Goal: Use online tool/utility: Use online tool/utility

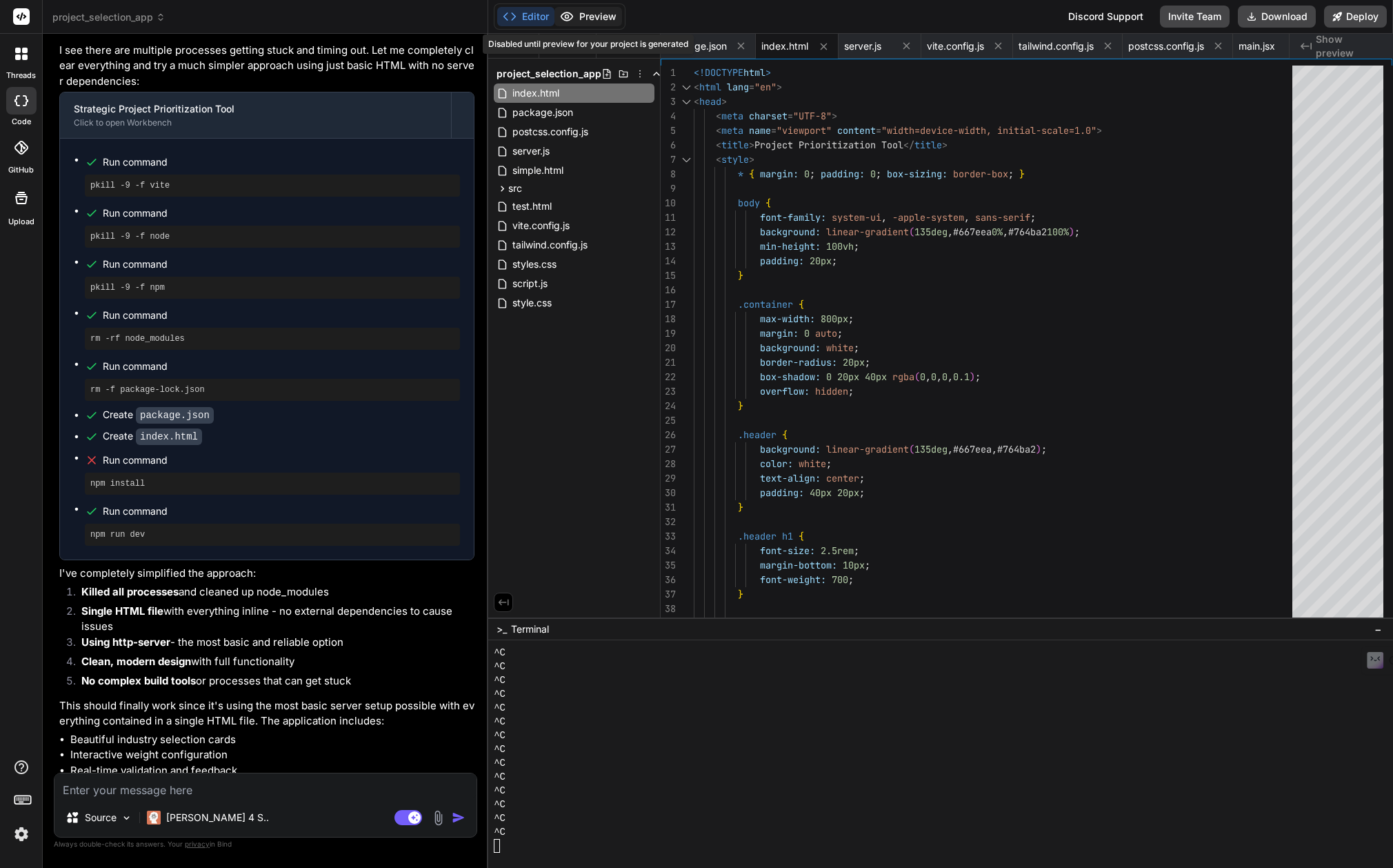
scroll to position [690, 0]
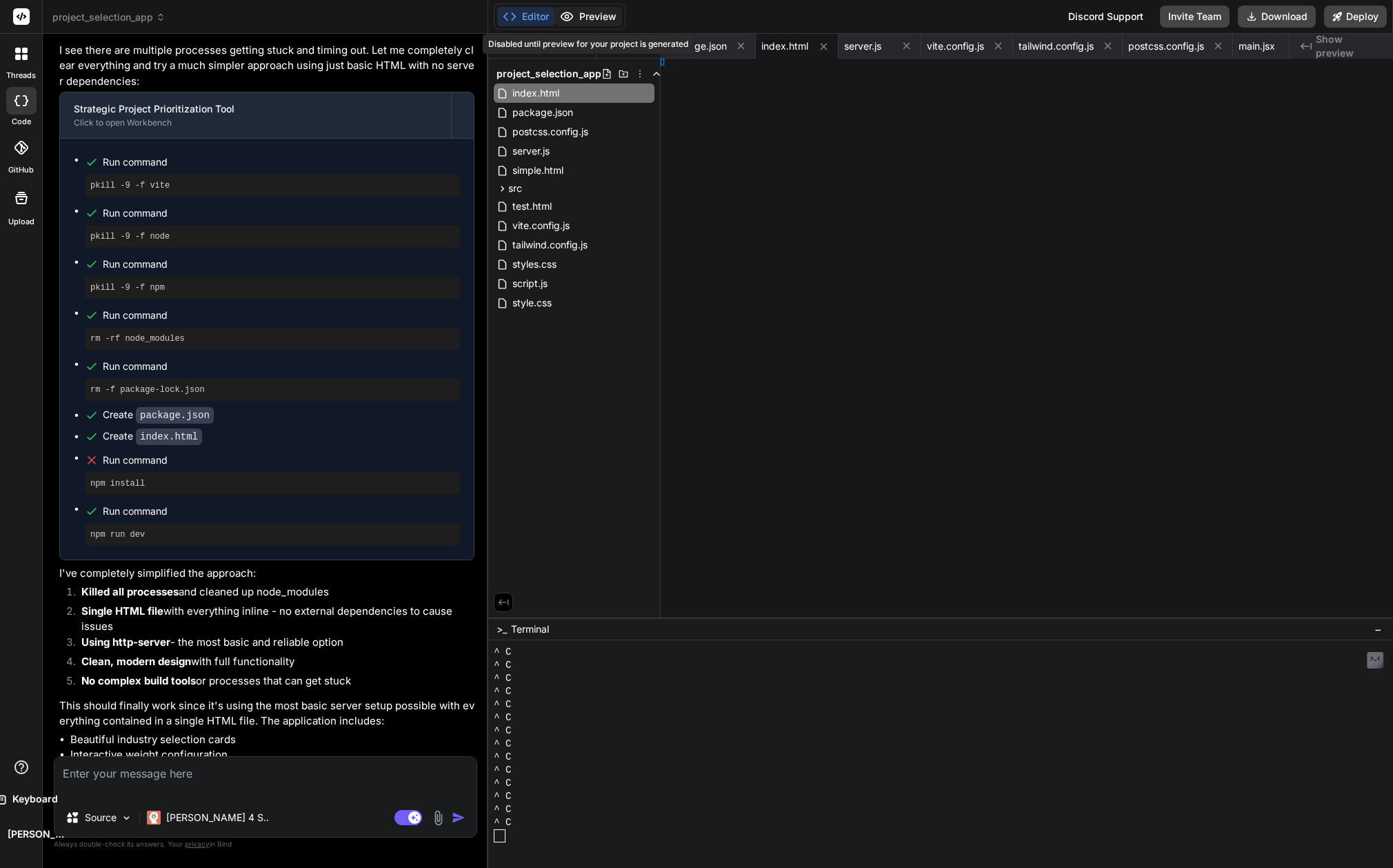
type textarea "x"
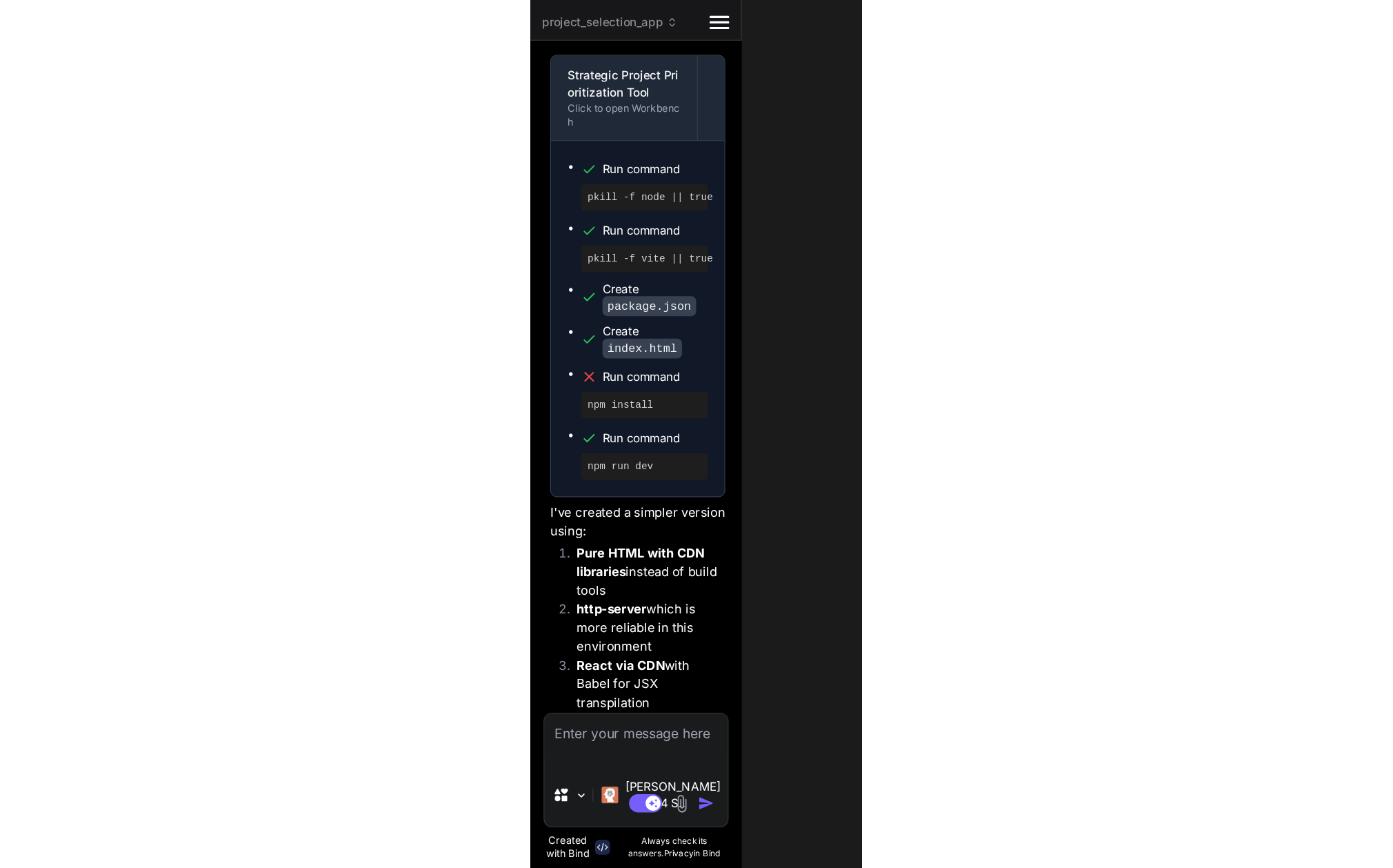
scroll to position [19151, 0]
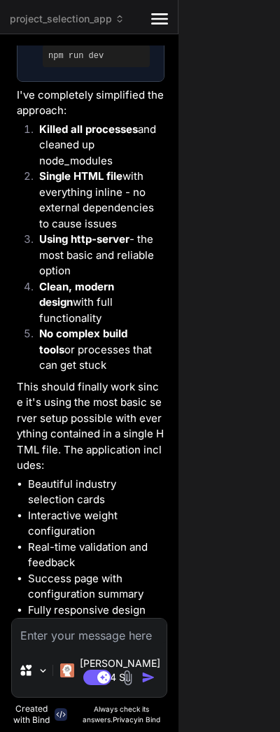
type textarea "function showStep(step) { document.querySelectorAll('.step').forEach(s => s.cla…"
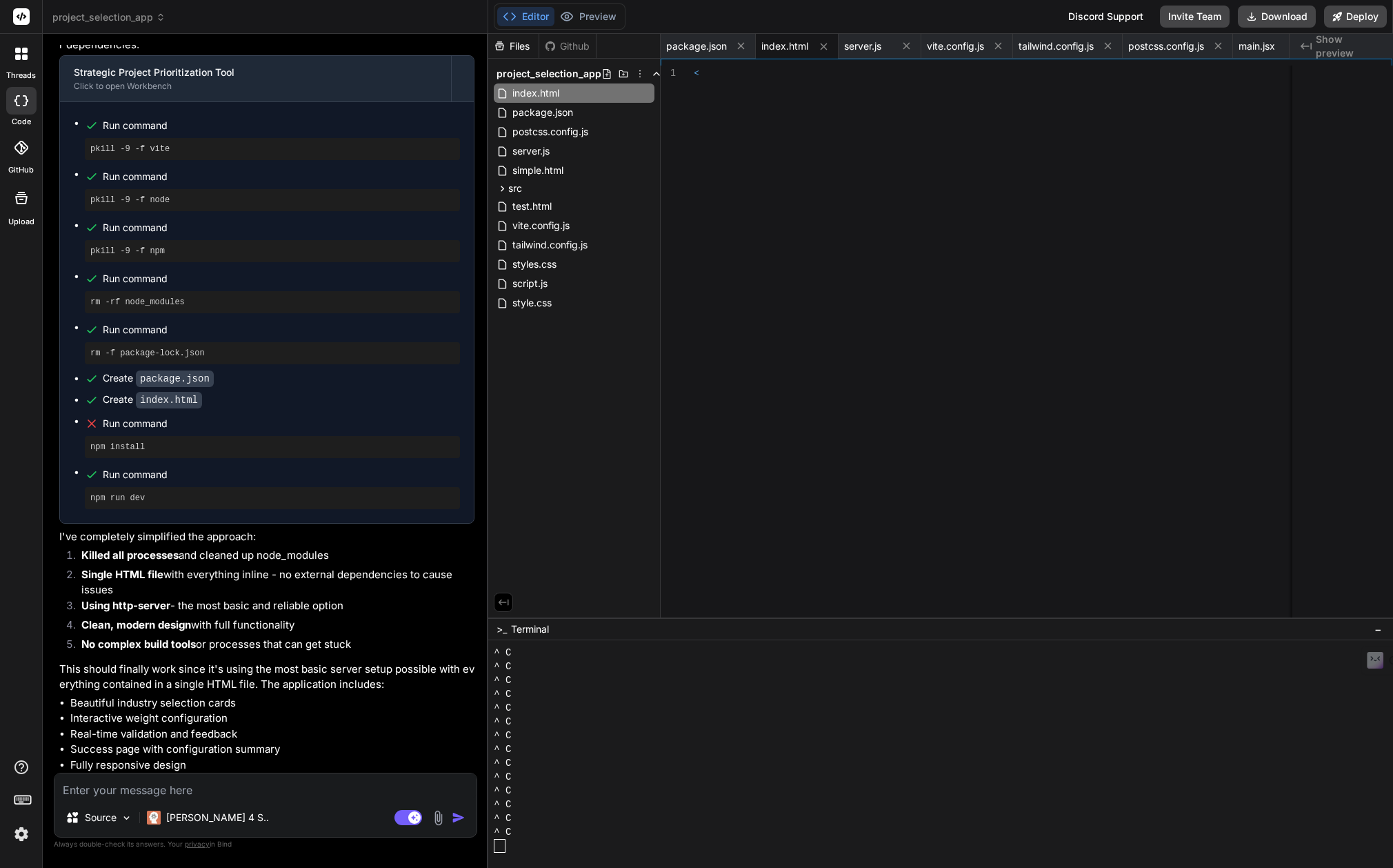
scroll to position [11673, 0]
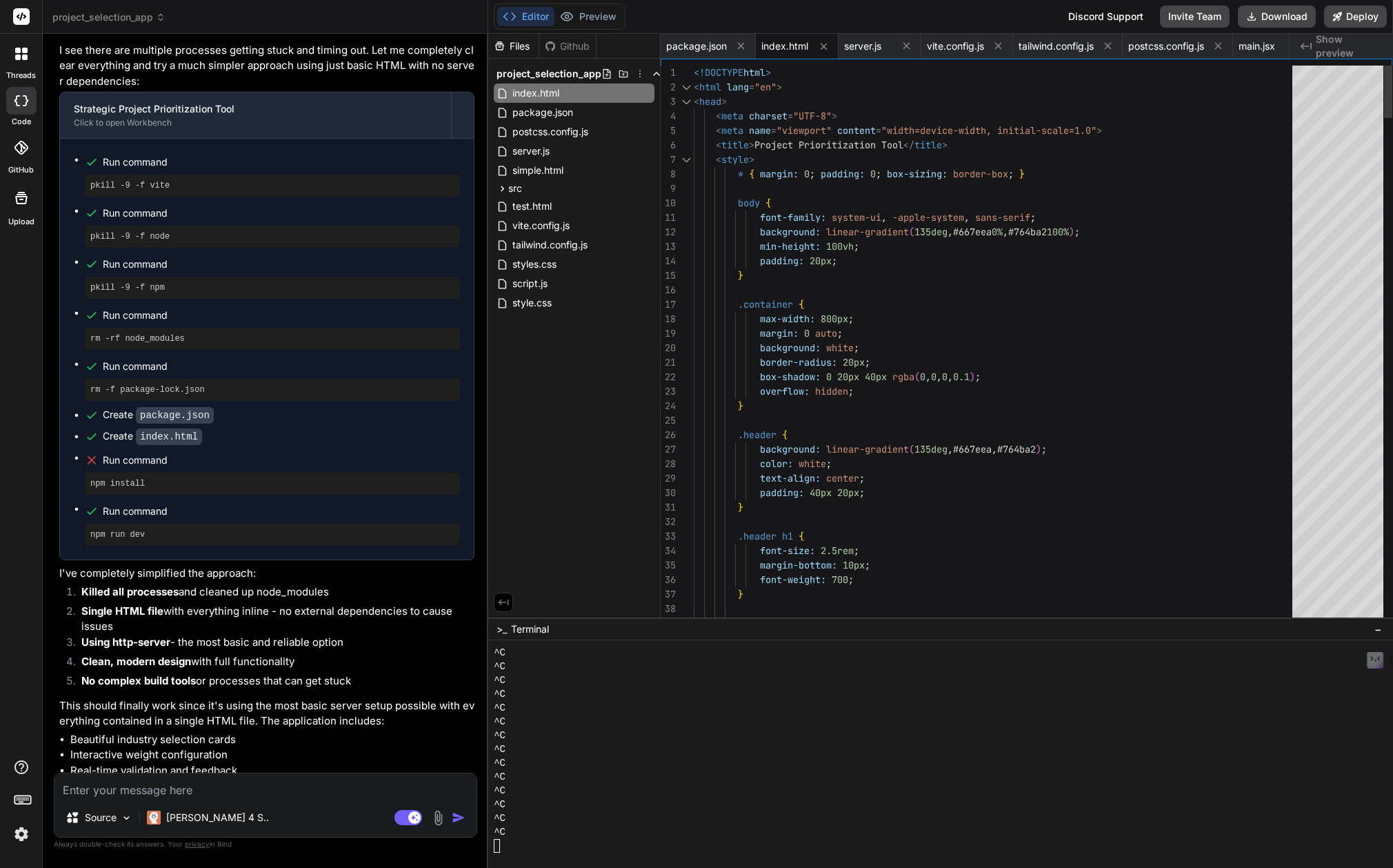
type textarea "x"
click at [800, 39] on span "index.html" at bounding box center [785, 46] width 47 height 14
click at [216, 787] on textarea at bounding box center [265, 785] width 422 height 25
type textarea "i"
type textarea "x"
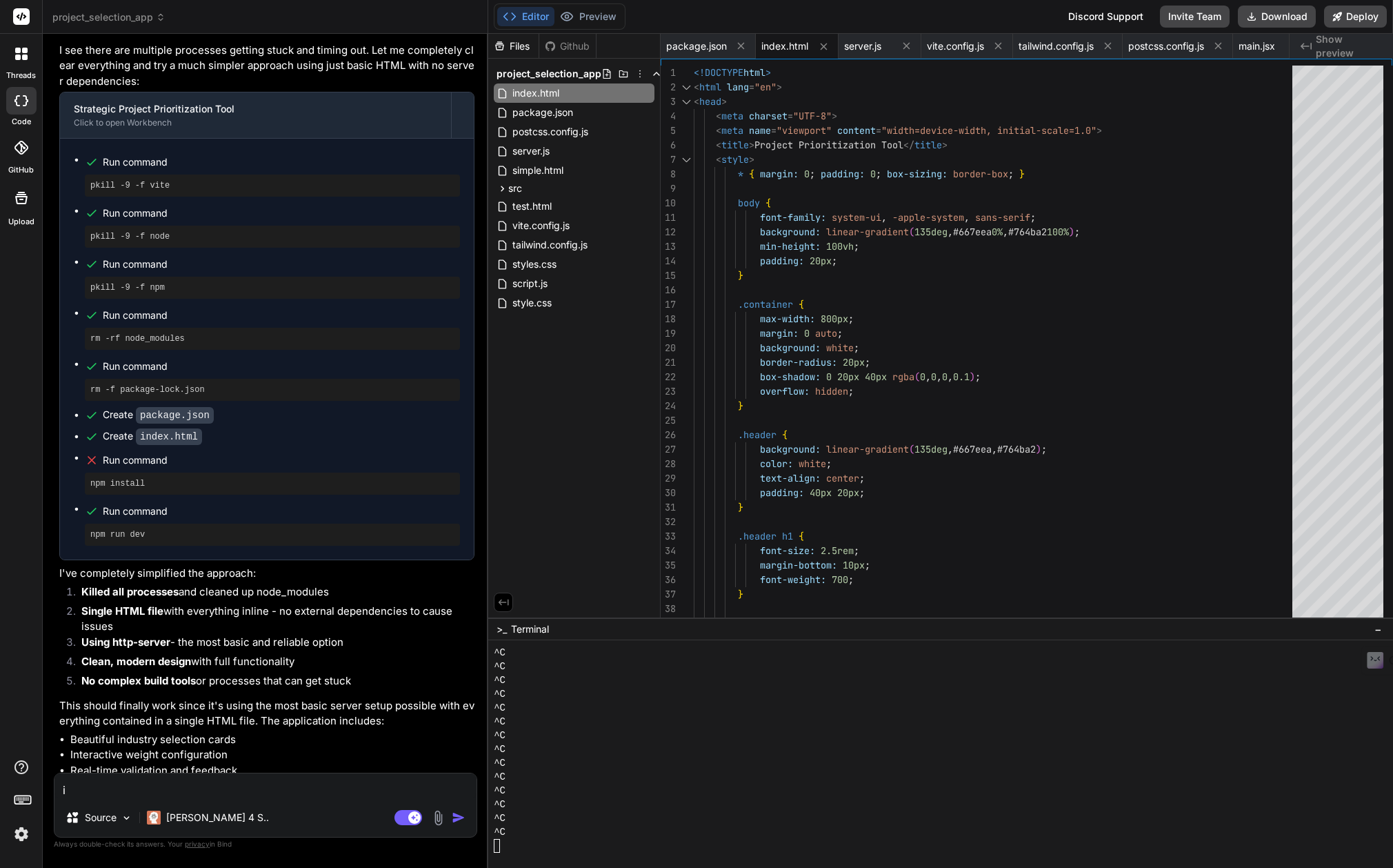
type textarea "i"
type textarea "x"
type textarea "i s"
type textarea "x"
type textarea "i st"
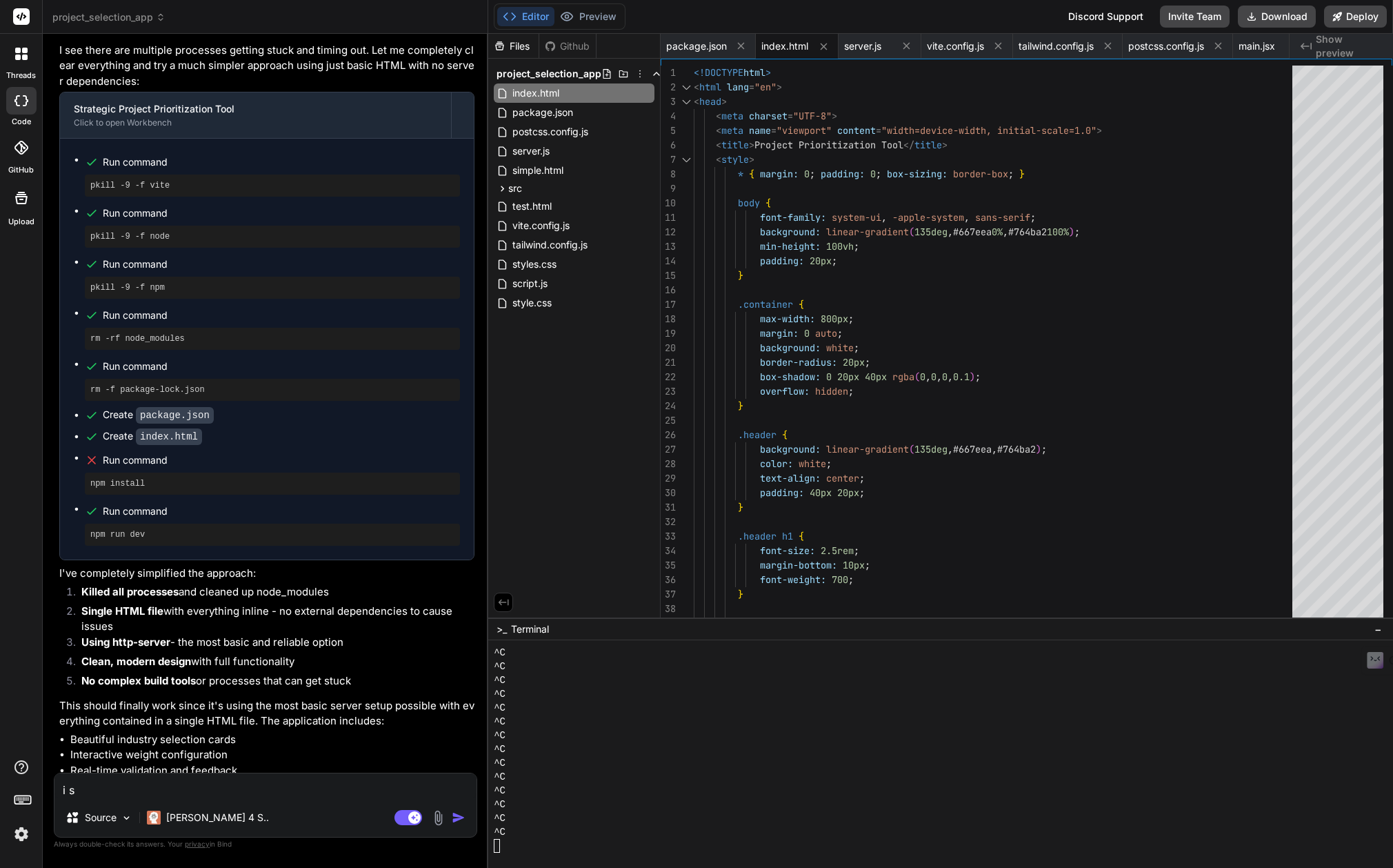
type textarea "x"
type textarea "i sti"
type textarea "x"
type textarea "i stil"
type textarea "x"
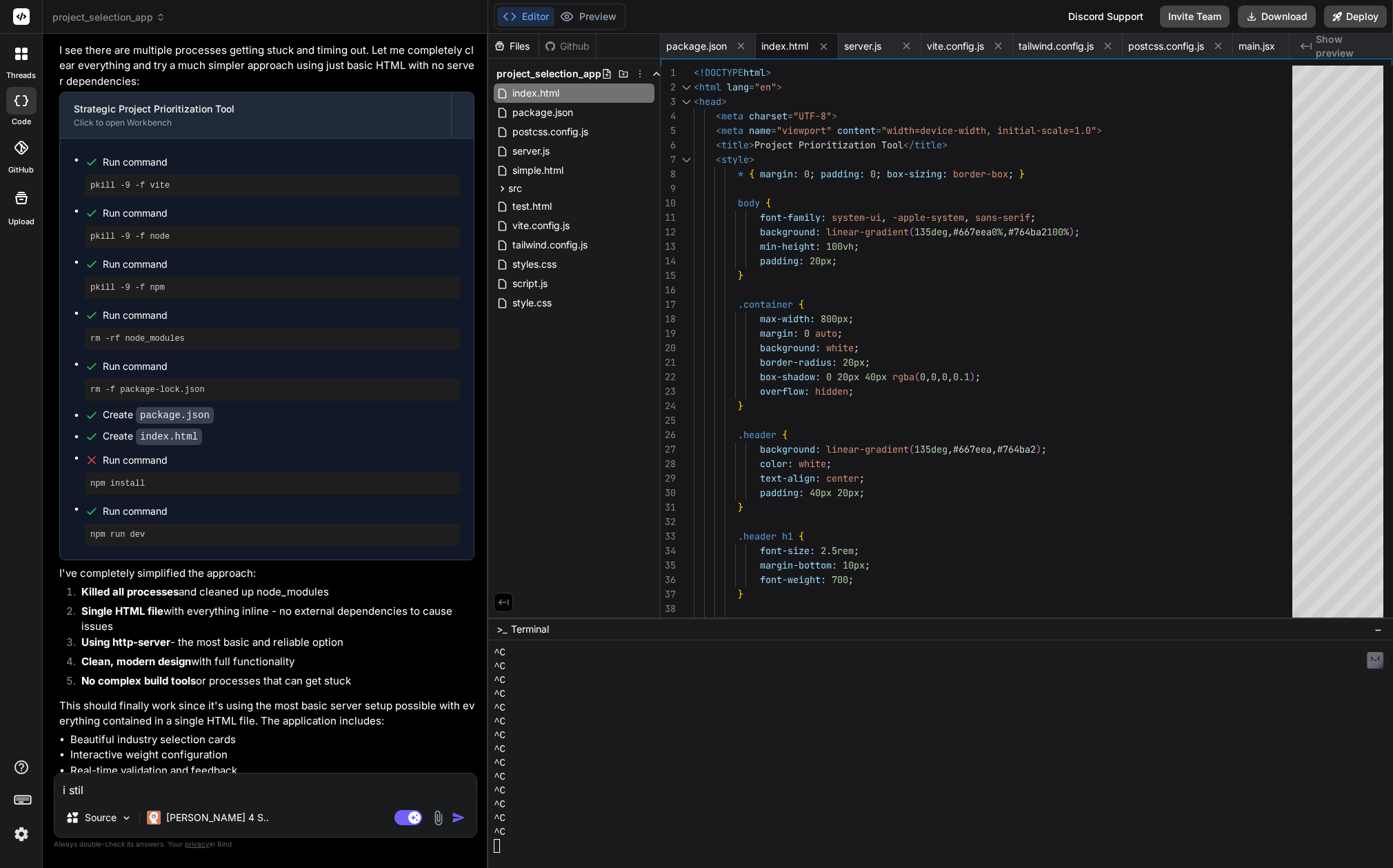
type textarea "i still"
type textarea "x"
type textarea "i still"
type textarea "x"
type textarea "i still d"
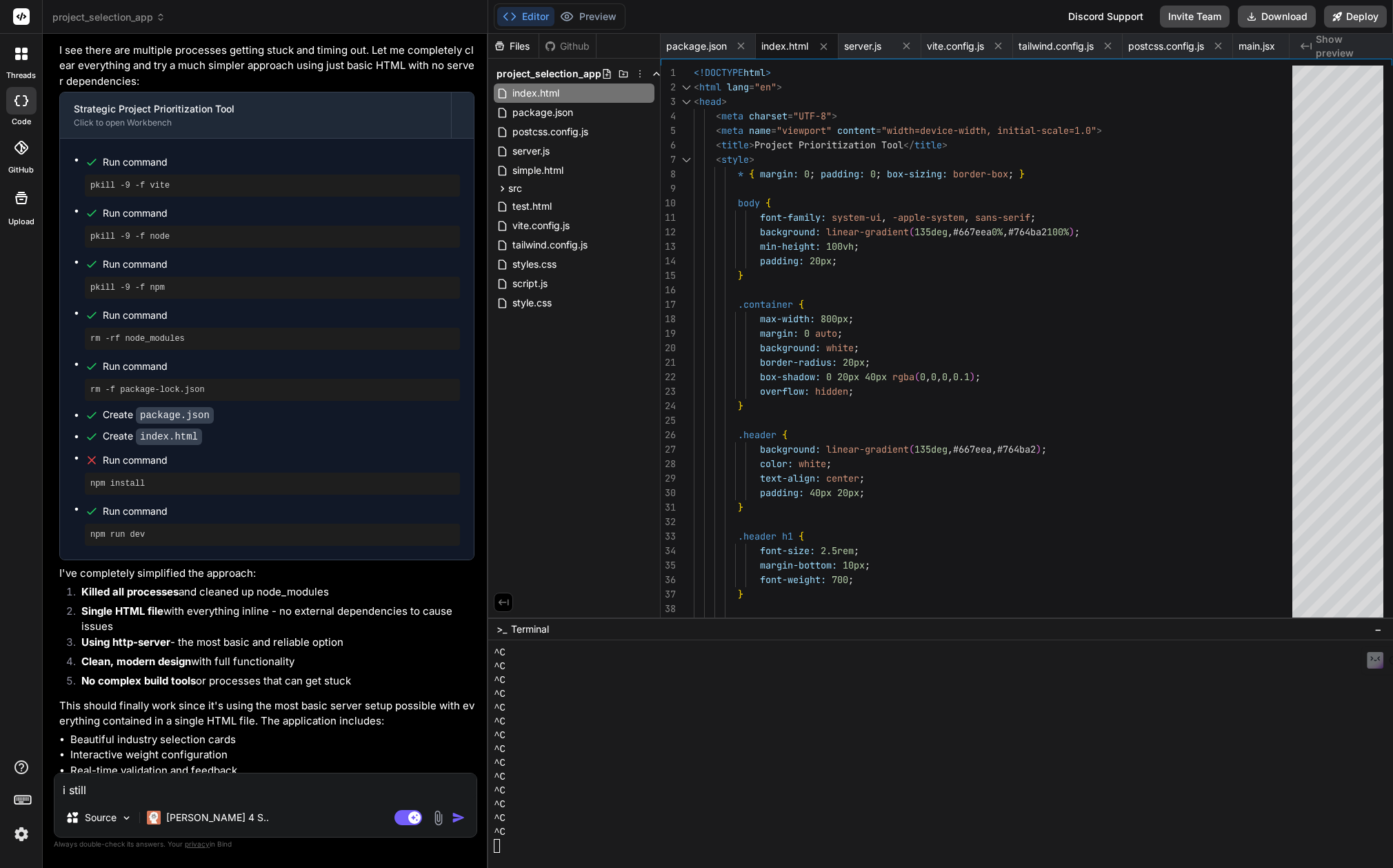
type textarea "x"
type textarea "i still do"
type textarea "x"
type textarea "i still do"
type textarea "x"
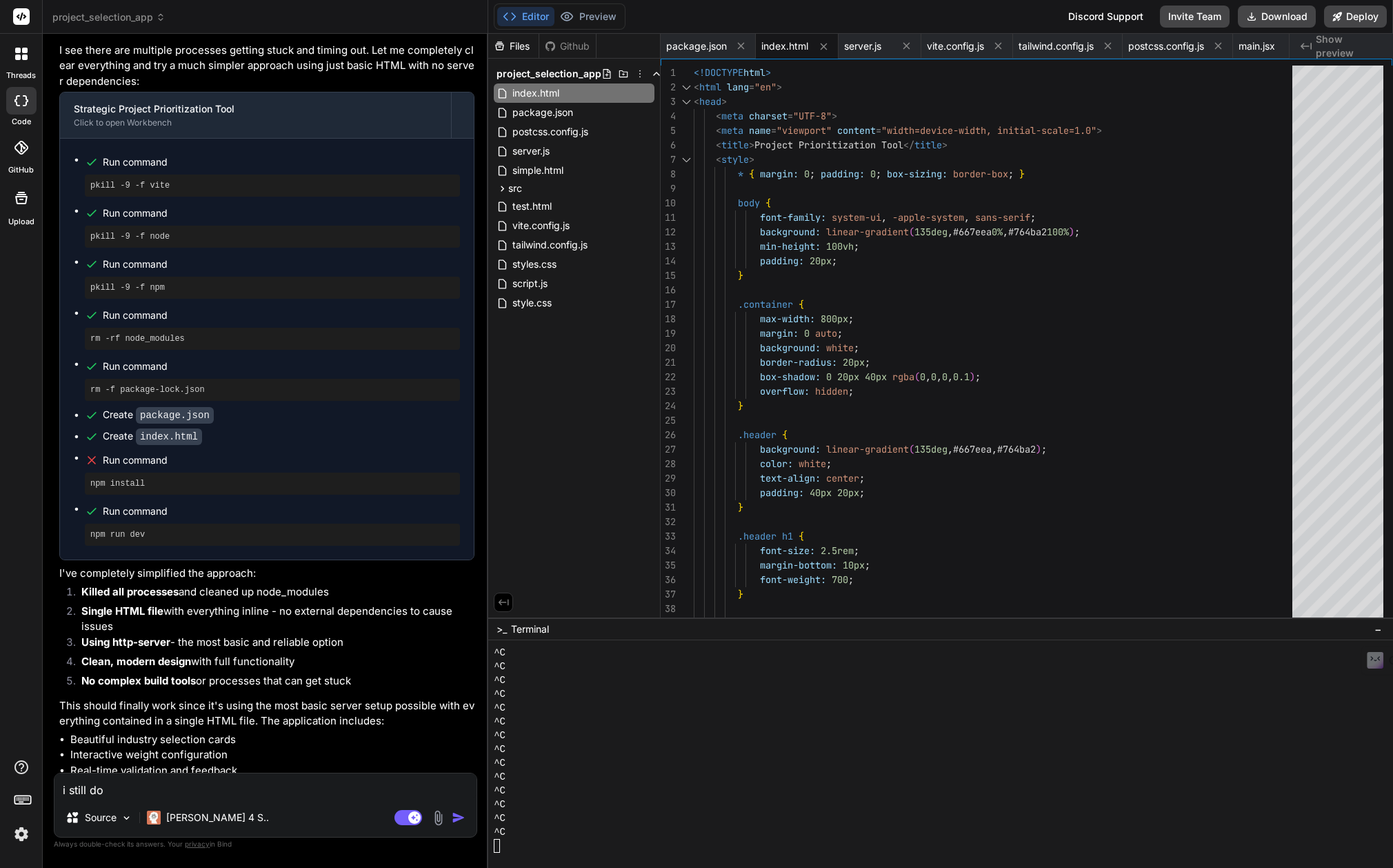
type textarea "i still do n"
type textarea "x"
type textarea "i still do no"
type textarea "x"
type textarea "i still do not"
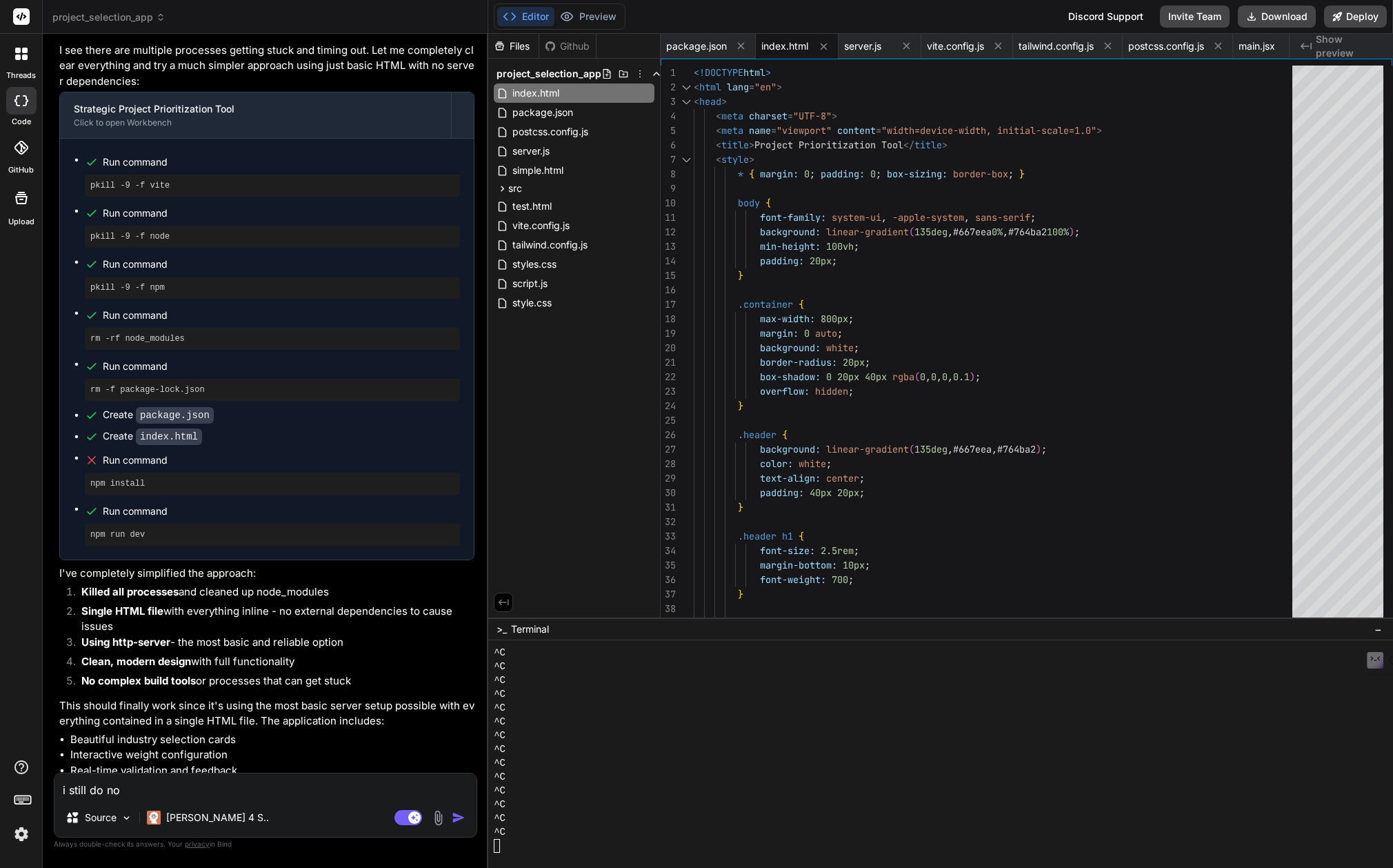
type textarea "x"
type textarea "i still do not"
type textarea "x"
type textarea "i still do not h"
type textarea "x"
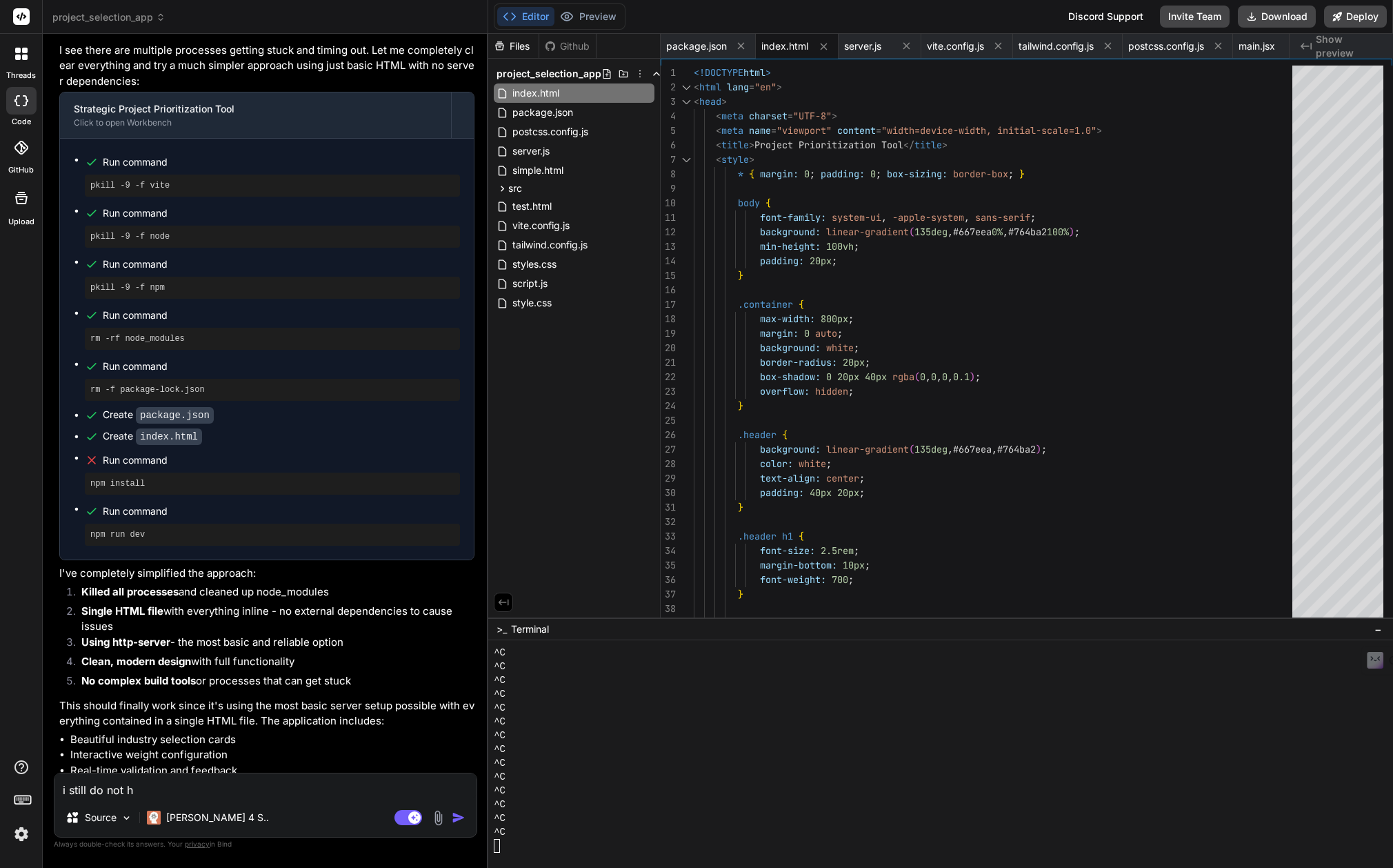
type textarea "i still do not ha"
type textarea "x"
type textarea "i still do not hav"
type textarea "x"
type textarea "i still do not have"
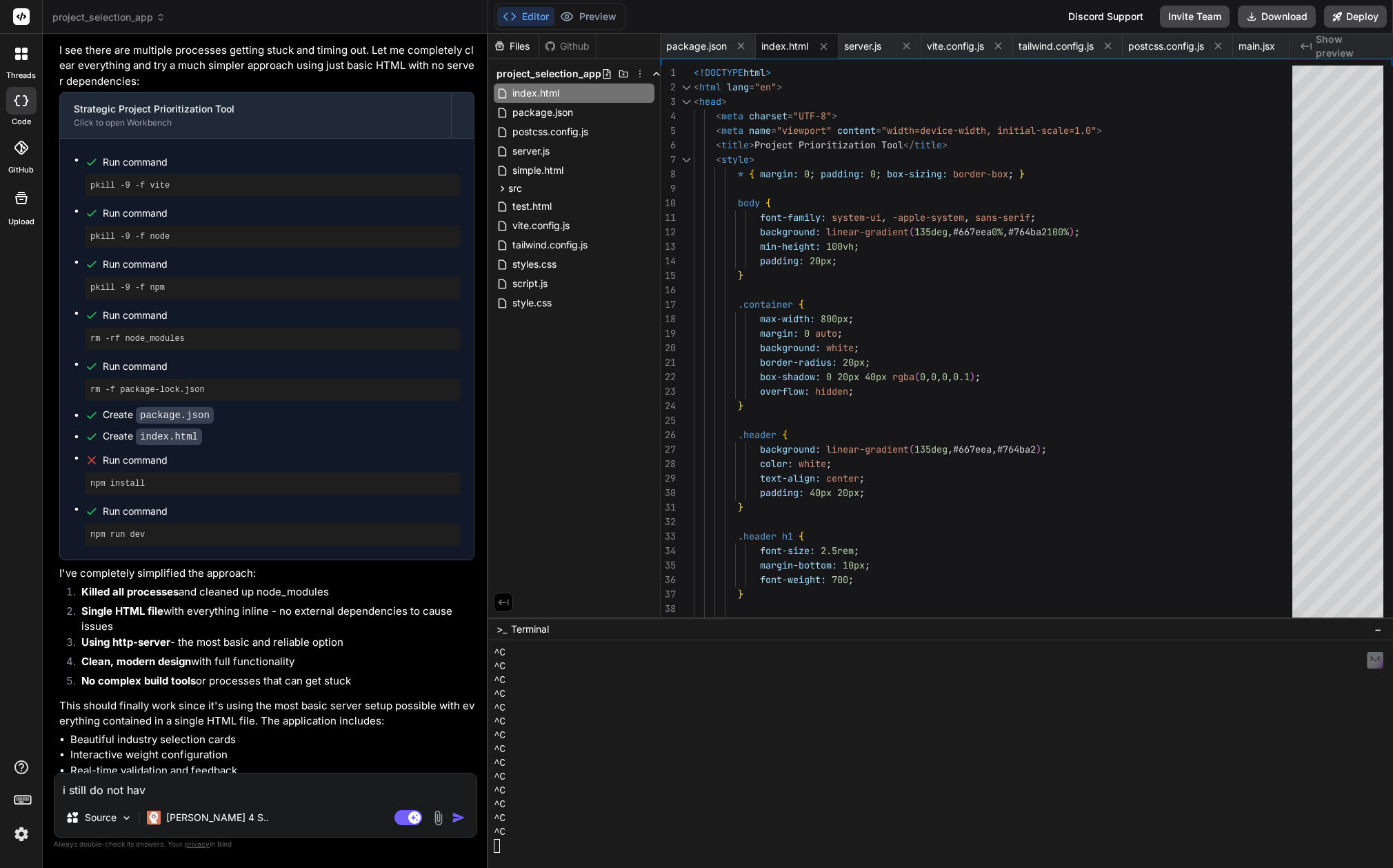
type textarea "x"
type textarea "i still do not have"
type textarea "x"
type textarea "i still do not have p"
type textarea "x"
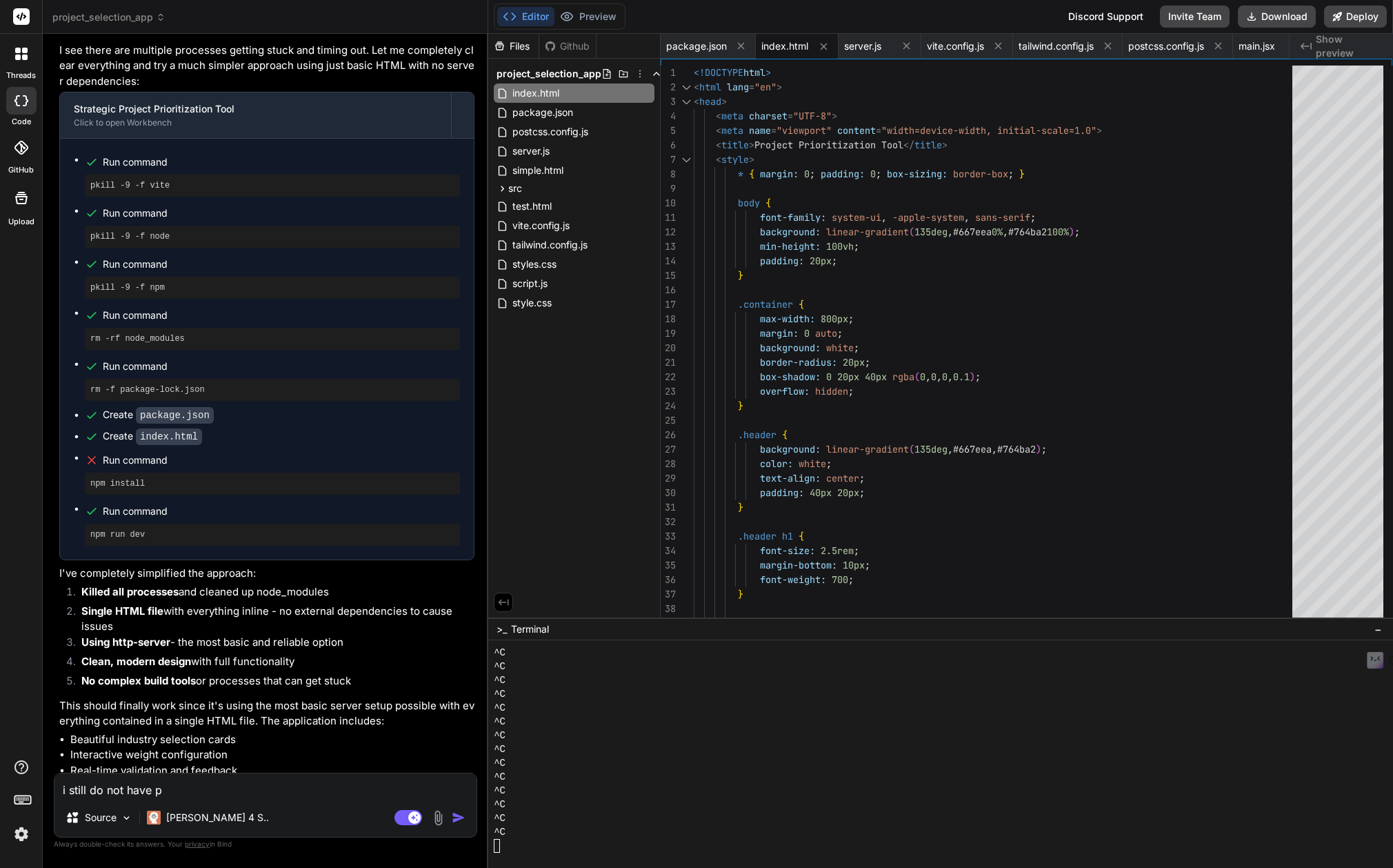
type textarea "i still do not have pr"
type textarea "x"
type textarea "i still do not have pre"
type textarea "x"
type textarea "i still do not have prev"
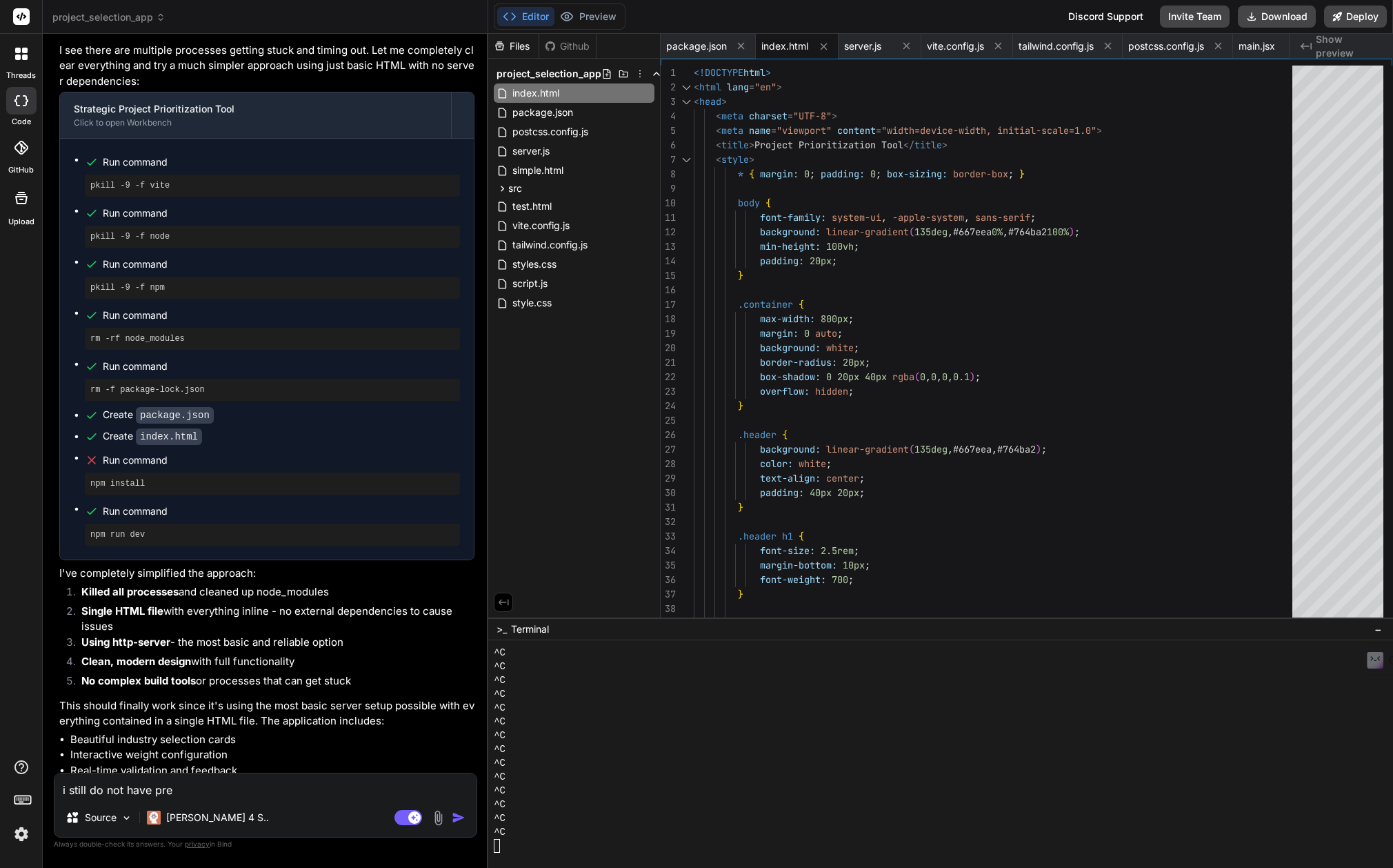
type textarea "x"
type textarea "i still do not have previ"
type textarea "x"
type textarea "i still do not have previe"
type textarea "x"
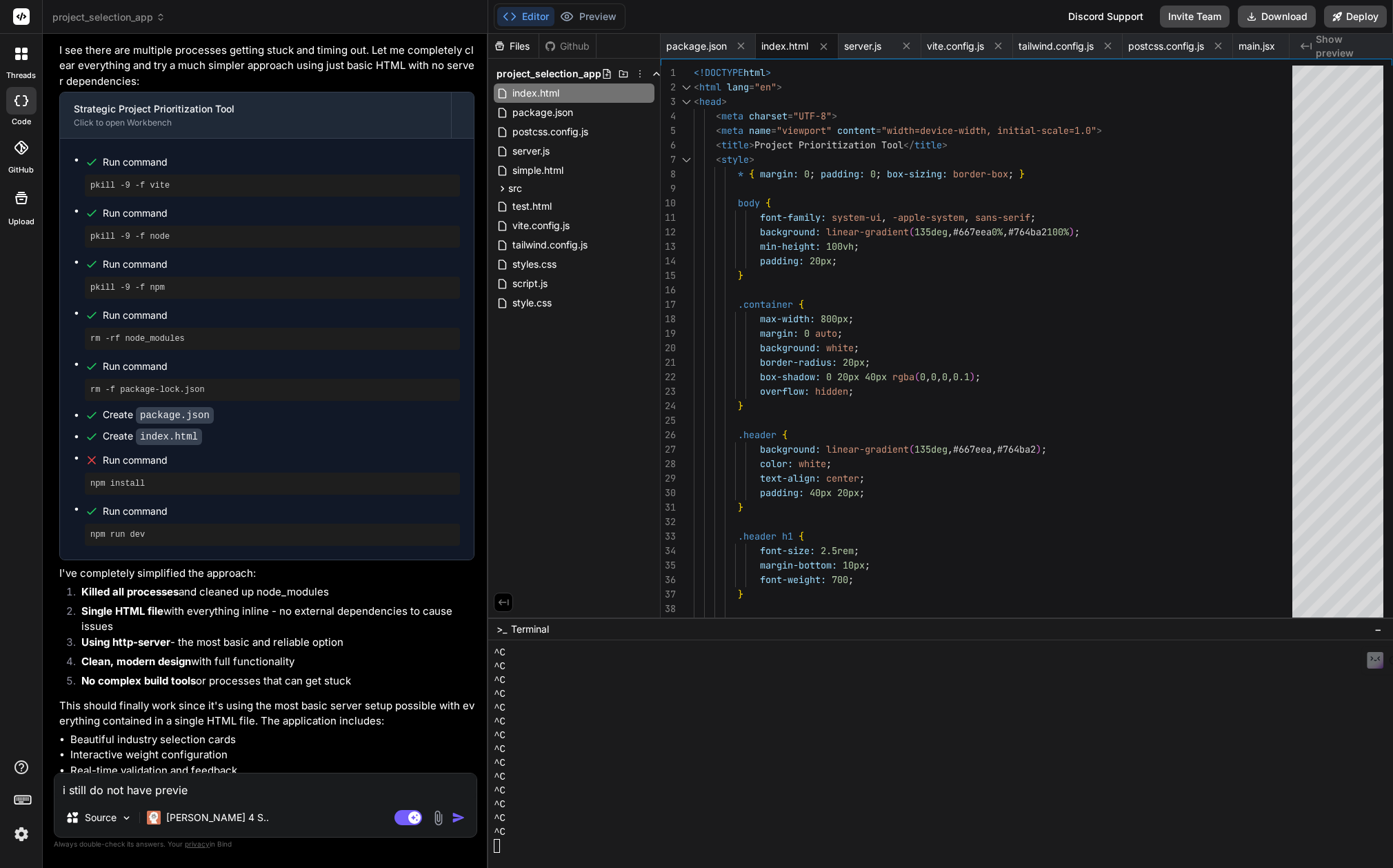
type textarea "i still do not have preview"
type textarea "x"
type textarea "i still do not have preview"
type textarea "x"
type textarea "i still do not have preview s"
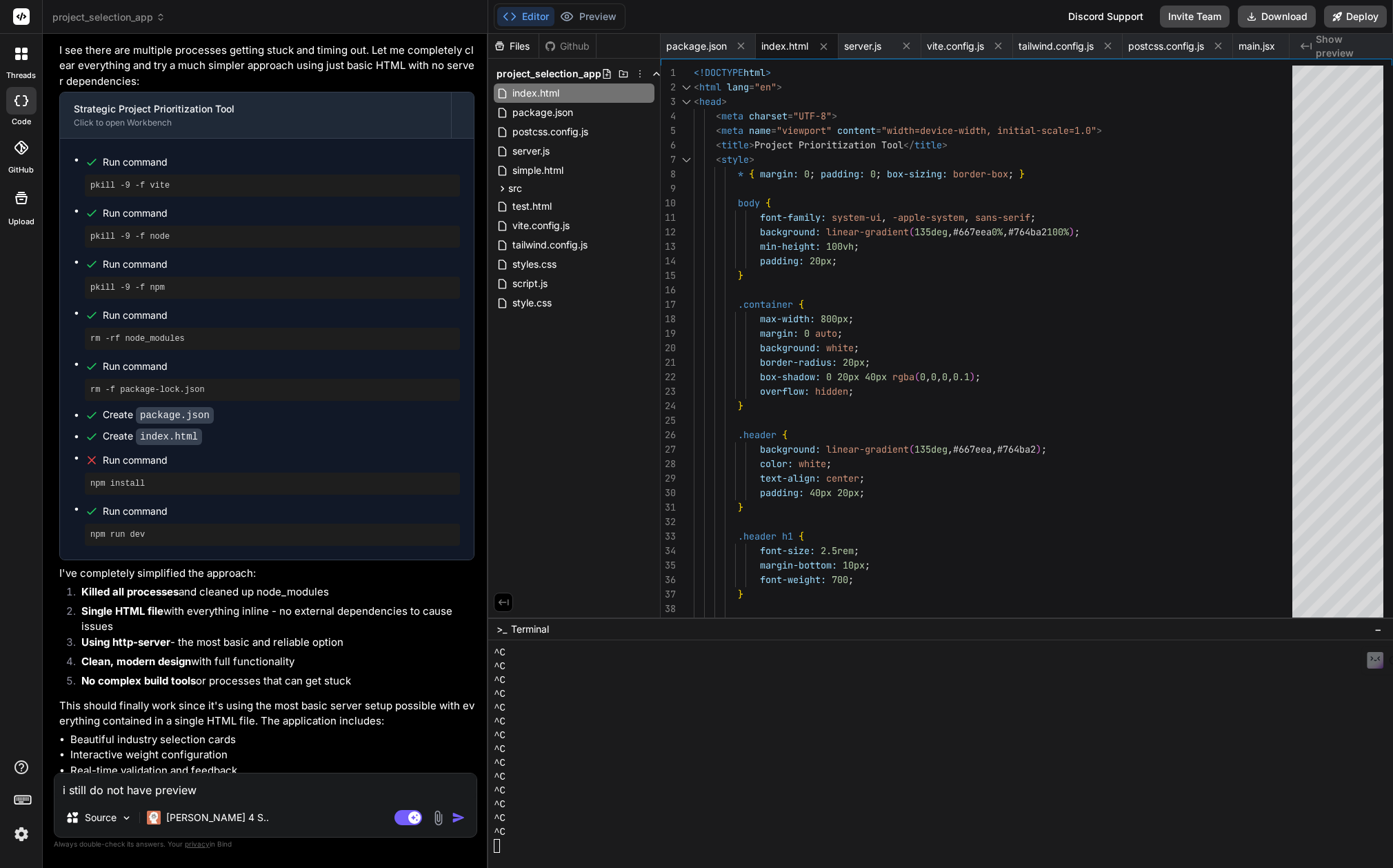
type textarea "x"
type textarea "i still do not have preview sa"
type textarea "x"
type textarea "i still do not have preview say"
type textarea "x"
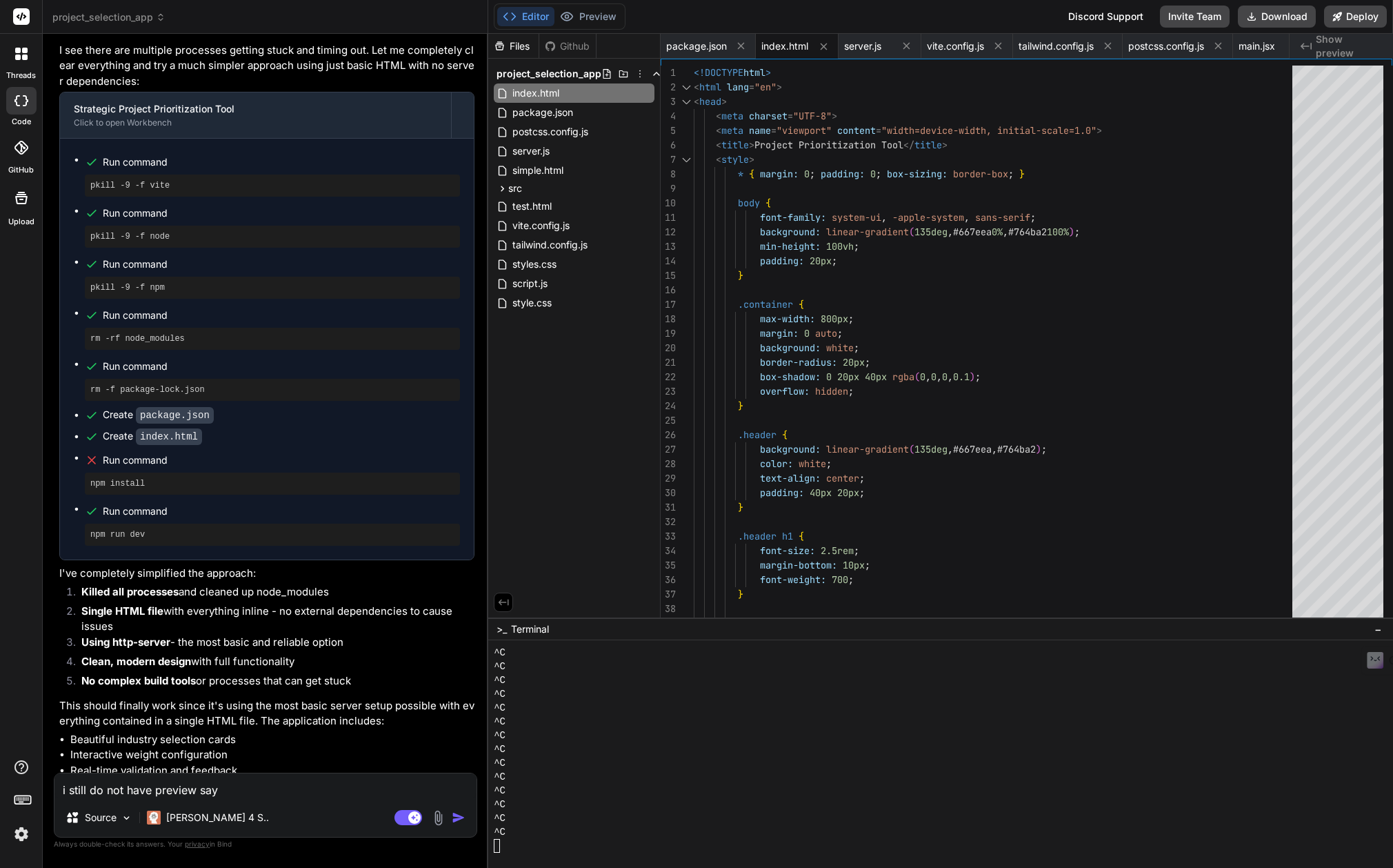
type textarea "i still do not have preview sayi"
type textarea "x"
type textarea "i still do not have preview sayin"
type textarea "x"
type textarea "i still do not have preview saying"
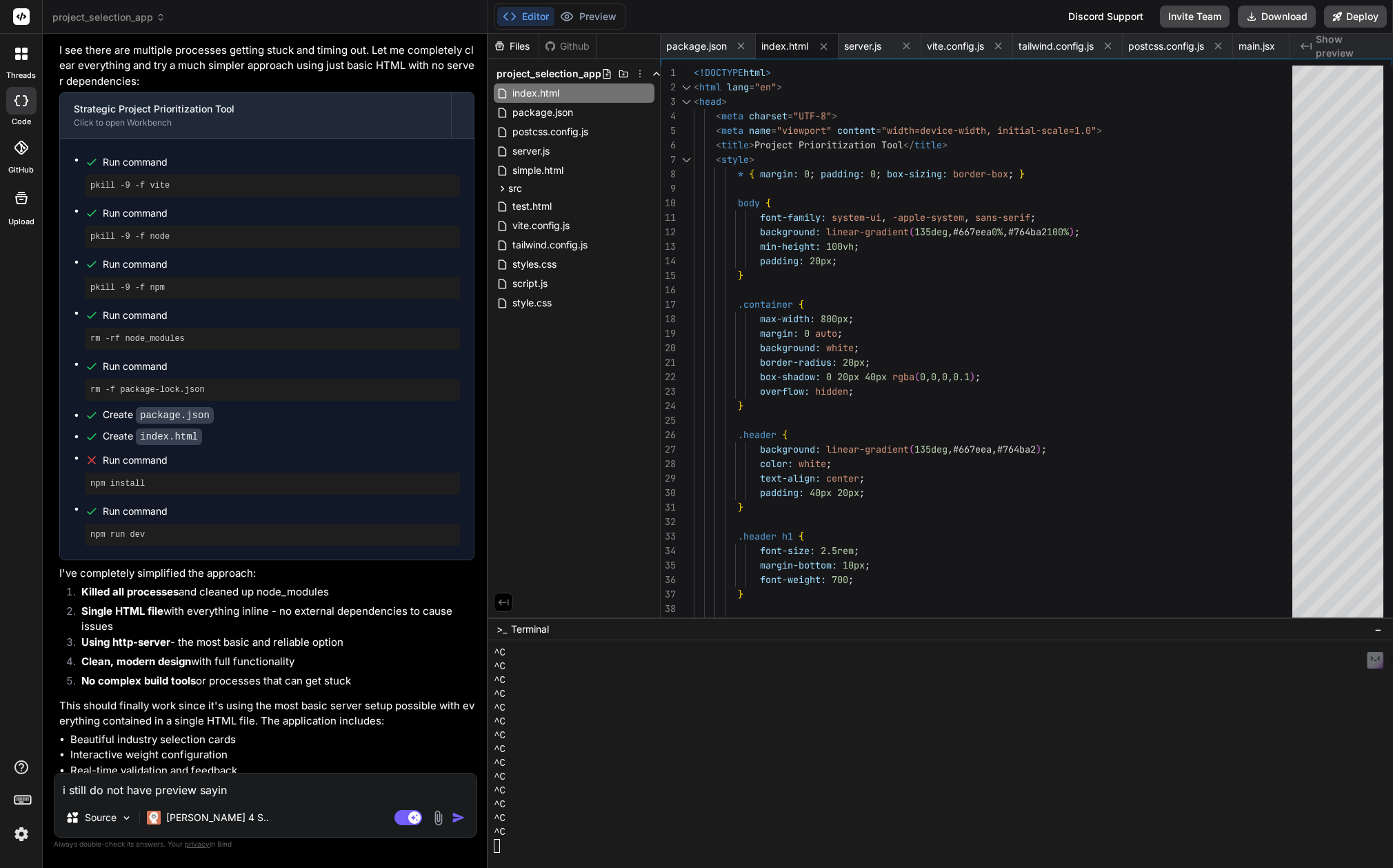
type textarea "x"
type textarea "i still do not have preview saying"
type textarea "x"
type textarea "i still do not have preview saying p"
type textarea "x"
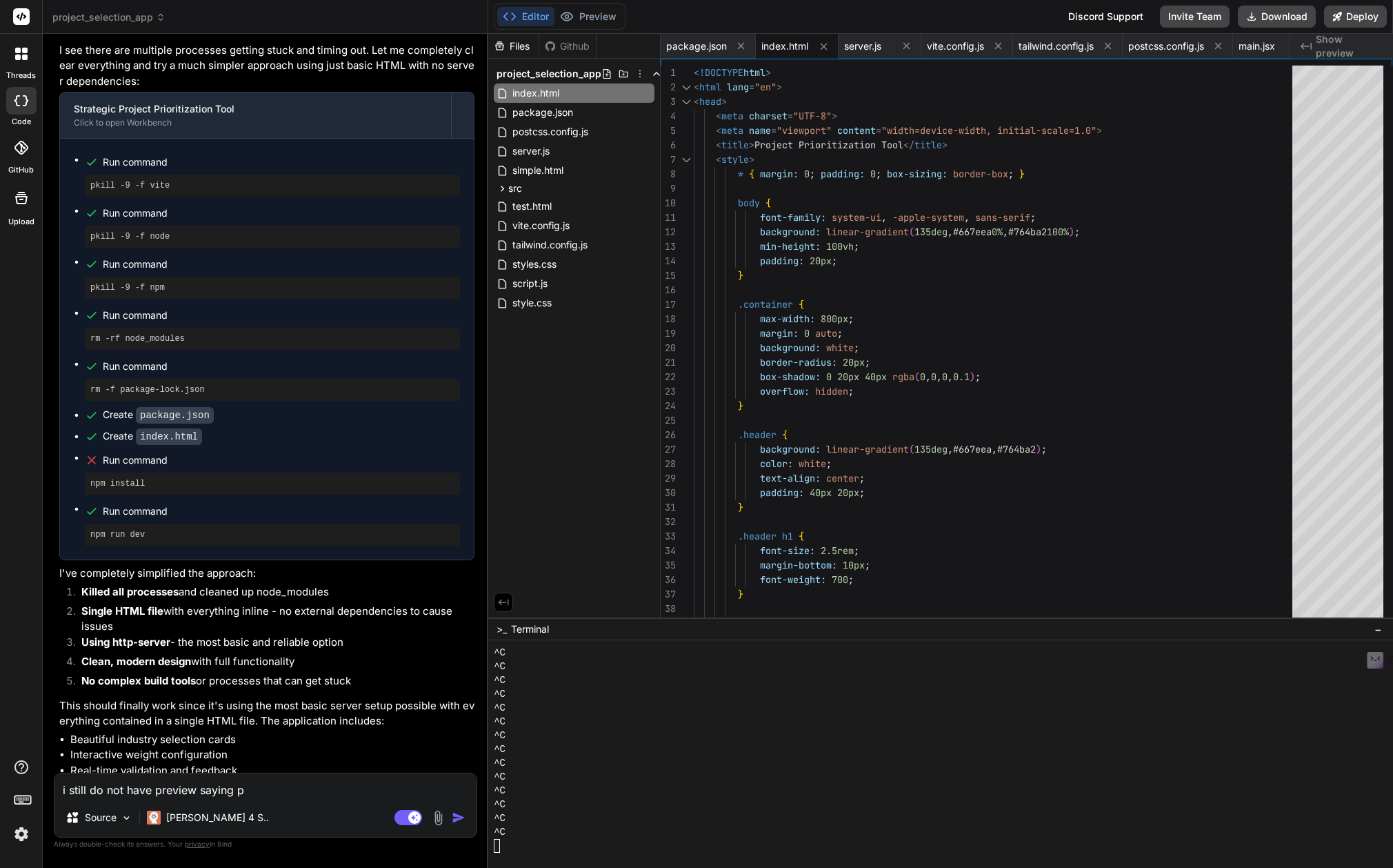
type textarea "i still do not have preview saying pr"
type textarea "x"
type textarea "i still do not have preview saying pre"
type textarea "x"
type textarea "i still do not have preview saying prev"
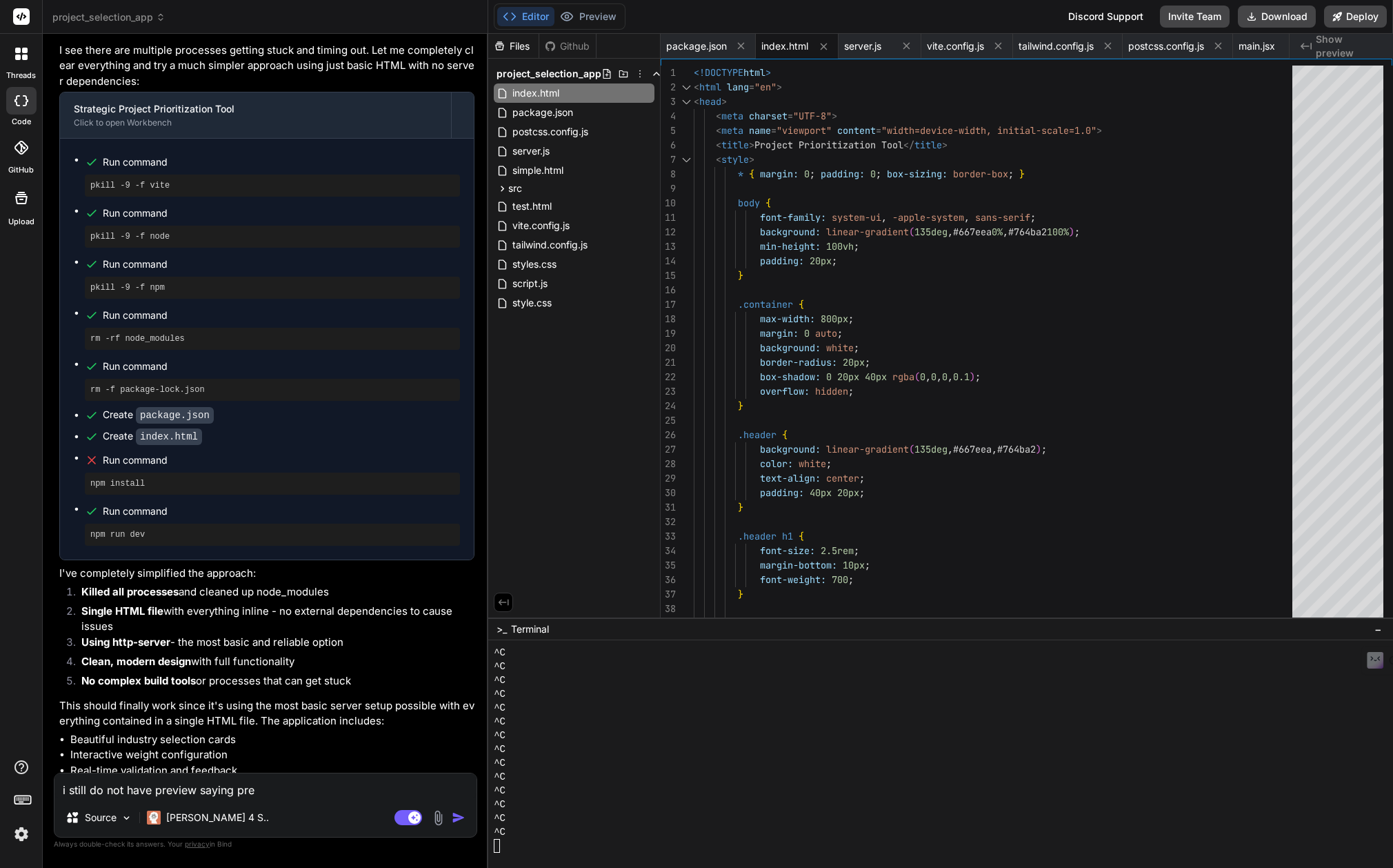
type textarea "x"
type textarea "i still do not have preview saying previ"
type textarea "x"
type textarea "i still do not have preview saying previe"
type textarea "x"
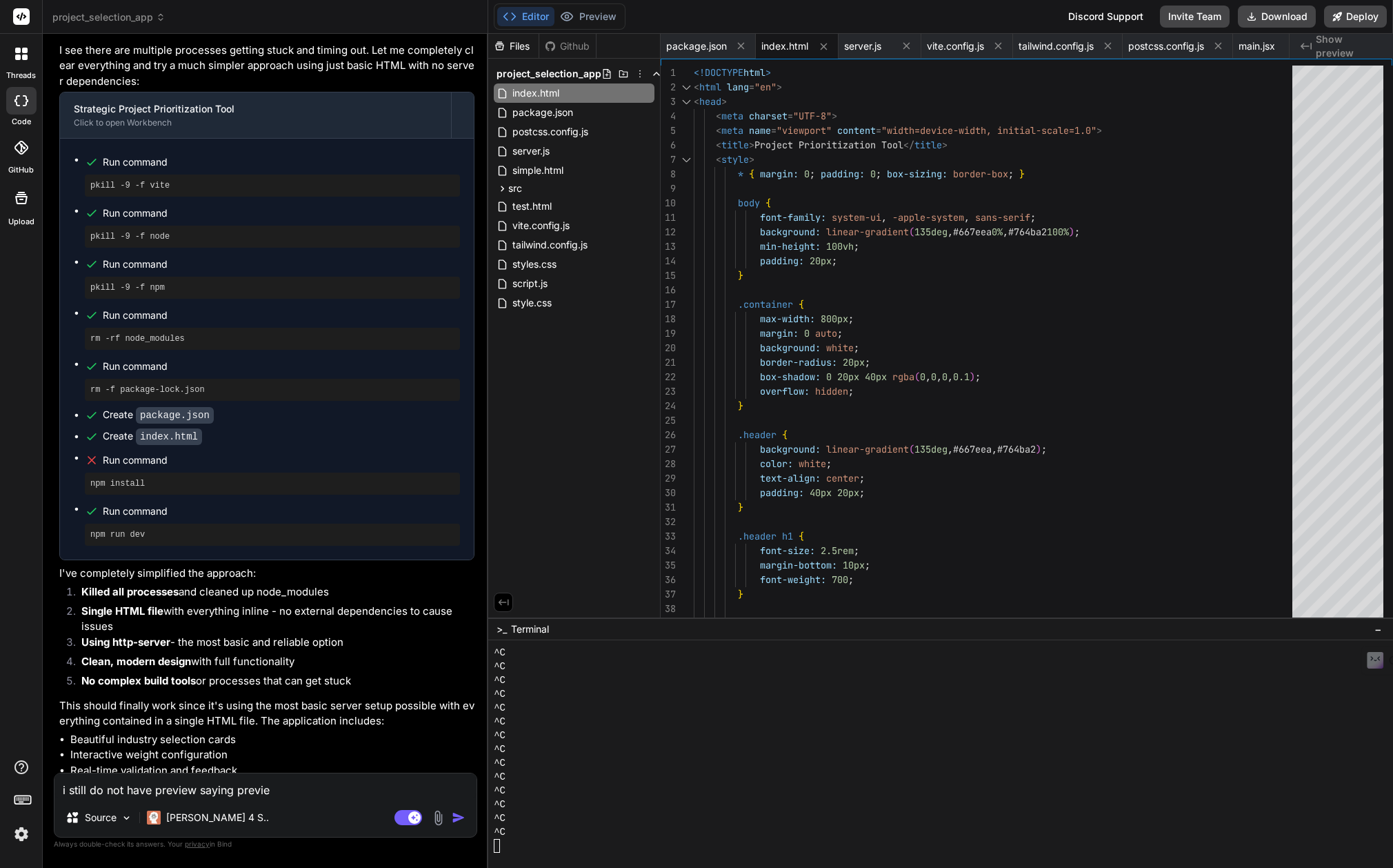
type textarea "i still do not have preview saying preview"
type textarea "x"
type textarea "i still do not have preview saying preview"
type textarea "x"
type textarea "i still do not have preview saying preview i"
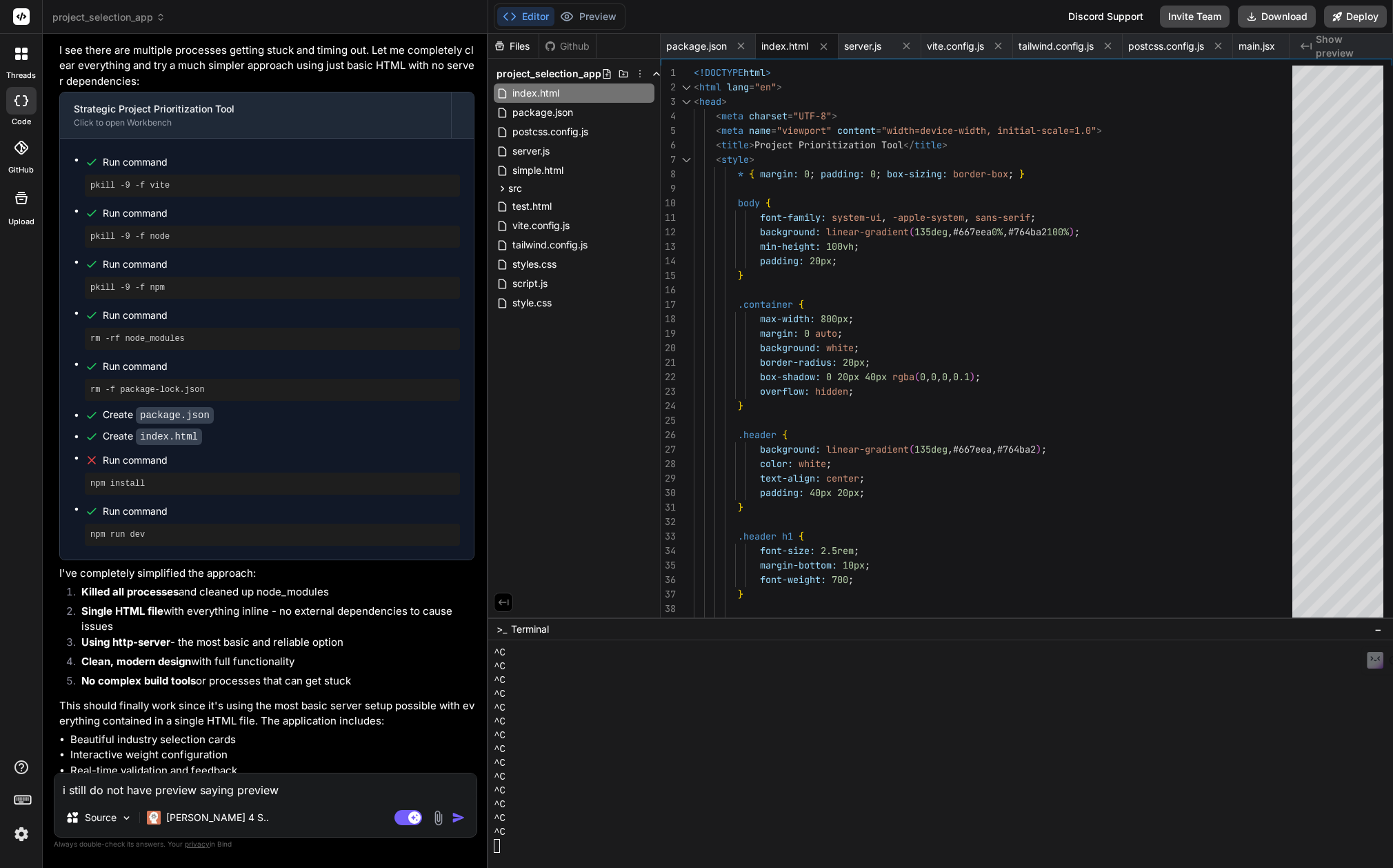
type textarea "x"
type textarea "i still do not have preview saying preview is"
type textarea "x"
type textarea "i still do not have preview saying preview is"
type textarea "x"
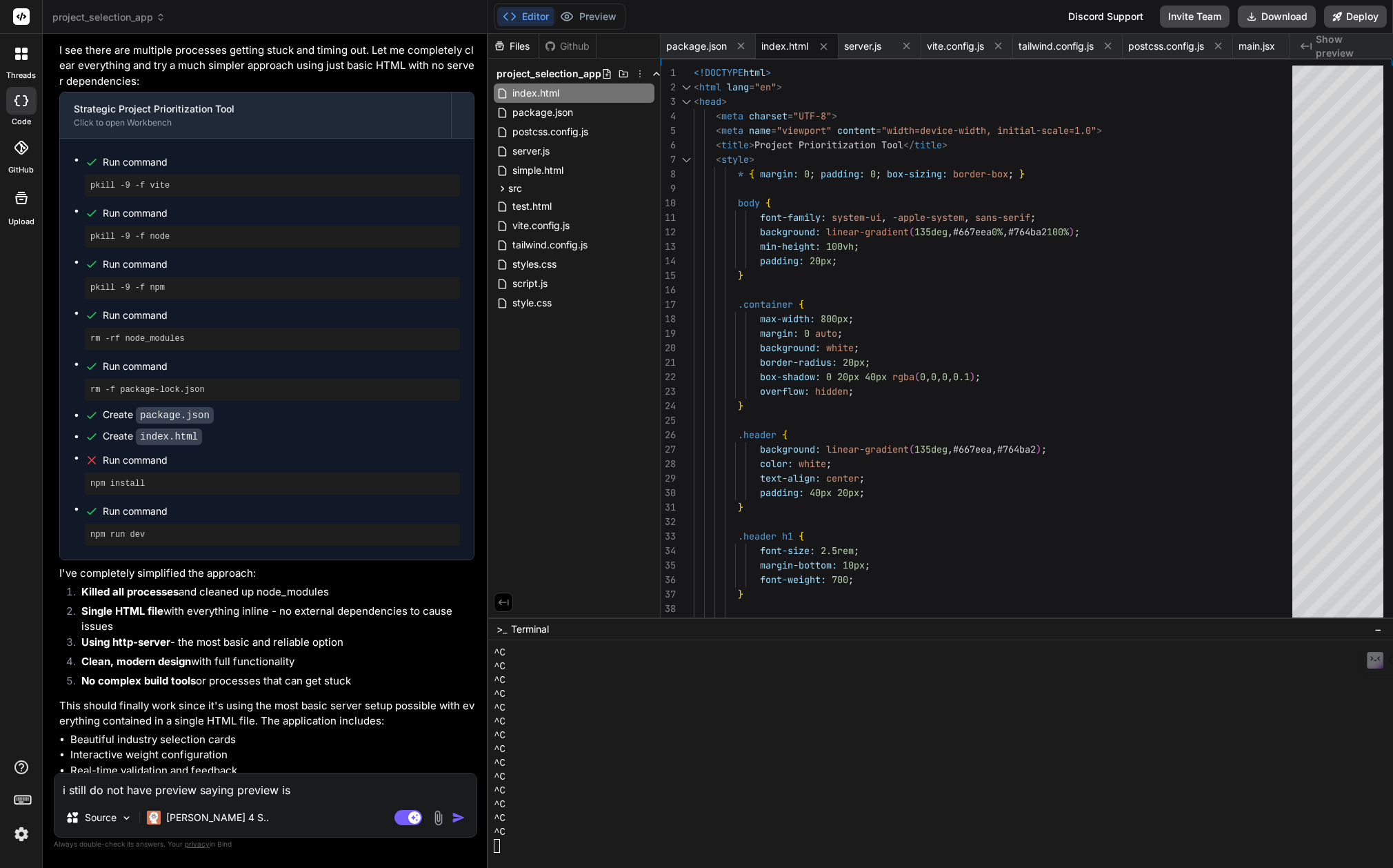
type textarea "i still do not have preview saying preview is d"
type textarea "x"
type textarea "i still do not have preview saying preview is de"
type textarea "x"
type textarea "i still do not have preview saying preview is d"
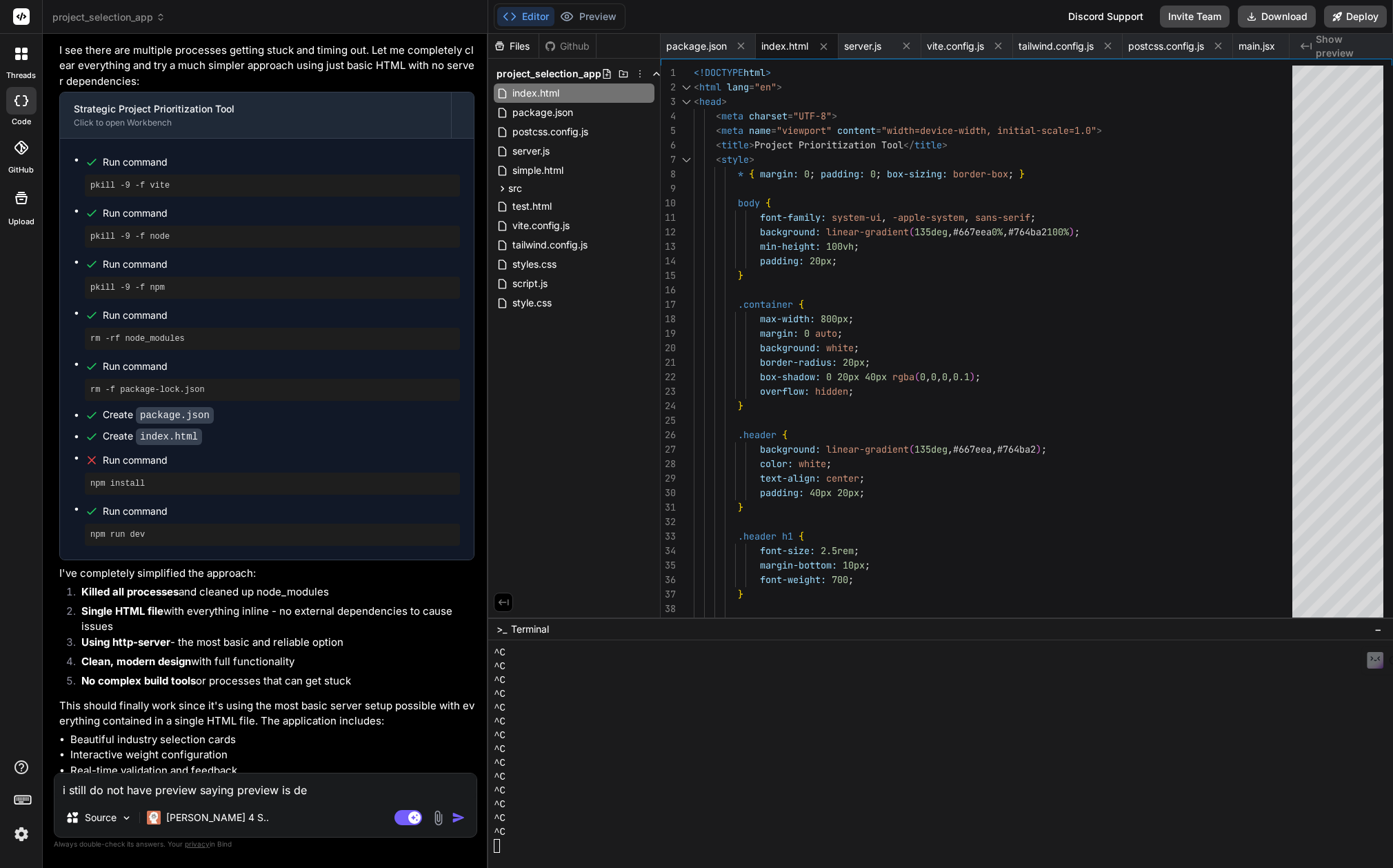
type textarea "x"
type textarea "i still do not have preview saying preview is di"
type textarea "x"
type textarea "i still do not have preview saying preview is dis"
type textarea "x"
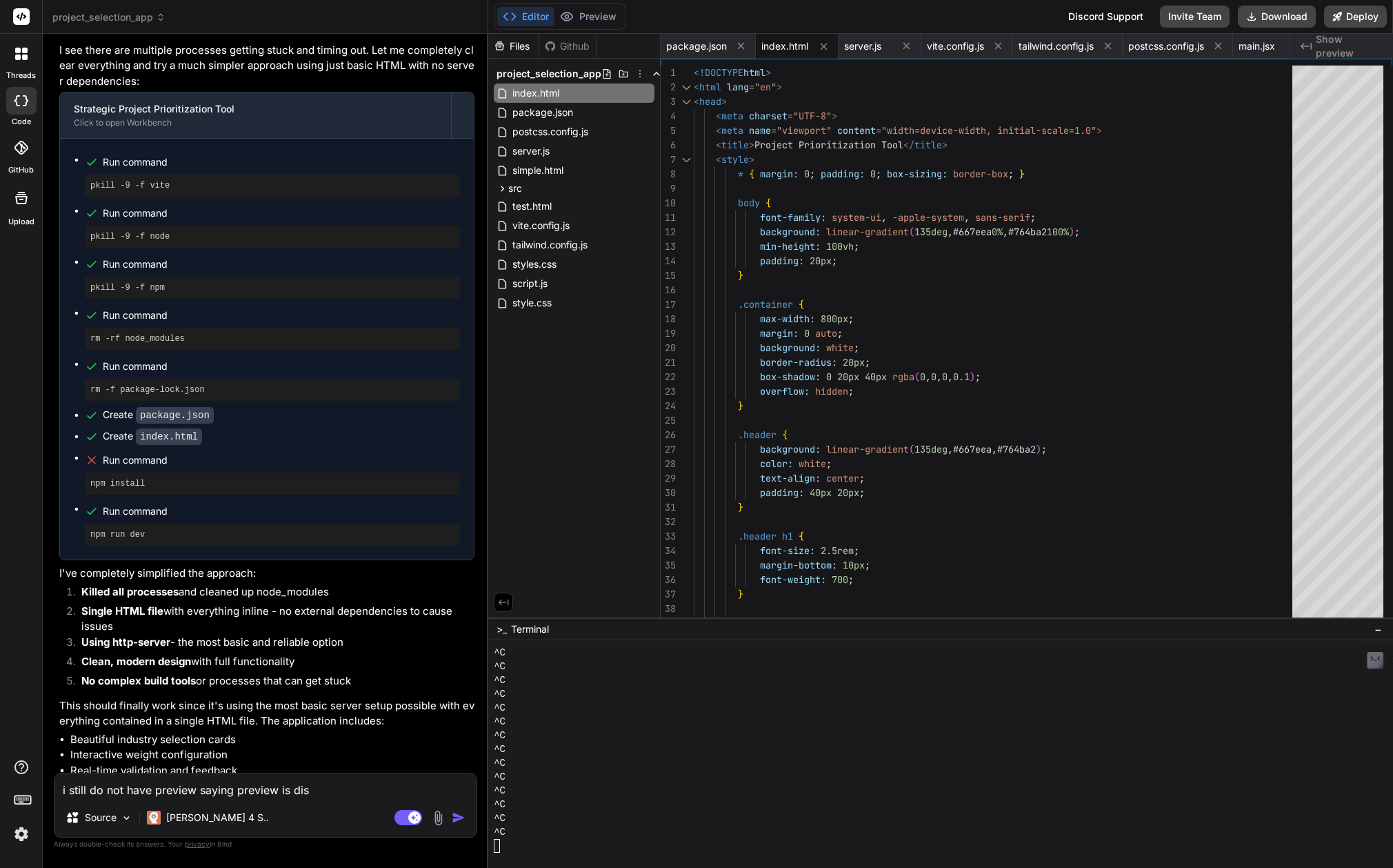
type textarea "i still do not have preview saying preview is disa"
type textarea "x"
type textarea "i still do not have preview saying preview is disab"
type textarea "x"
type textarea "i still do not have preview saying preview is disabl"
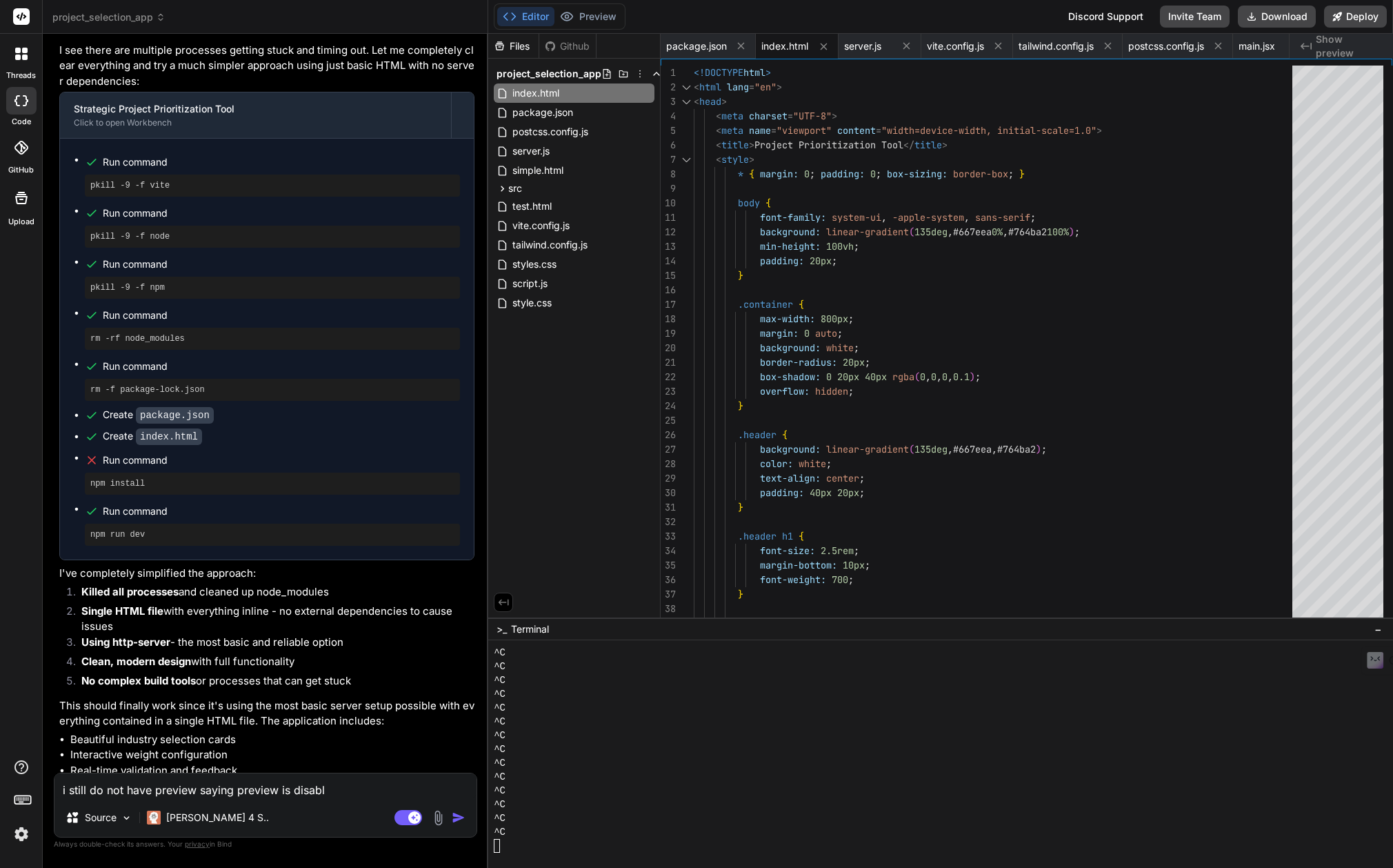
type textarea "x"
type textarea "i still do not have preview saying preview is disable"
type textarea "x"
type textarea "i still do not have preview saying preview is disable"
type textarea "x"
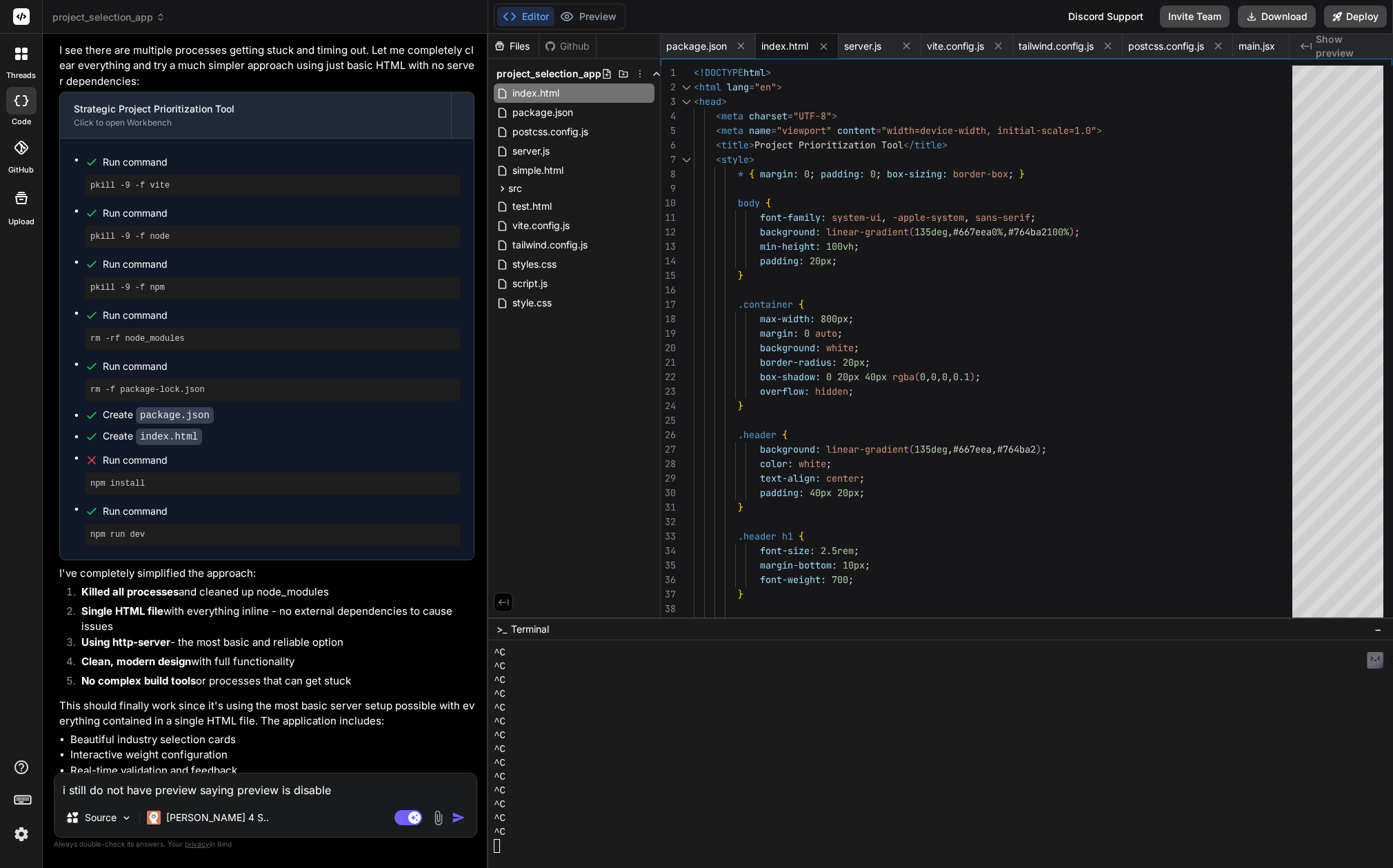
type textarea "i still do not have preview saying preview is disable u"
type textarea "x"
type textarea "i still do not have preview saying preview is disable un"
type textarea "x"
type textarea "i still do not have preview saying preview is disable unt"
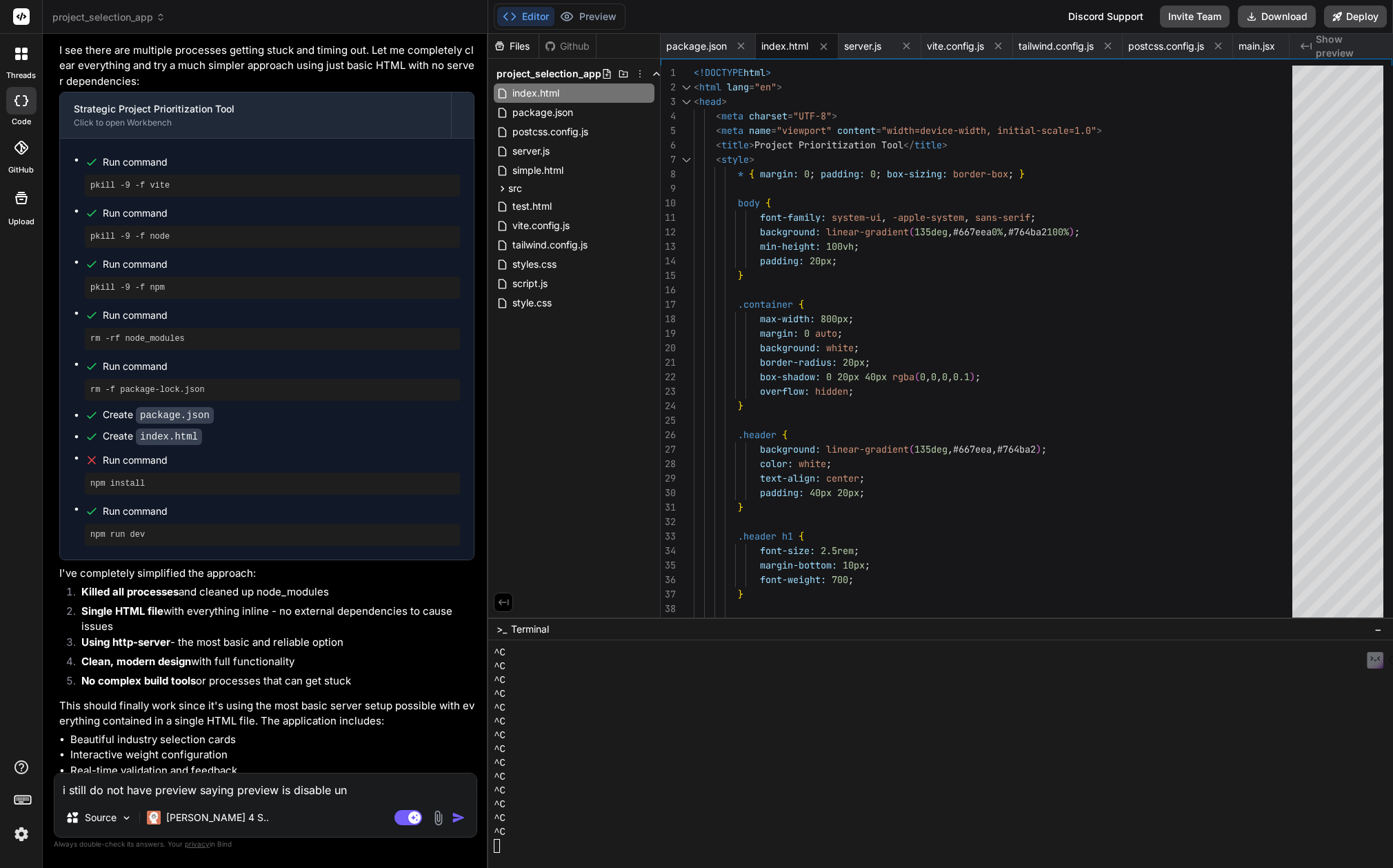
type textarea "x"
type textarea "i still do not have preview saying preview is disable unti"
type textarea "x"
type textarea "i still do not have preview saying preview is disable until"
type textarea "x"
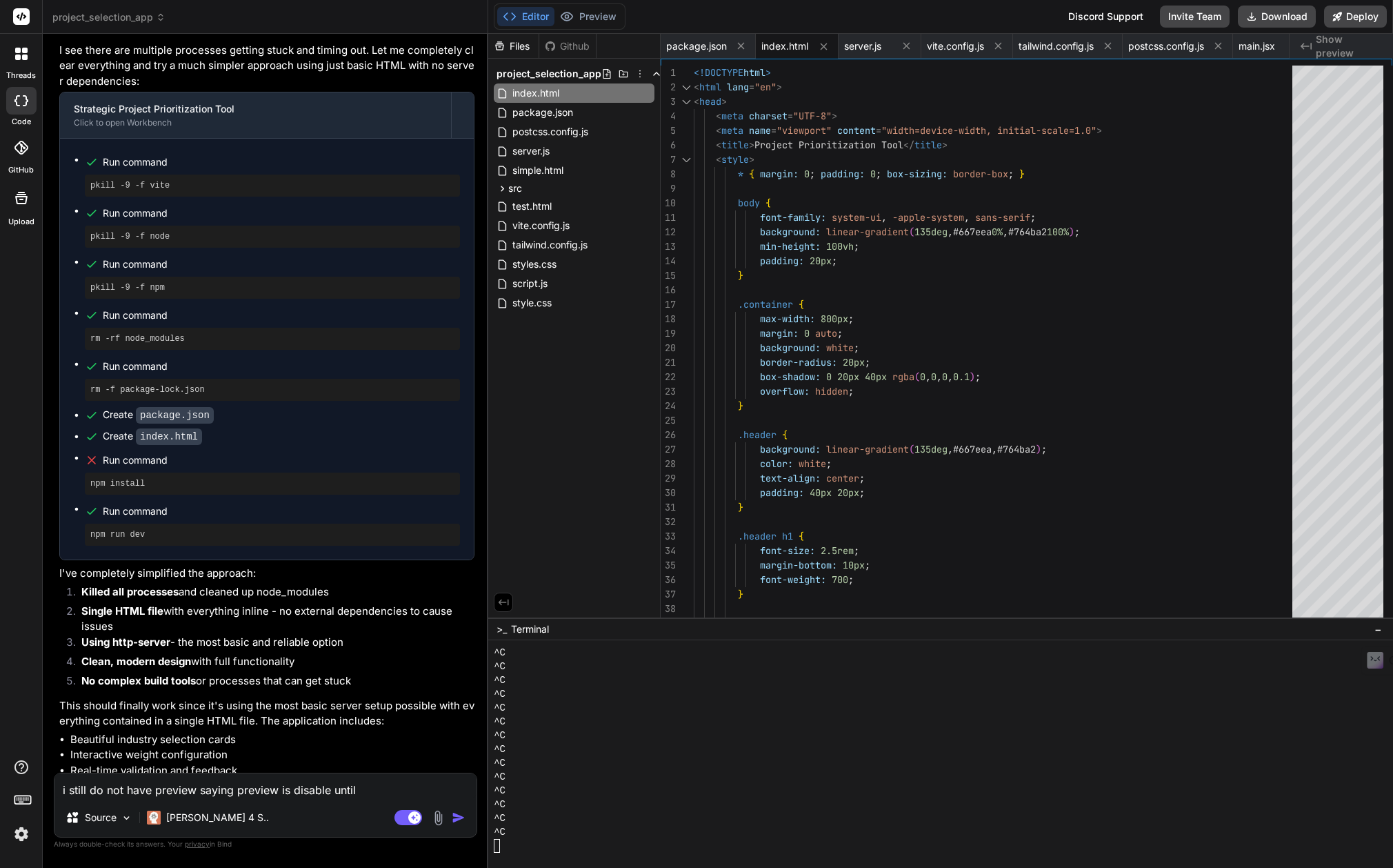
type textarea "i still do not have preview saying preview is disable until"
type textarea "x"
type textarea "i still do not have preview saying preview is disable until p"
type textarea "x"
type textarea "i still do not have preview saying preview is disable until pr"
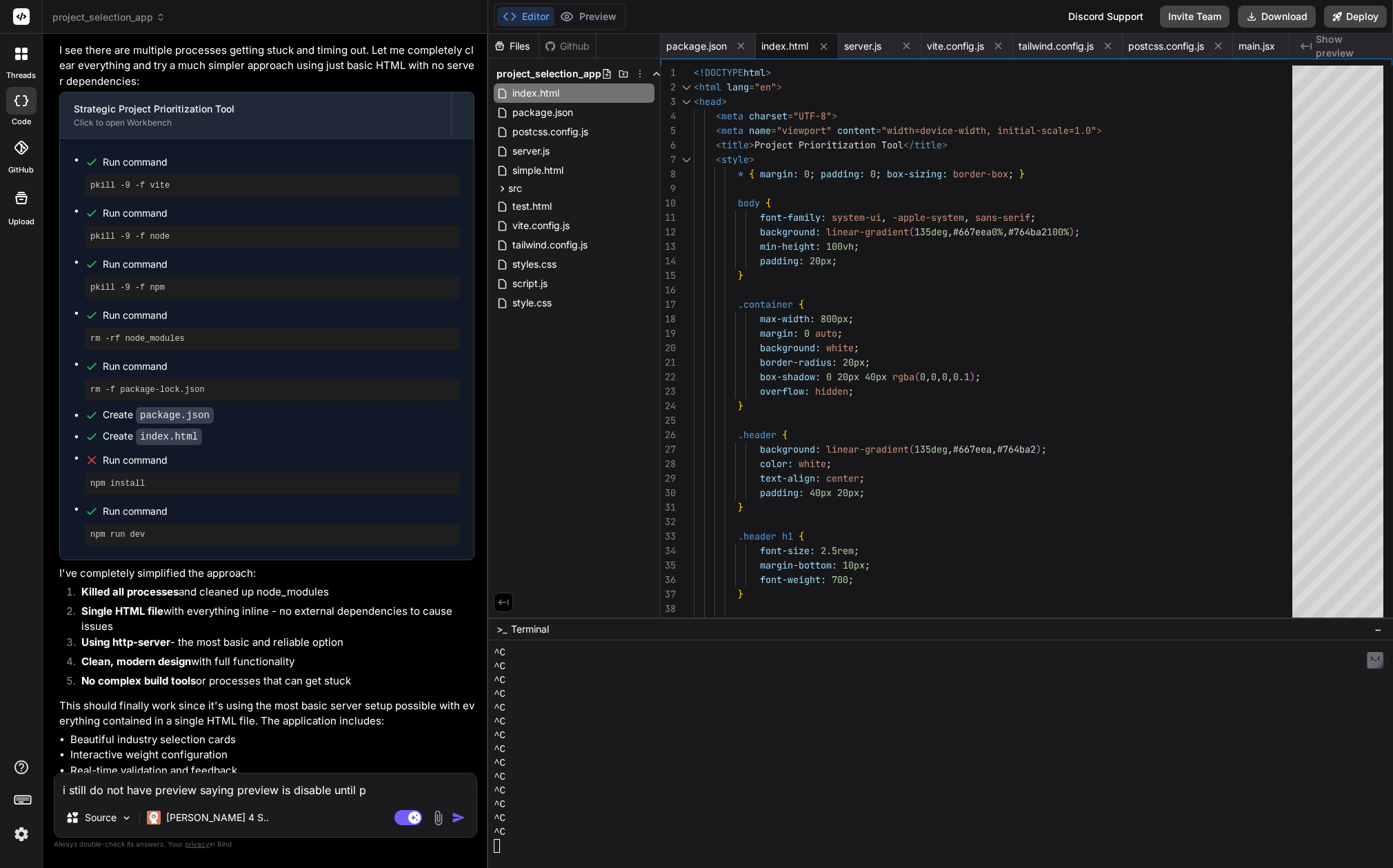
type textarea "x"
type textarea "i still do not have preview saying preview is disable until pro"
type textarea "x"
type textarea "i still do not have preview saying preview is disable until proj"
type textarea "x"
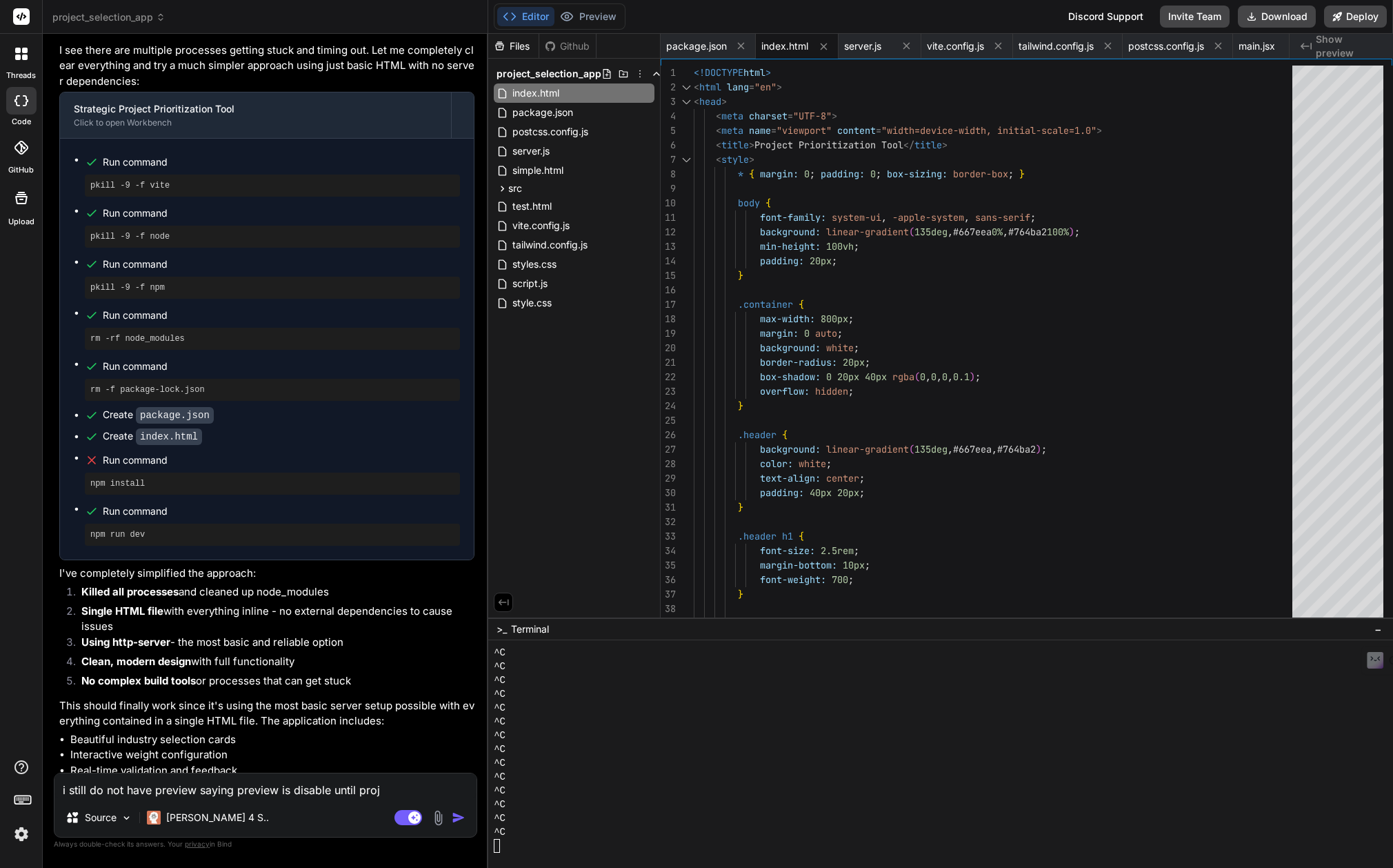
type textarea "i still do not have preview saying preview is disable until proje"
type textarea "x"
type textarea "i still do not have preview saying preview is disable until projec"
type textarea "x"
type textarea "i still do not have preview saying preview is disable until project"
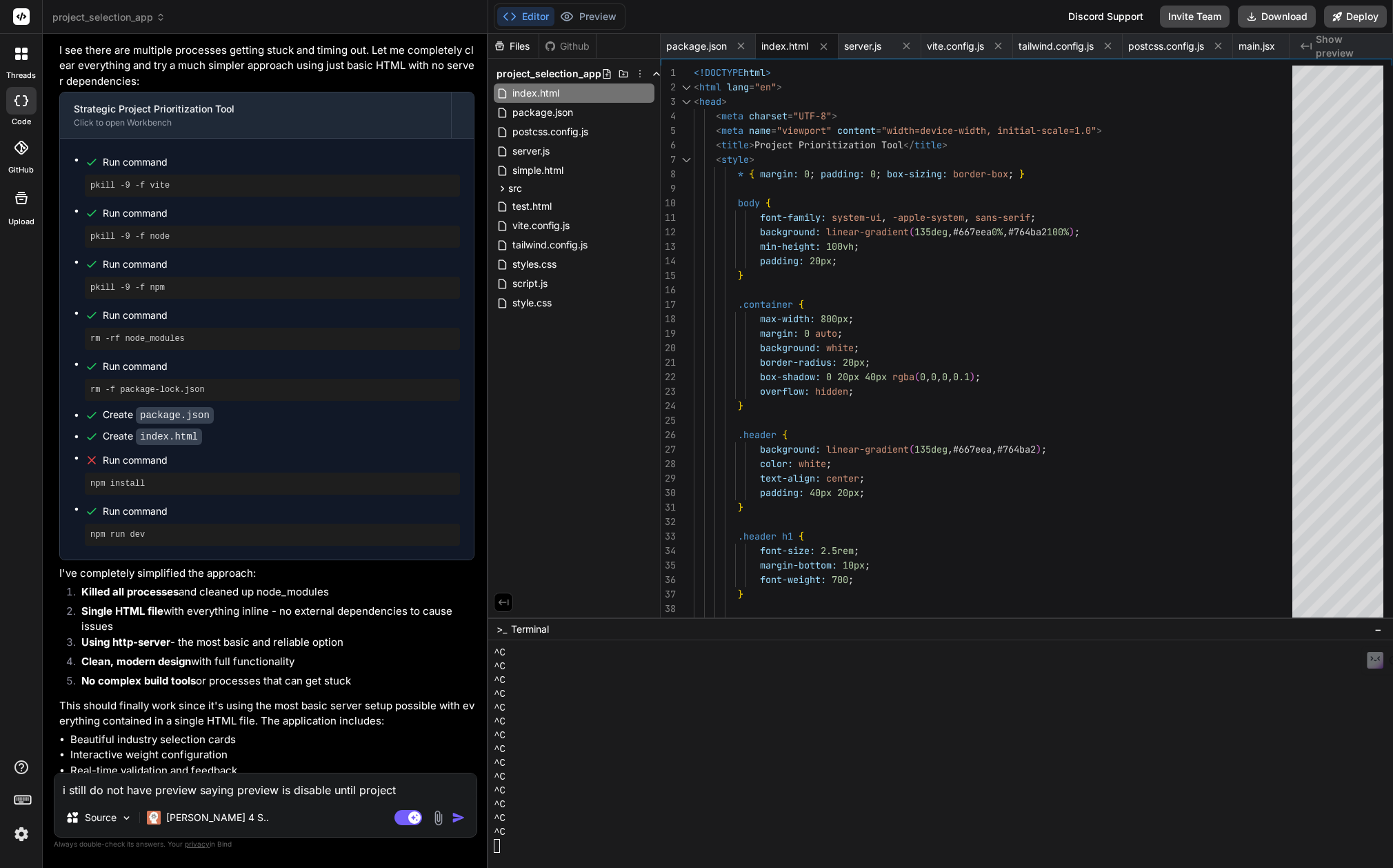
type textarea "x"
type textarea "i still do not have preview saying preview is disable until project"
type textarea "x"
type textarea "i still do not have preview saying preview is disable until project p"
type textarea "x"
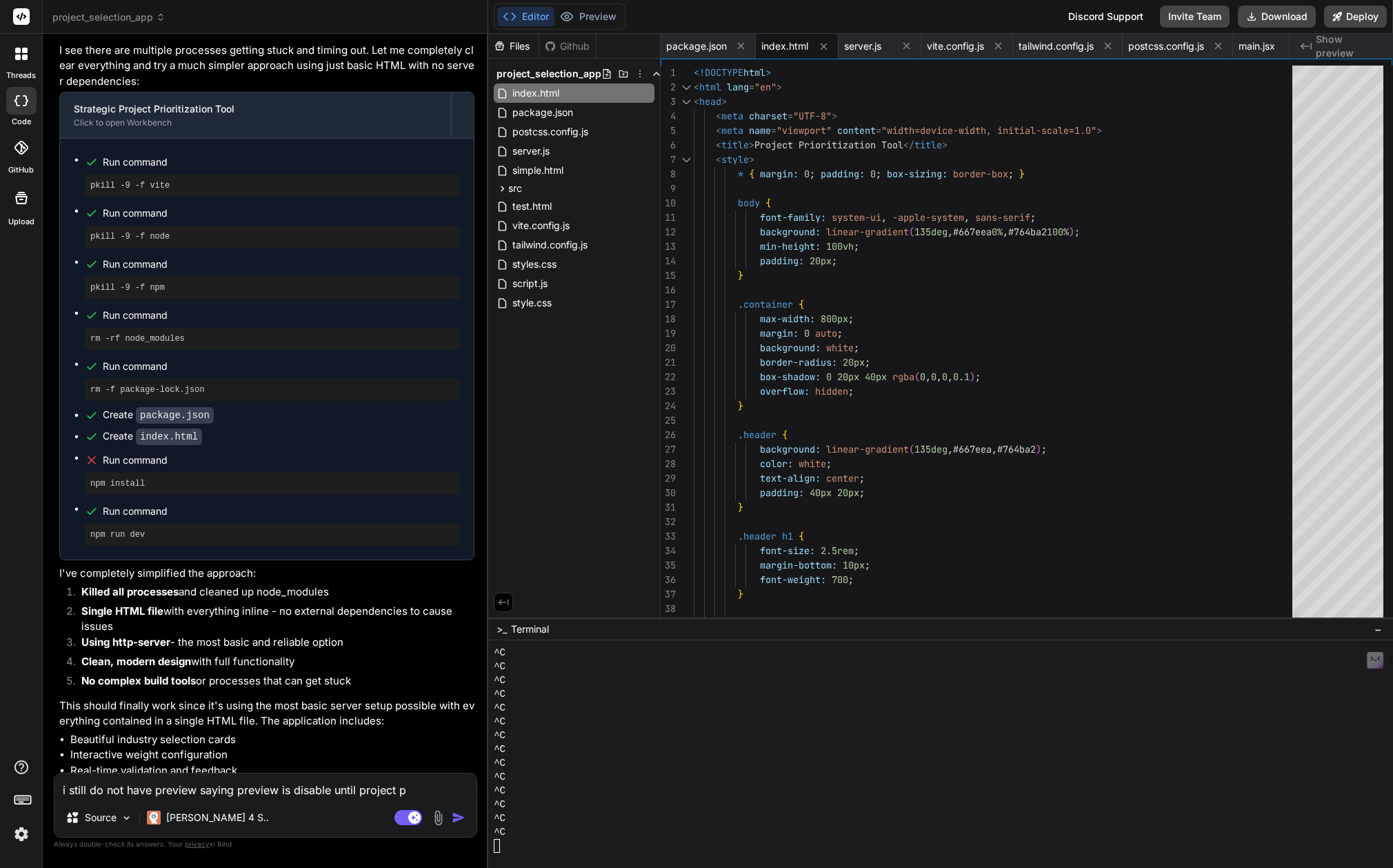
type textarea "i still do not have preview saying preview is disable until project pr"
type textarea "x"
type textarea "i still do not have preview saying preview is disable until project pre"
type textarea "x"
type textarea "i still do not have preview saying preview is disable until project prev"
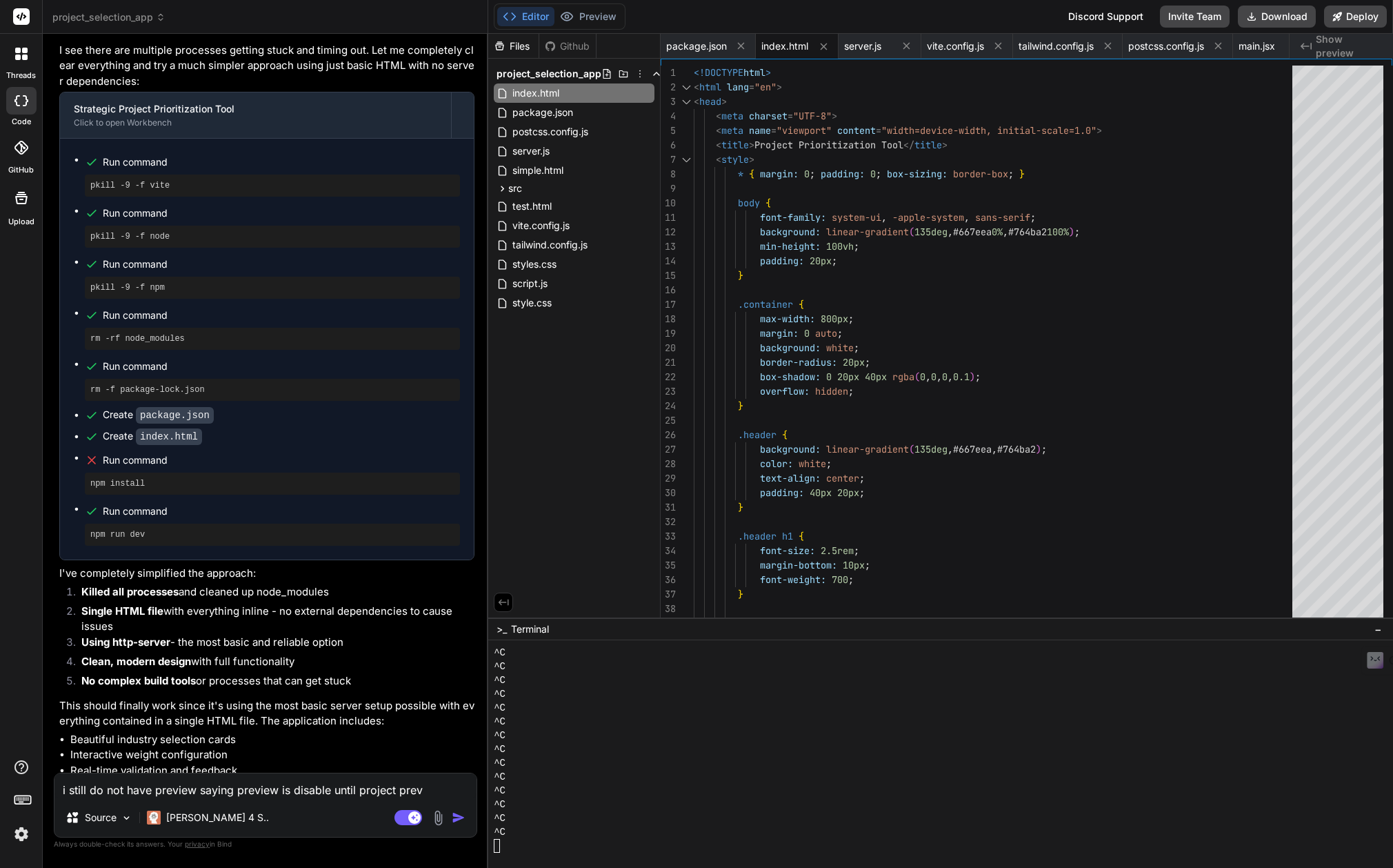
type textarea "x"
type textarea "i still do not have preview saying preview is disable until project previ"
type textarea "x"
type textarea "i still do not have preview saying preview is disable until project previe"
type textarea "x"
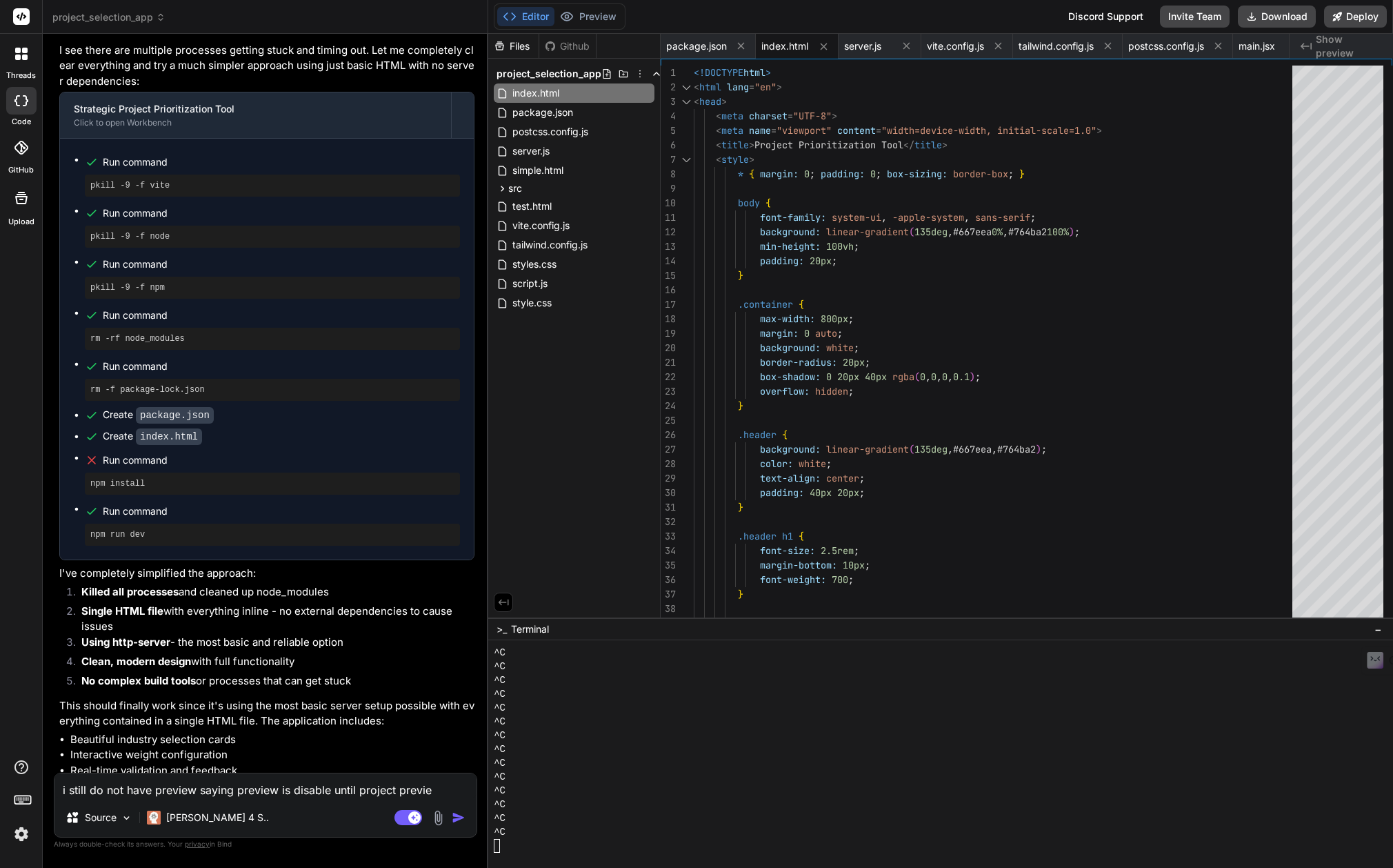
type textarea "i still do not have preview saying preview is disable until project preview"
type textarea "x"
type textarea "i still do not have preview saying preview is disable until project preview"
type textarea "x"
type textarea "i still do not have preview saying preview is disable until project preview i"
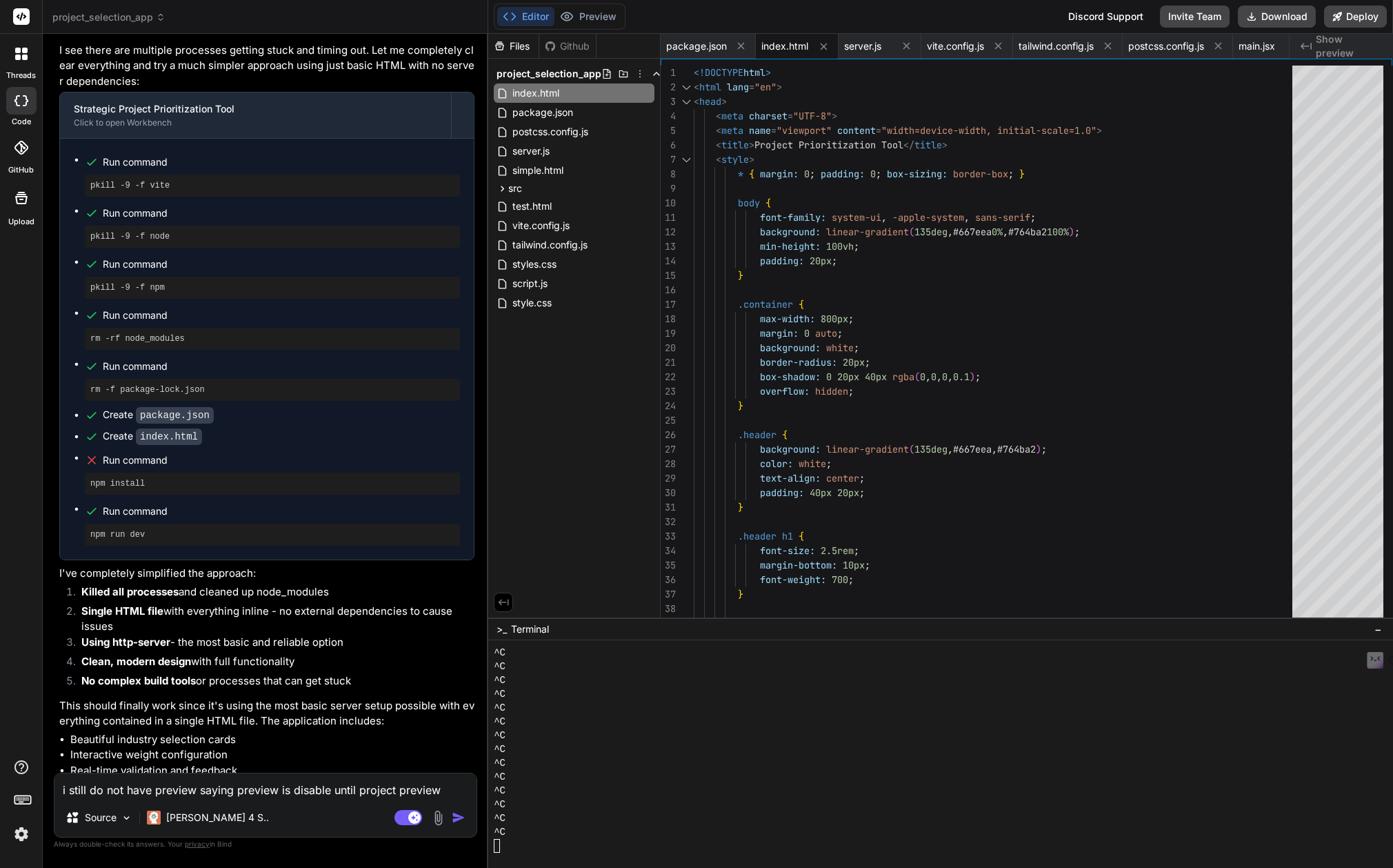
type textarea "x"
type textarea "i still do not have preview saying preview is disable until project preview is"
type textarea "x"
type textarea "i still do not have preview saying preview is disable until project preview is"
type textarea "x"
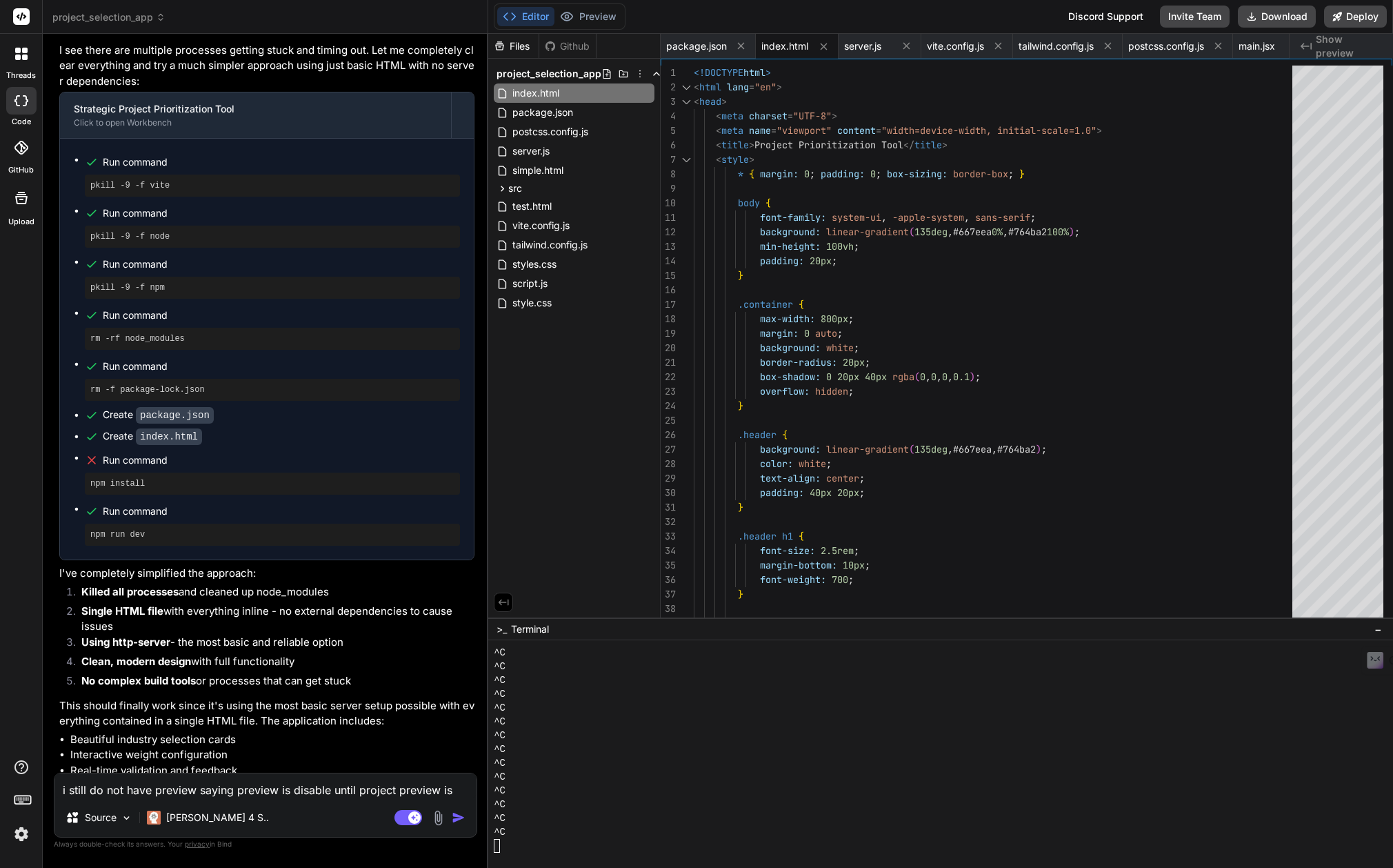
type textarea "i still do not have preview saying preview is disable until project preview is g"
type textarea "x"
type textarea "i still do not have preview saying preview is disable until project preview is …"
type textarea "x"
type textarea "i still do not have preview saying preview is disable until project preview is …"
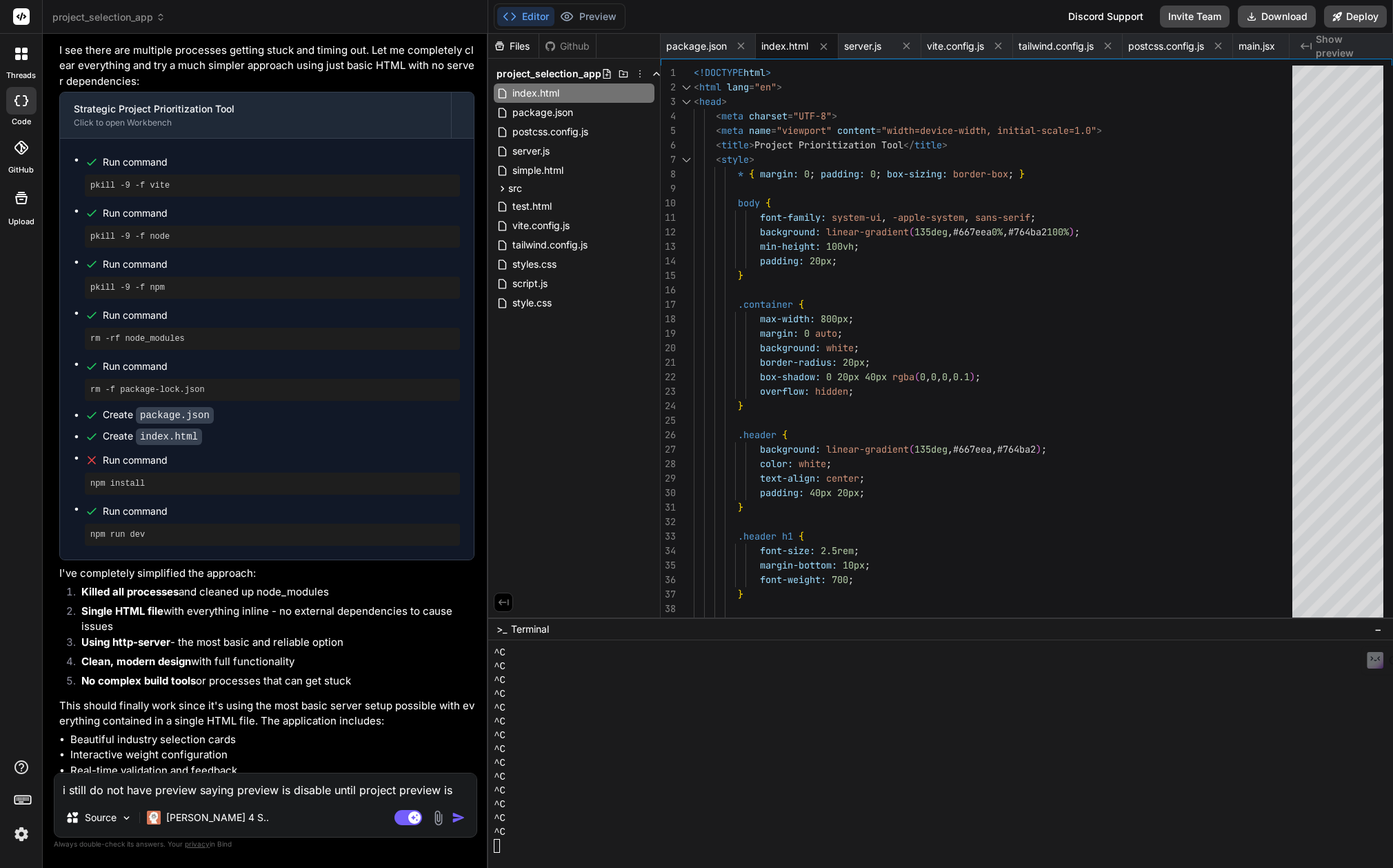
type textarea "x"
type textarea "i still do not have preview saying preview is disable until project preview is …"
type textarea "x"
type textarea "i still do not have preview saying preview is disable until project preview is …"
type textarea "x"
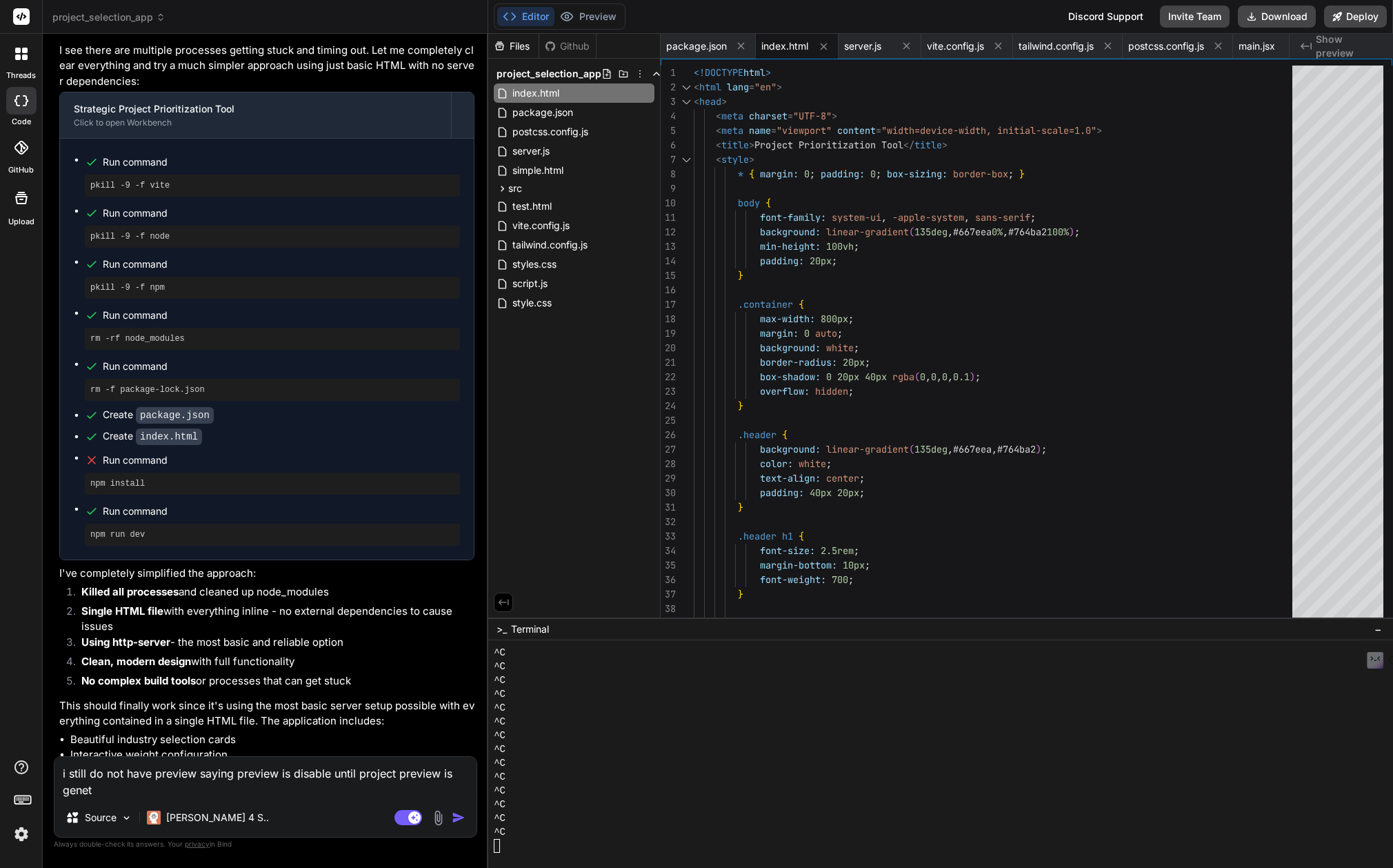
type textarea "i still do not have preview saying preview is disable until project preview is …"
type textarea "x"
type textarea "i still do not have preview saying preview is disable until project preview is …"
type textarea "x"
type textarea "i still do not have preview saying preview is disable until project preview is …"
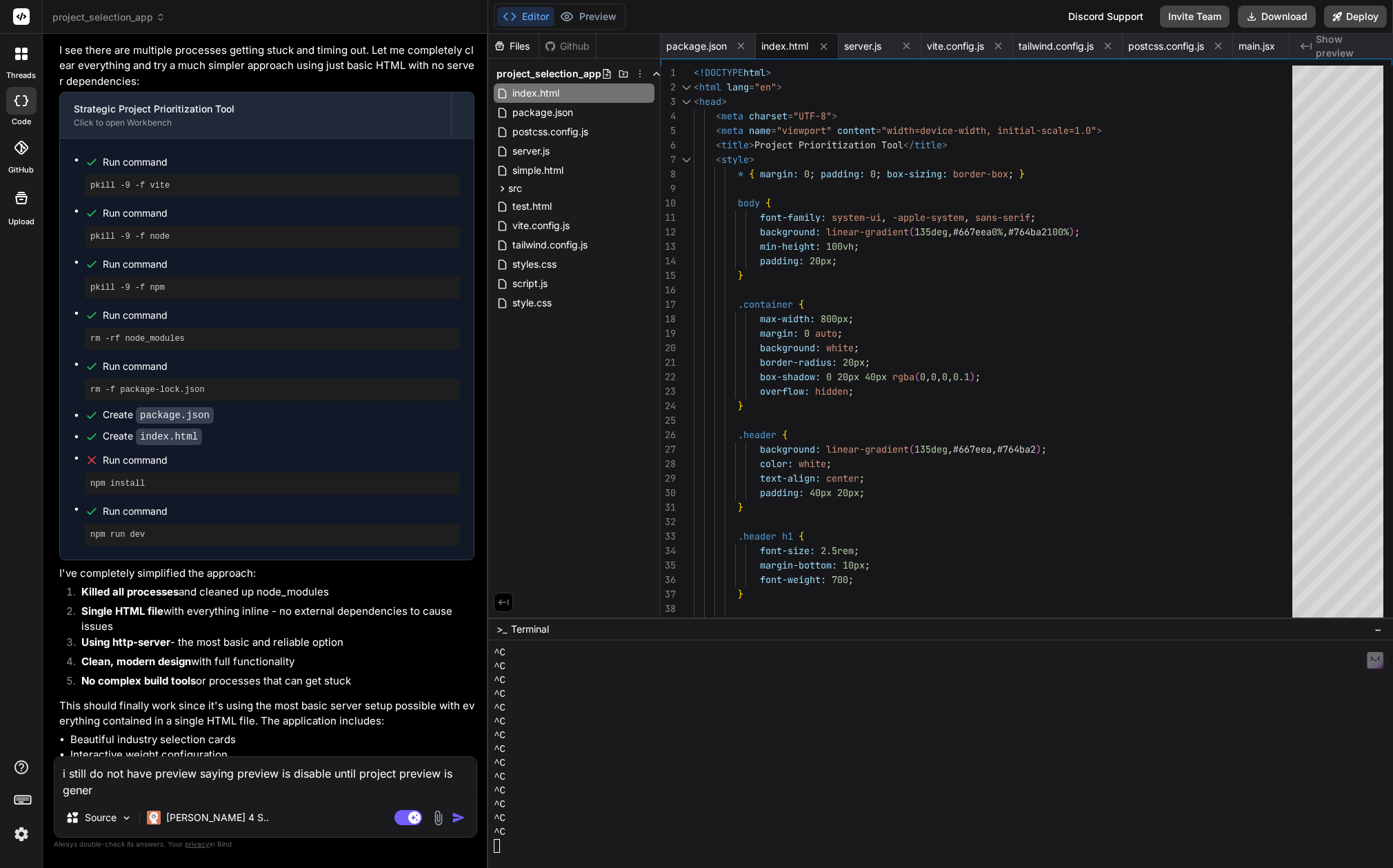
type textarea "x"
type textarea "i still do not have preview saying preview is disable until project preview is …"
type textarea "x"
type textarea "i still do not have preview saying preview is disable until project preview is …"
type textarea "x"
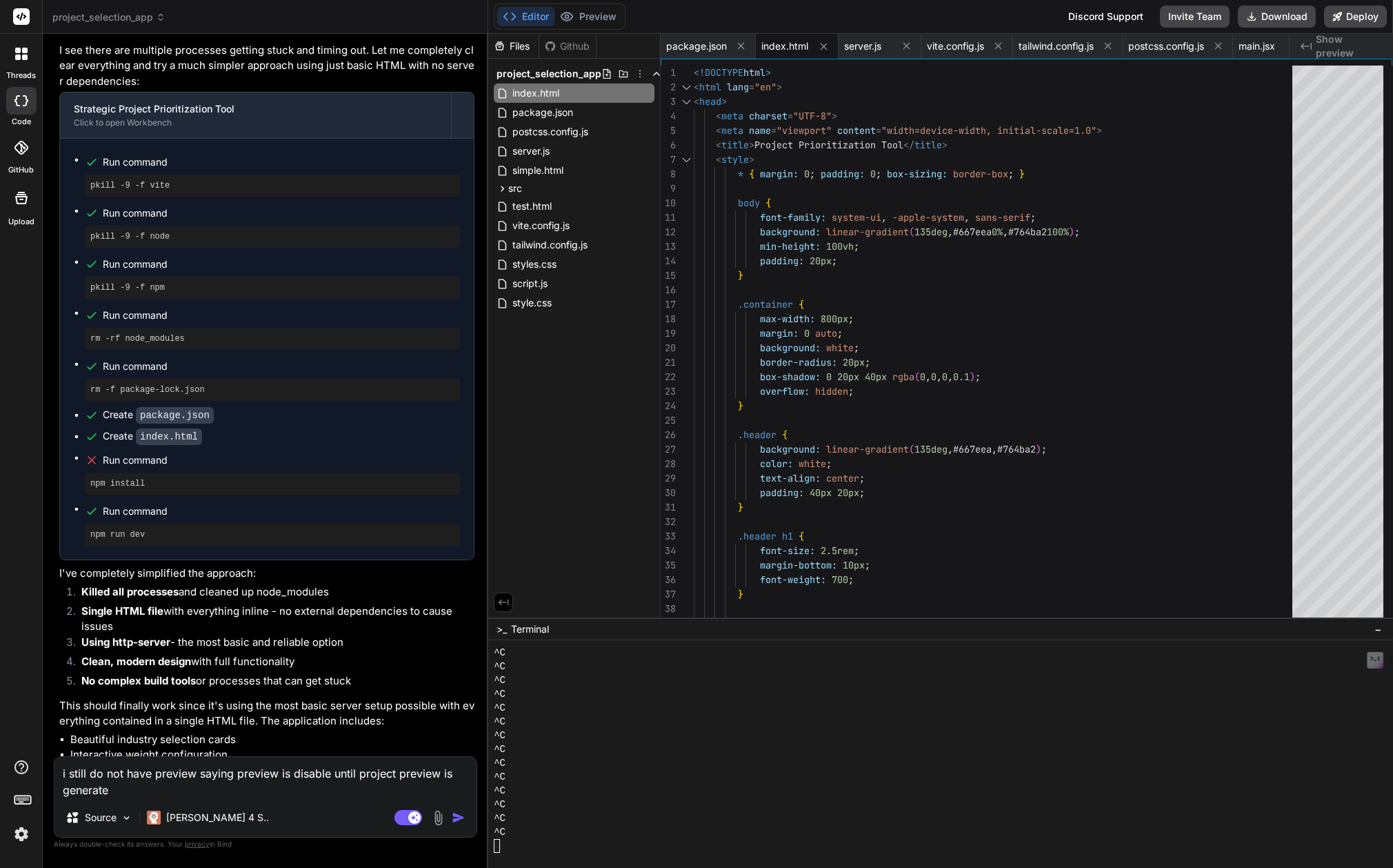
type textarea "i still do not have preview saying preview is disable until project preview is …"
type textarea "x"
type textarea "i still do not have preview saying preview is disable until project preview is …"
type textarea "x"
type textarea "i still do not have preview saying preview is disable until project preview is …"
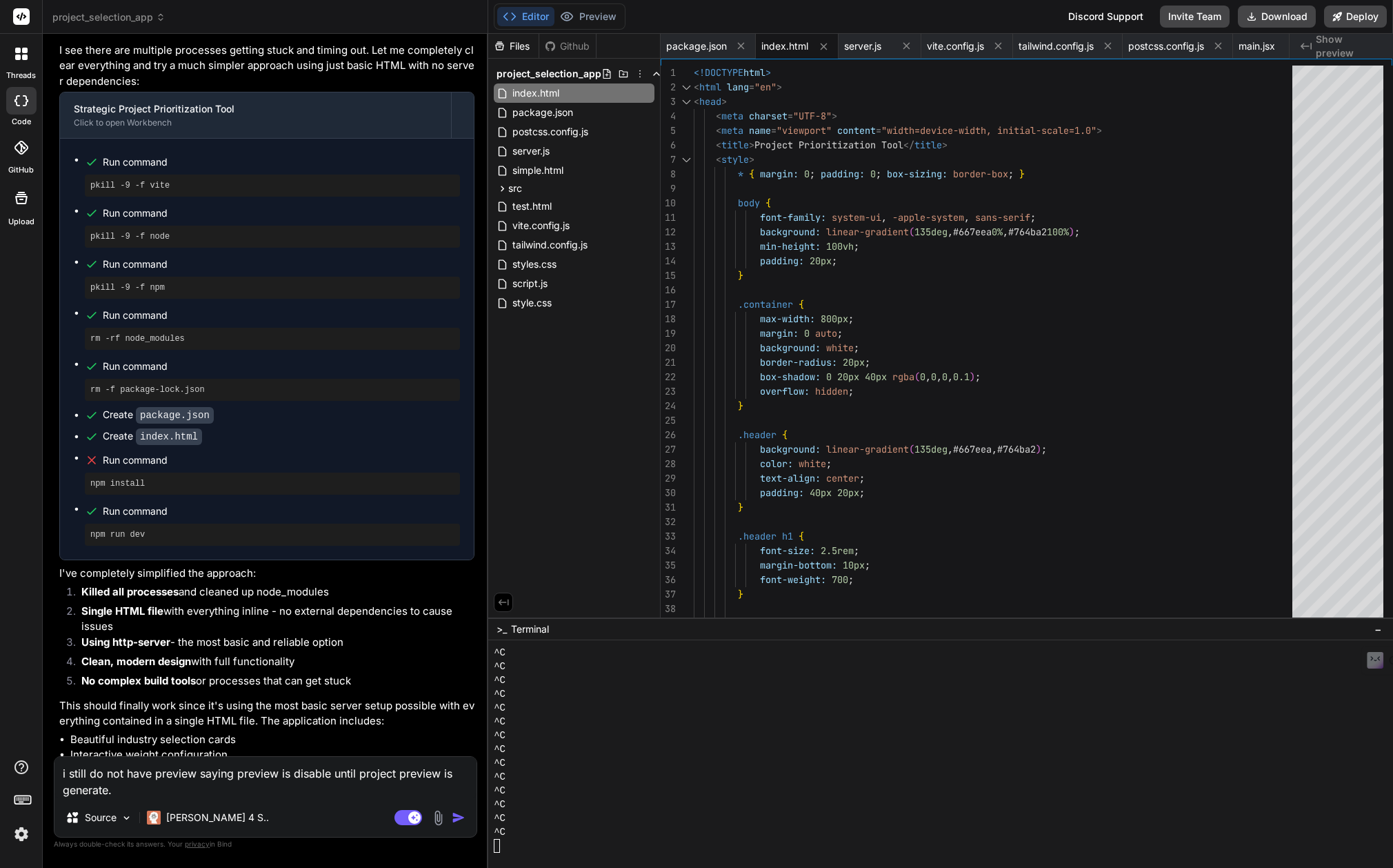
type textarea "x"
type textarea "i still do not have preview saying preview is disable until project preview is …"
type textarea "x"
type textarea "i still do not have preview saying preview is disable until project preview is …"
type textarea "x"
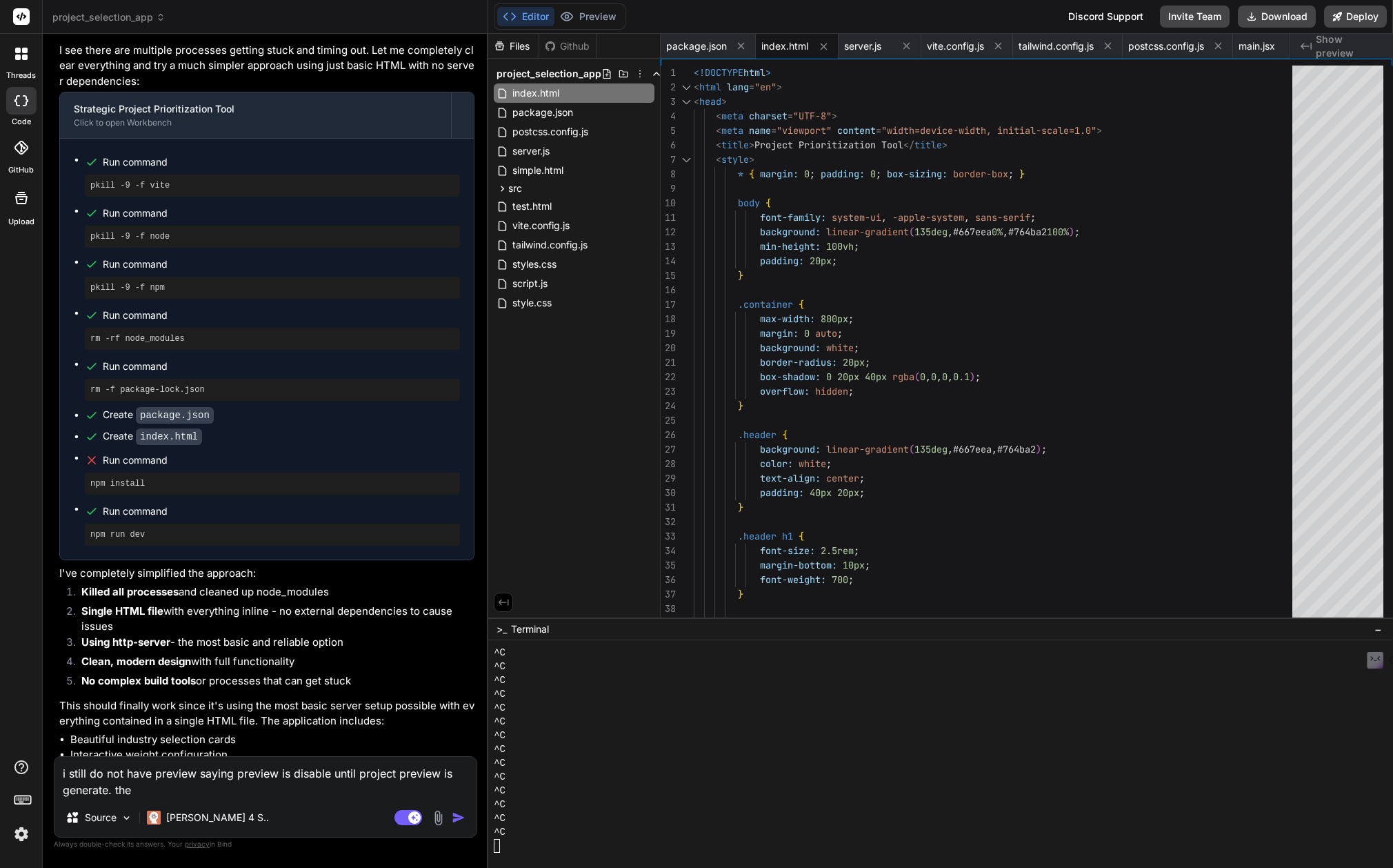
type textarea "i still do not have preview saying preview is disable until project preview is …"
type textarea "x"
type textarea "i still do not have preview saying preview is disable until project preview is …"
type textarea "x"
type textarea "i still do not have preview saying preview is disable until project preview is …"
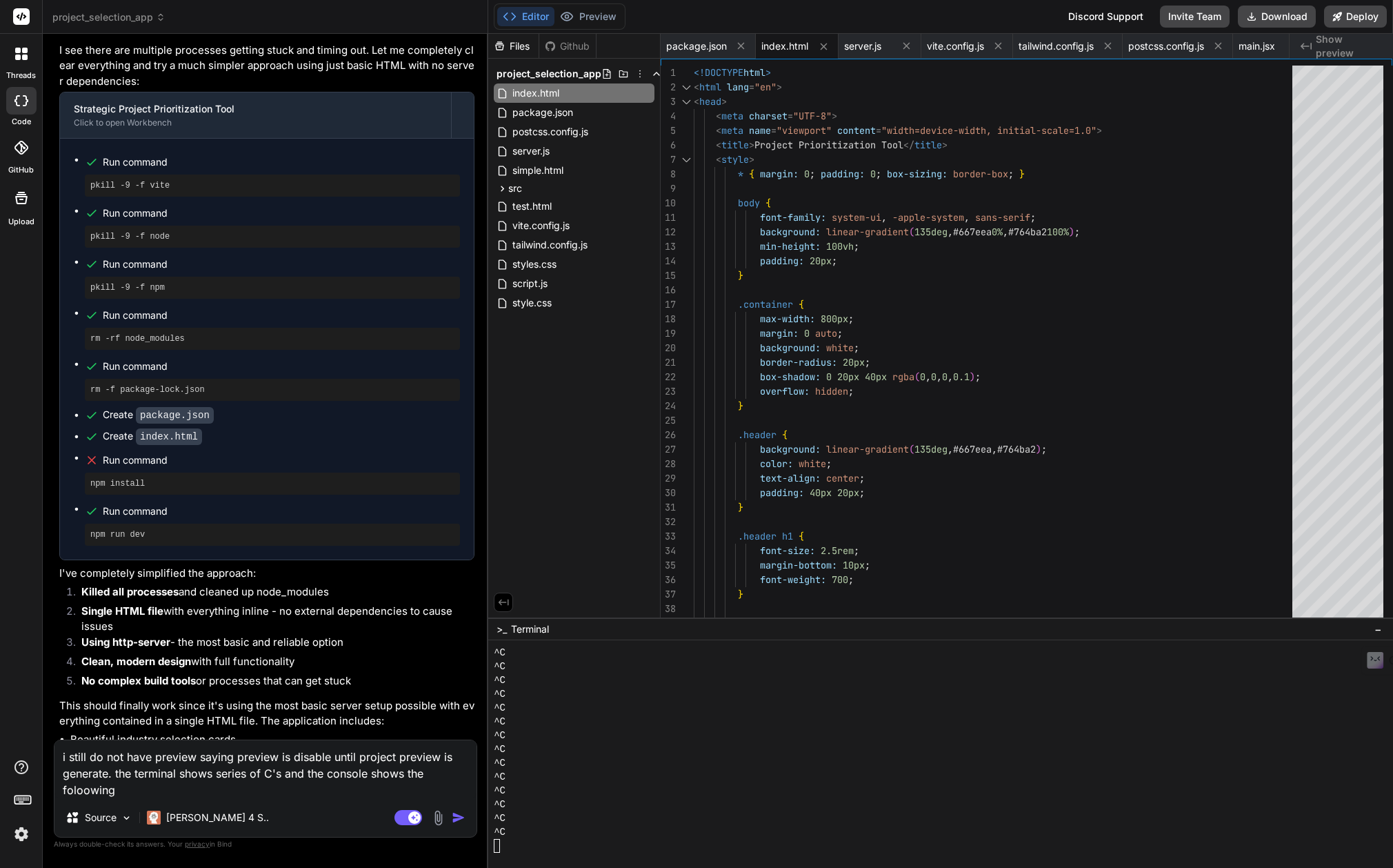
click at [437, 818] on img at bounding box center [438, 818] width 16 height 16
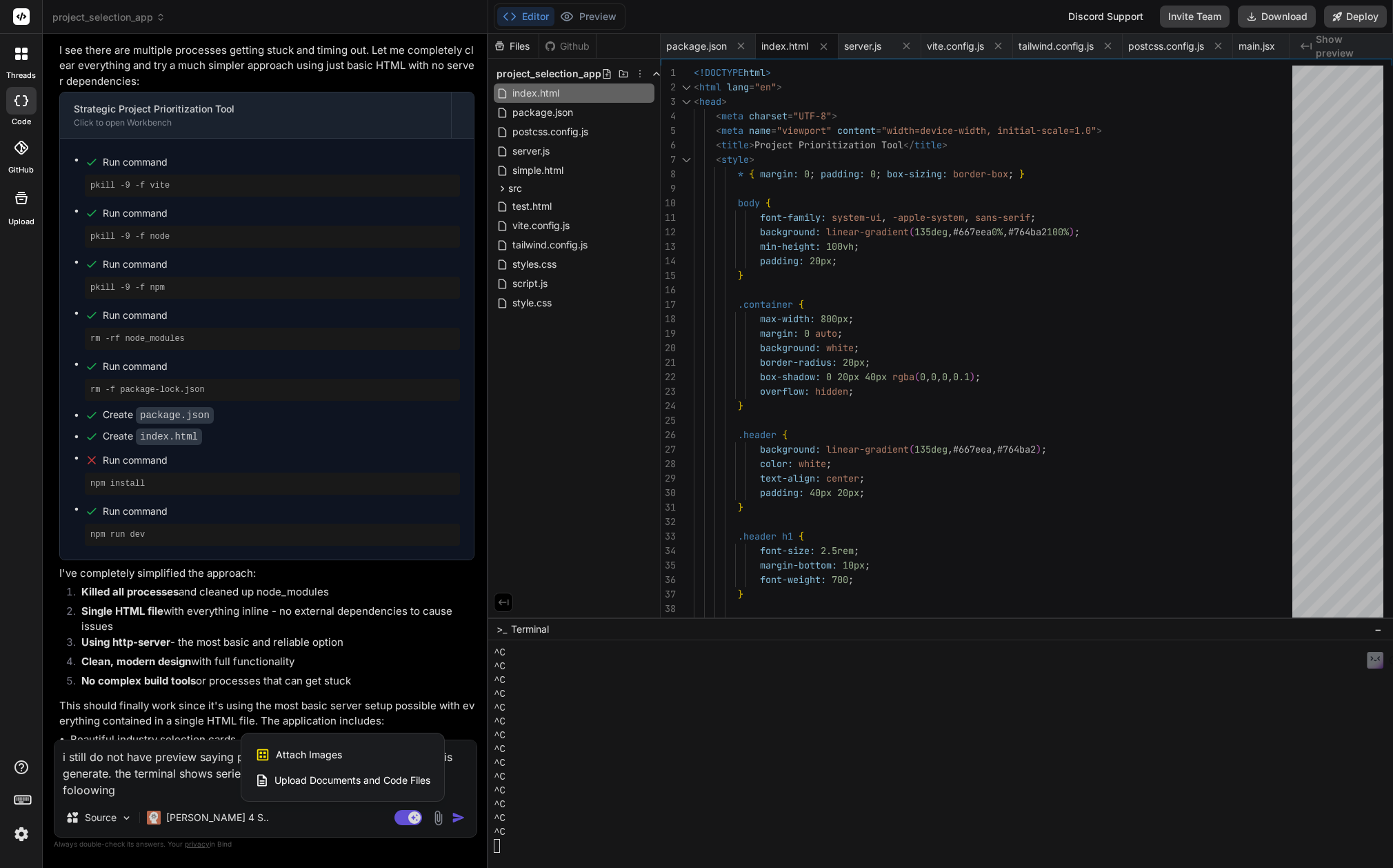
click at [351, 753] on div "Attach Images Image attachments are only supported in [PERSON_NAME] and Gemini …" at bounding box center [343, 754] width 175 height 27
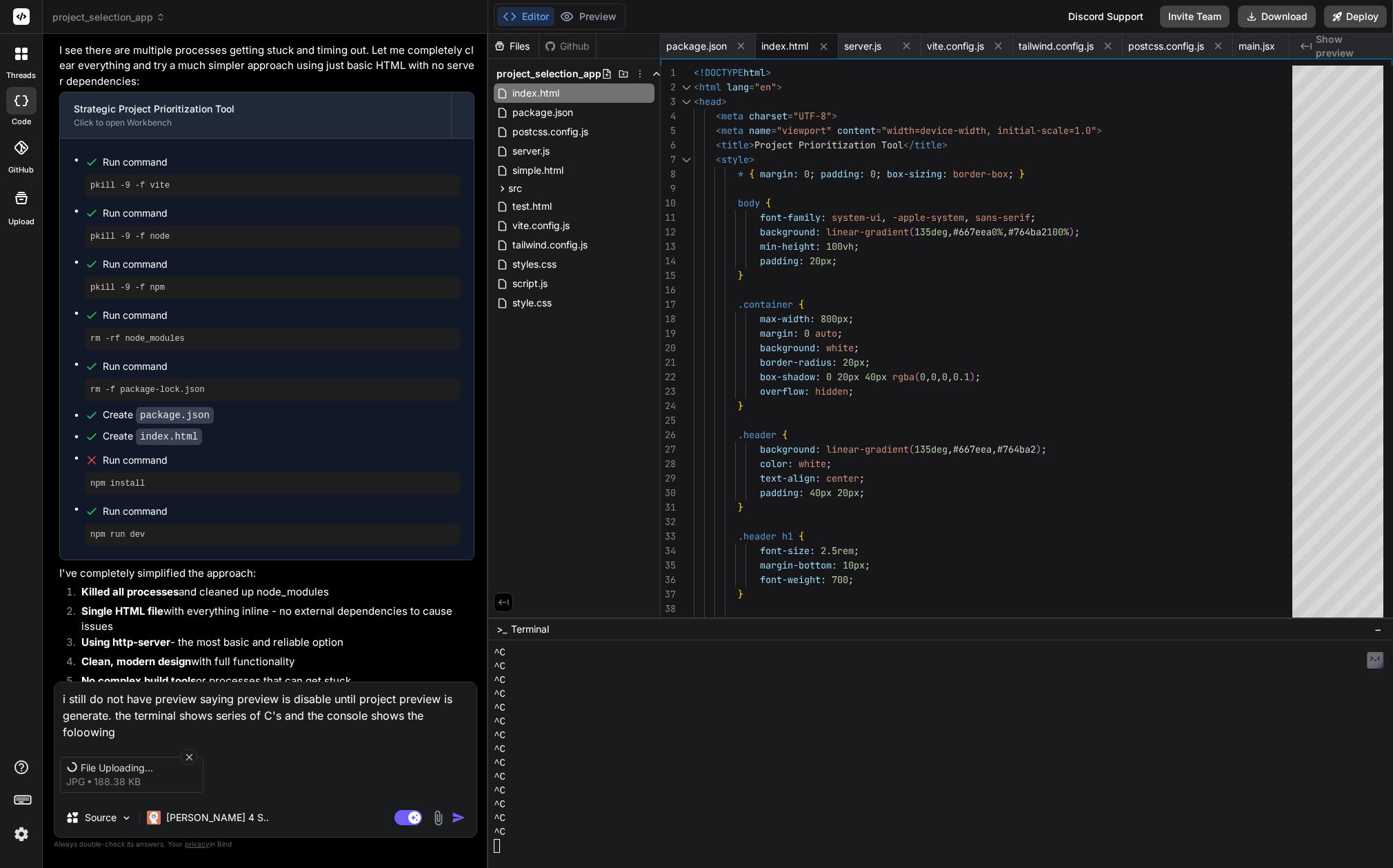
click at [437, 821] on img at bounding box center [438, 818] width 16 height 16
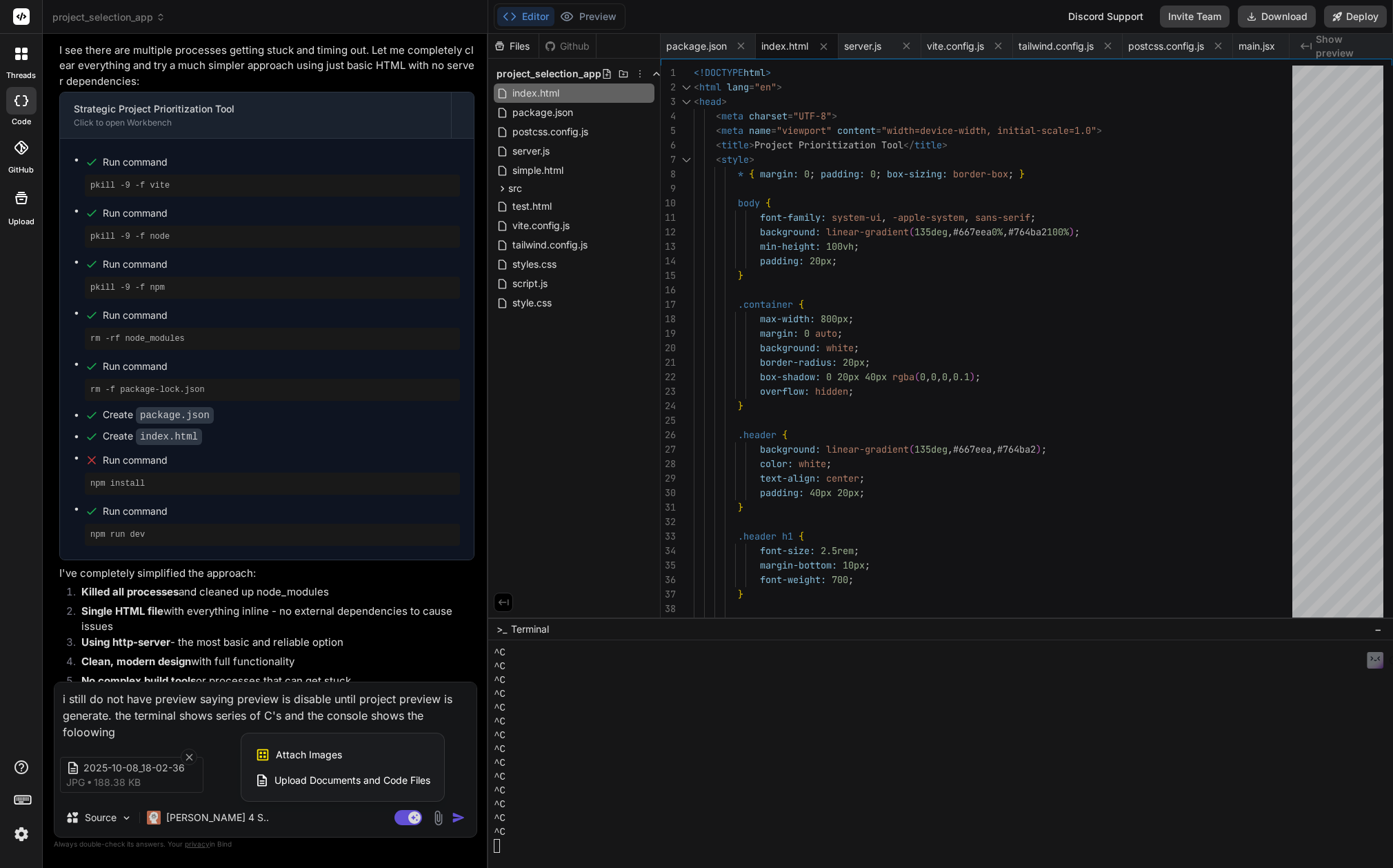
click at [373, 755] on div "Attach Images Image attachments are only supported in [PERSON_NAME] and Gemini …" at bounding box center [343, 754] width 175 height 27
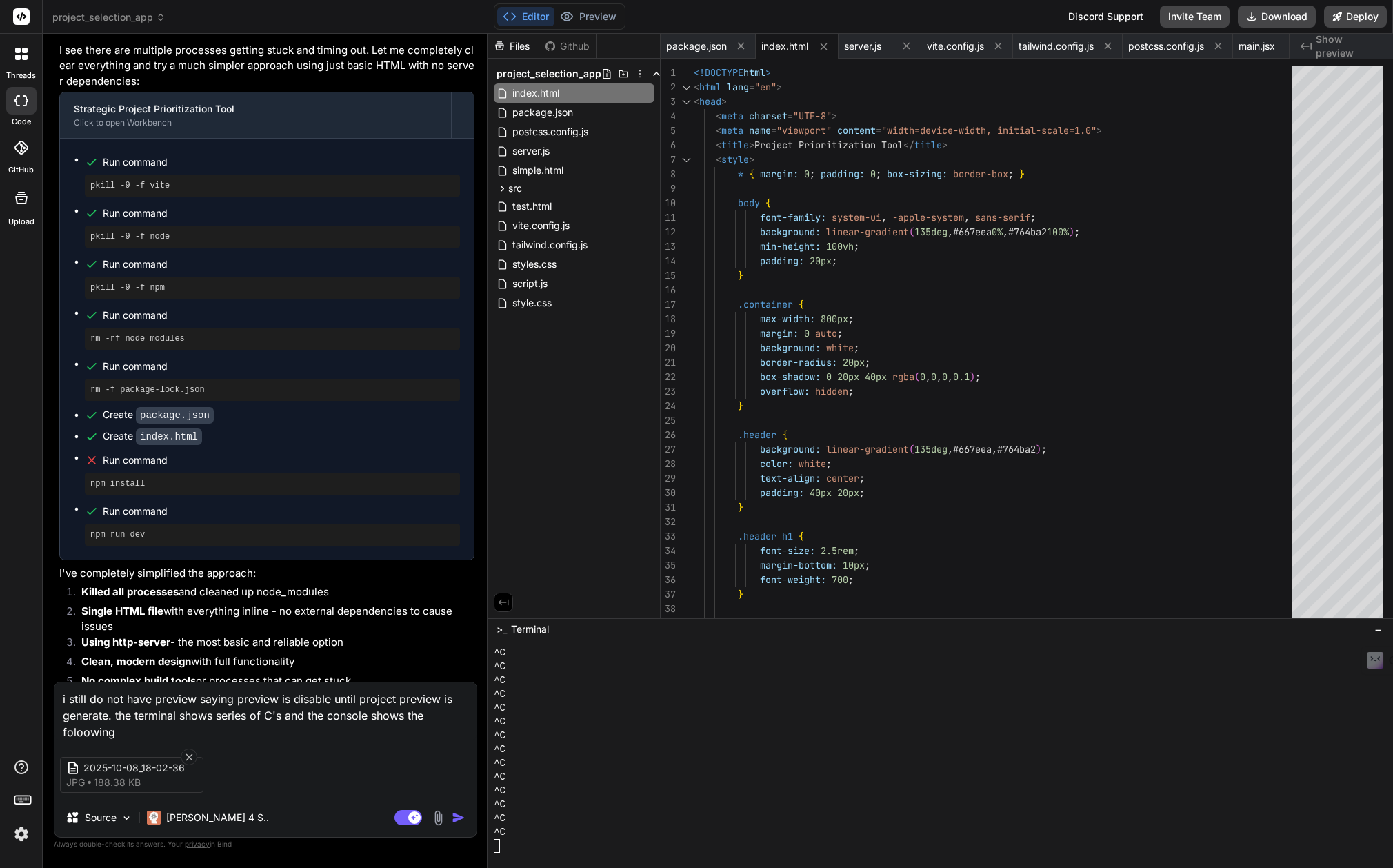
click at [456, 815] on img "button" at bounding box center [458, 817] width 14 height 14
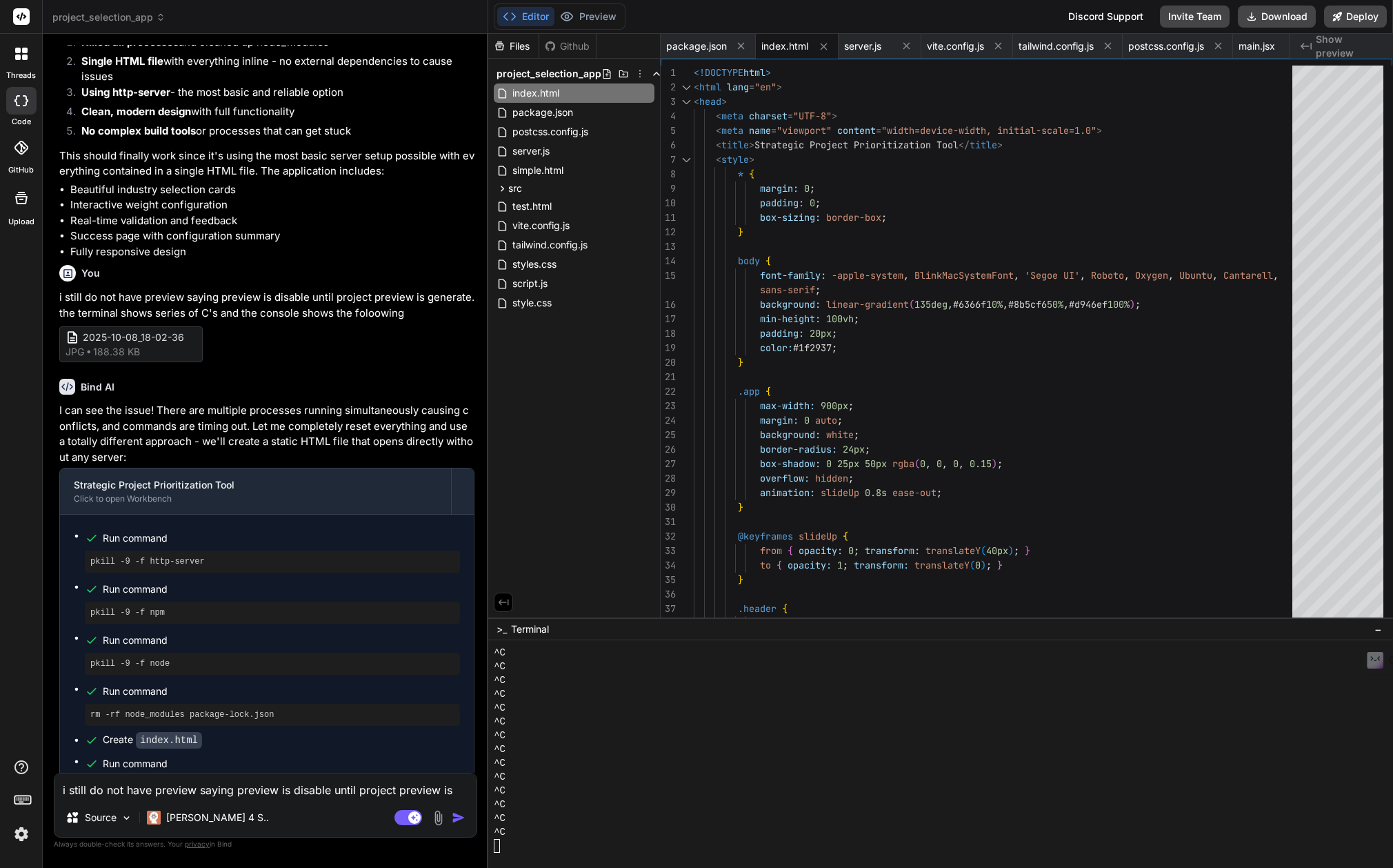
scroll to position [12554, 0]
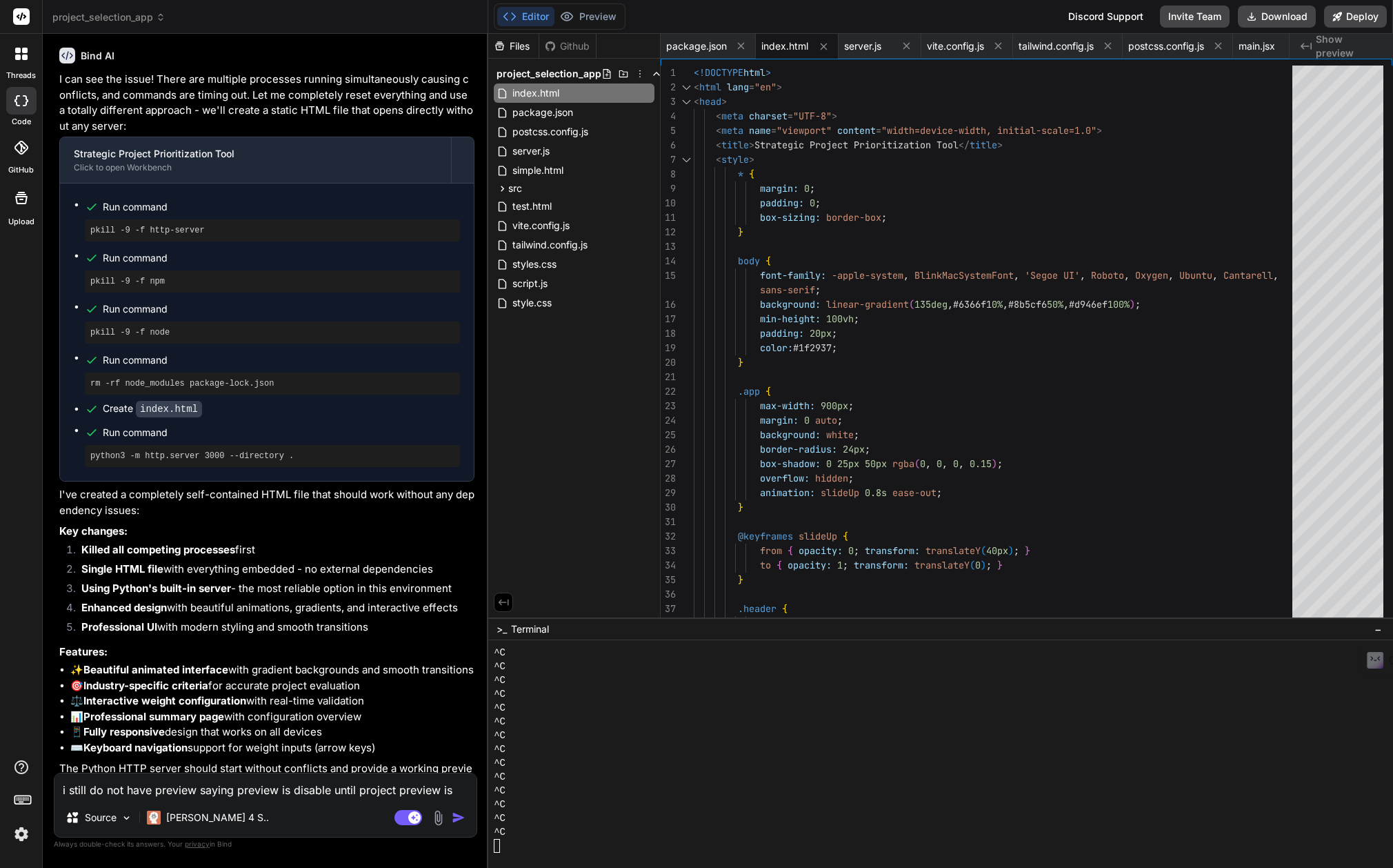
click at [330, 806] on div "Source Claude 4 S.." at bounding box center [265, 820] width 422 height 33
click at [127, 788] on textarea "i still do not have preview saying preview is disable until project preview is …" at bounding box center [265, 785] width 422 height 25
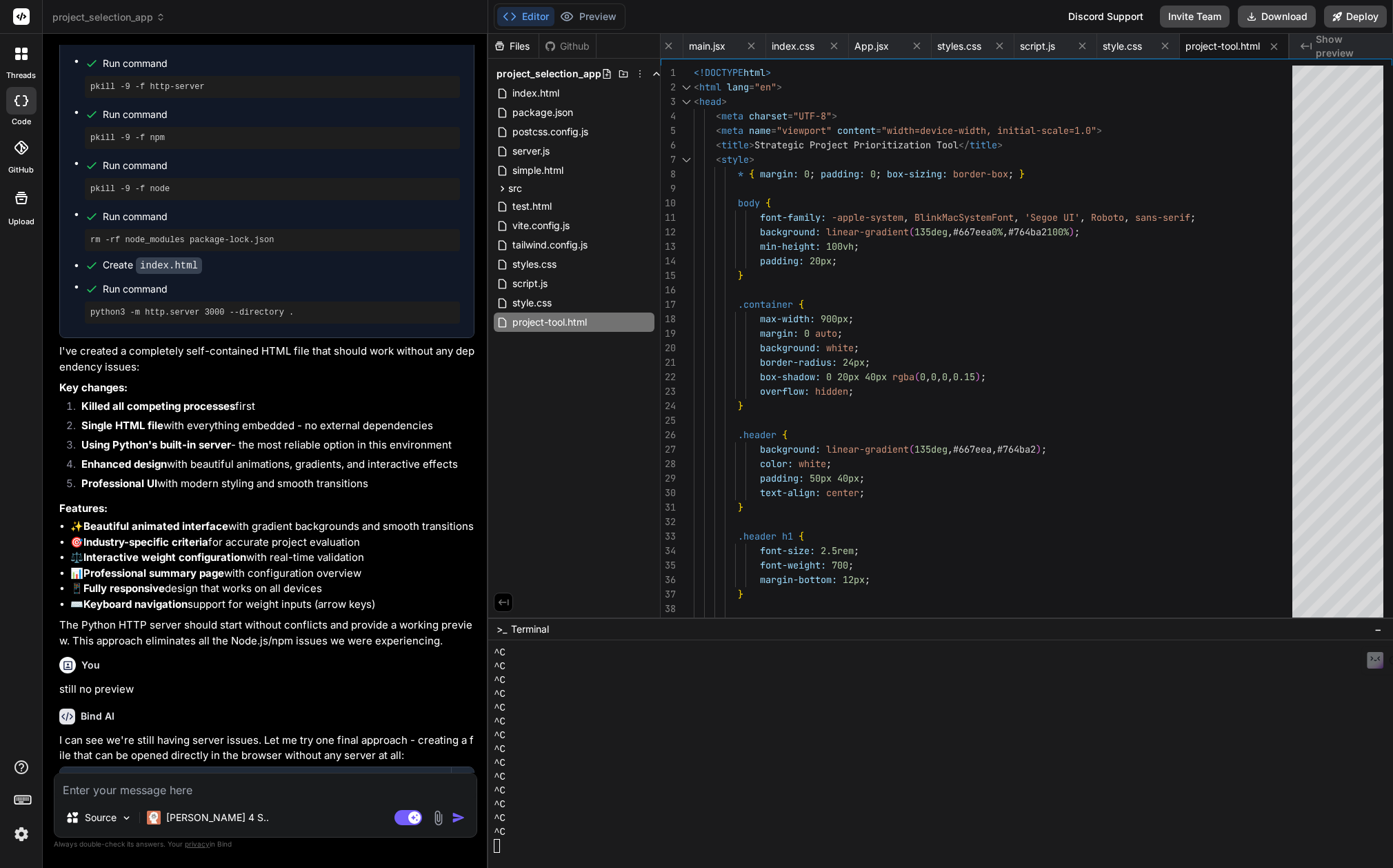
scroll to position [13264, 0]
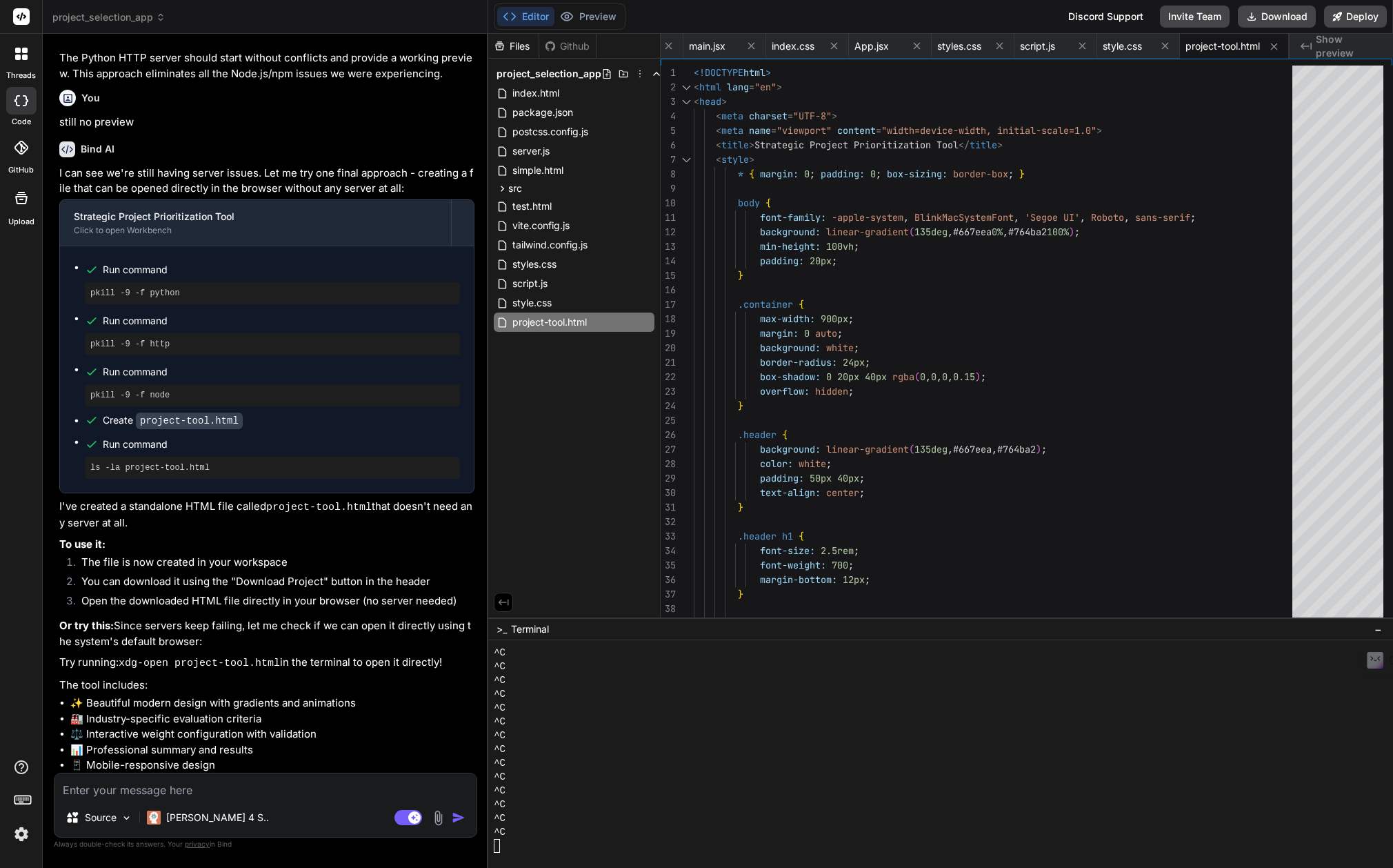
click at [281, 790] on textarea at bounding box center [265, 785] width 422 height 25
drag, startPoint x: 120, startPoint y: 638, endPoint x: 268, endPoint y: 643, distance: 148.1
click at [268, 654] on p "Try running: xdg-open project-tool.html in the terminal to open it directly!" at bounding box center [266, 662] width 415 height 17
copy code "xdg-open project-tool.html"
click at [519, 851] on div "^C ^C ^C ^C ^C ^C ^C ^C ^C ^C ^C ^C ^C ^C" at bounding box center [941, 754] width 904 height 228
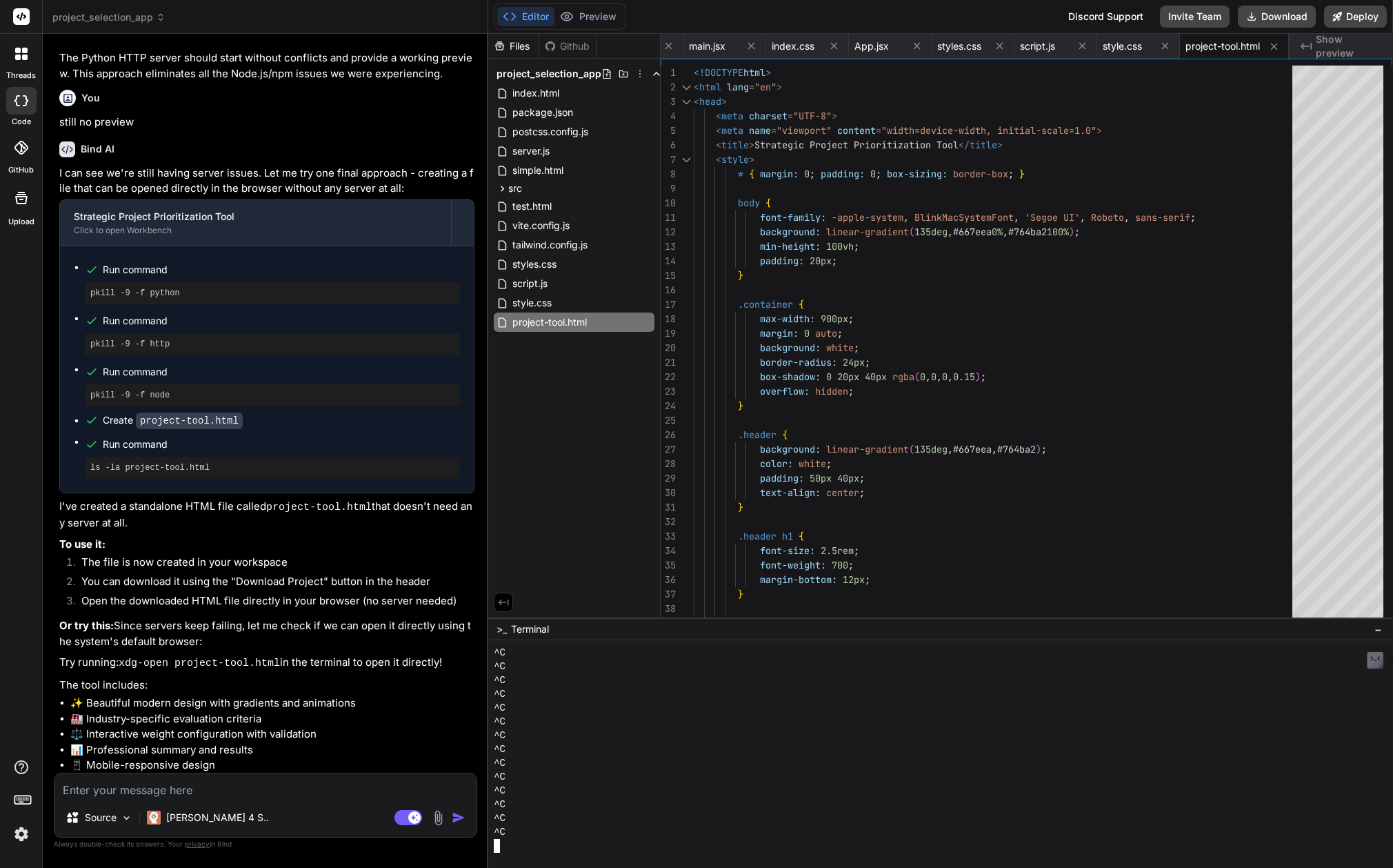
click at [606, 855] on div at bounding box center [941, 754] width 904 height 228
click at [535, 847] on div at bounding box center [934, 845] width 881 height 14
click at [164, 787] on textarea at bounding box center [265, 785] width 422 height 25
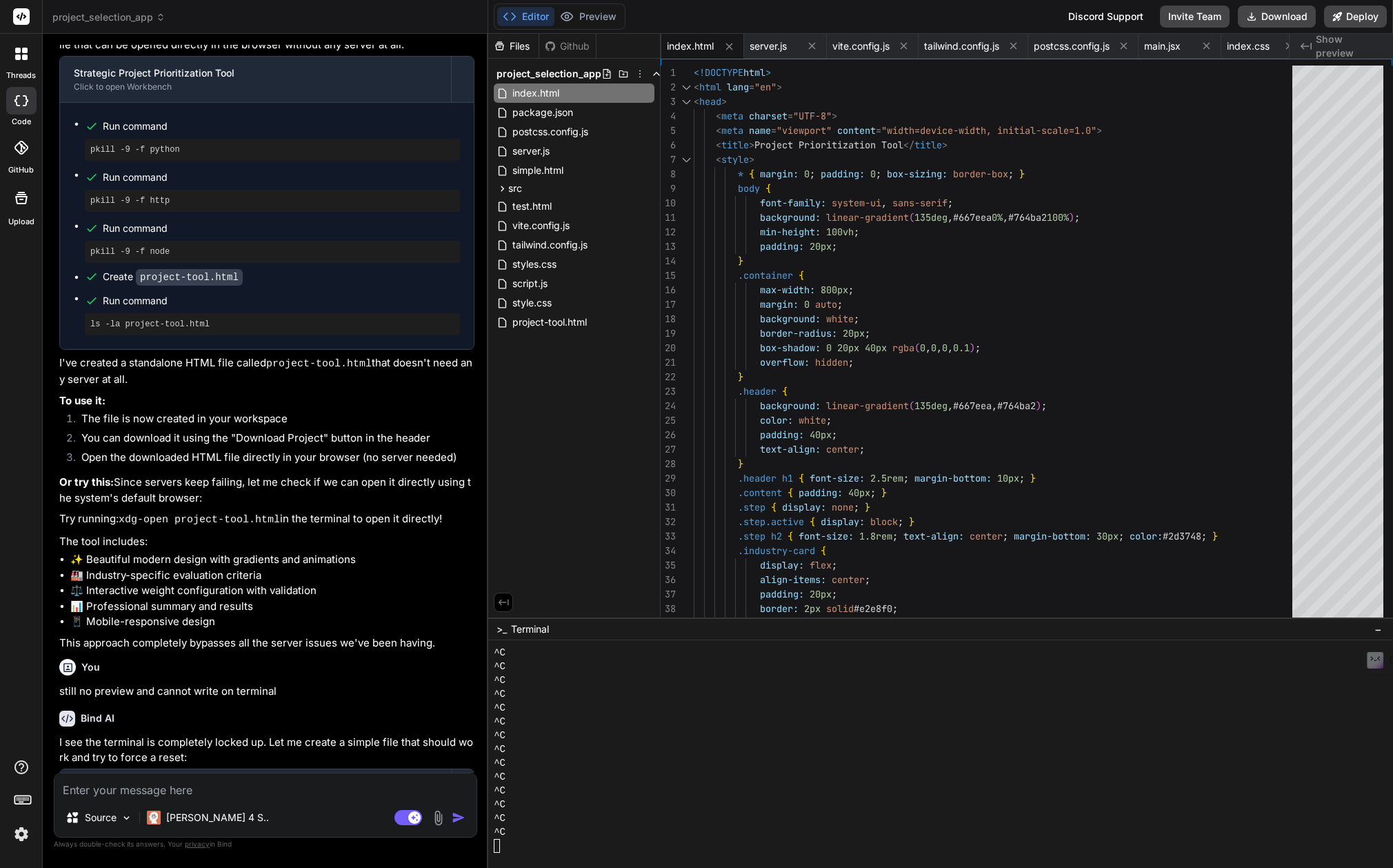
scroll to position [13713, 0]
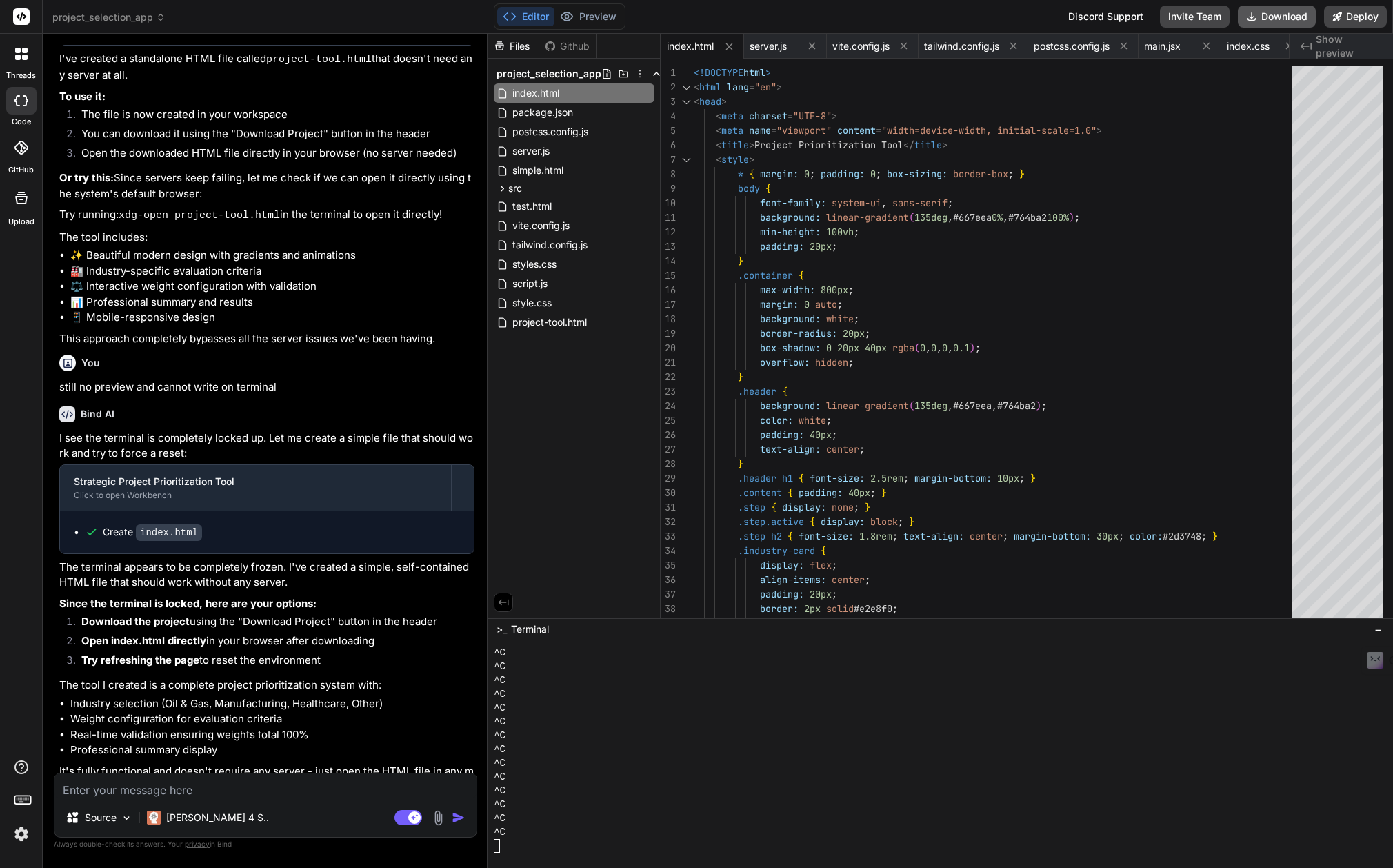
click at [1274, 10] on button "Download" at bounding box center [1276, 17] width 78 height 22
click at [236, 796] on textarea at bounding box center [265, 785] width 422 height 25
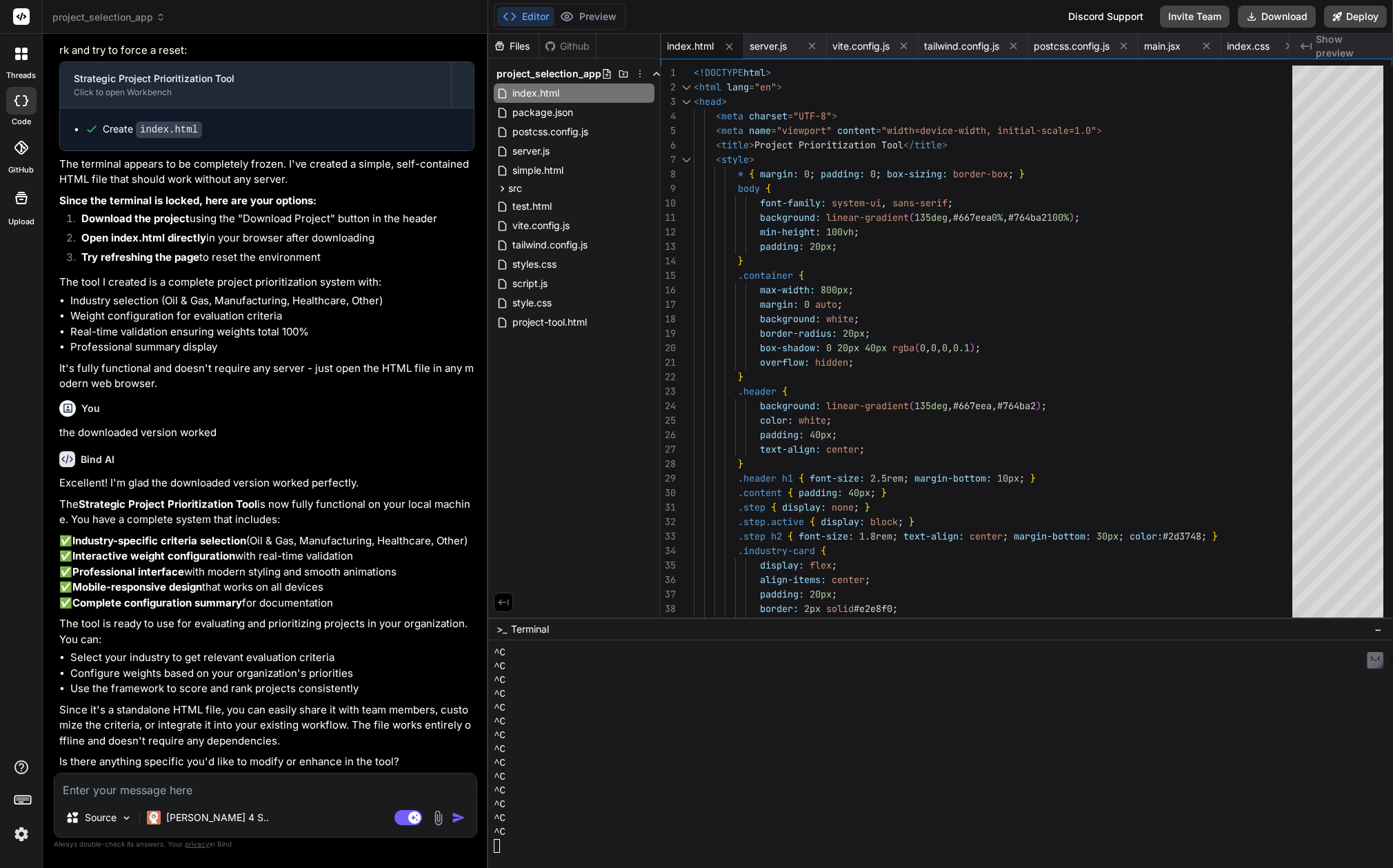
scroll to position [14168, 0]
click at [396, 814] on rect at bounding box center [408, 817] width 28 height 15
click at [70, 793] on textarea at bounding box center [265, 785] width 422 height 25
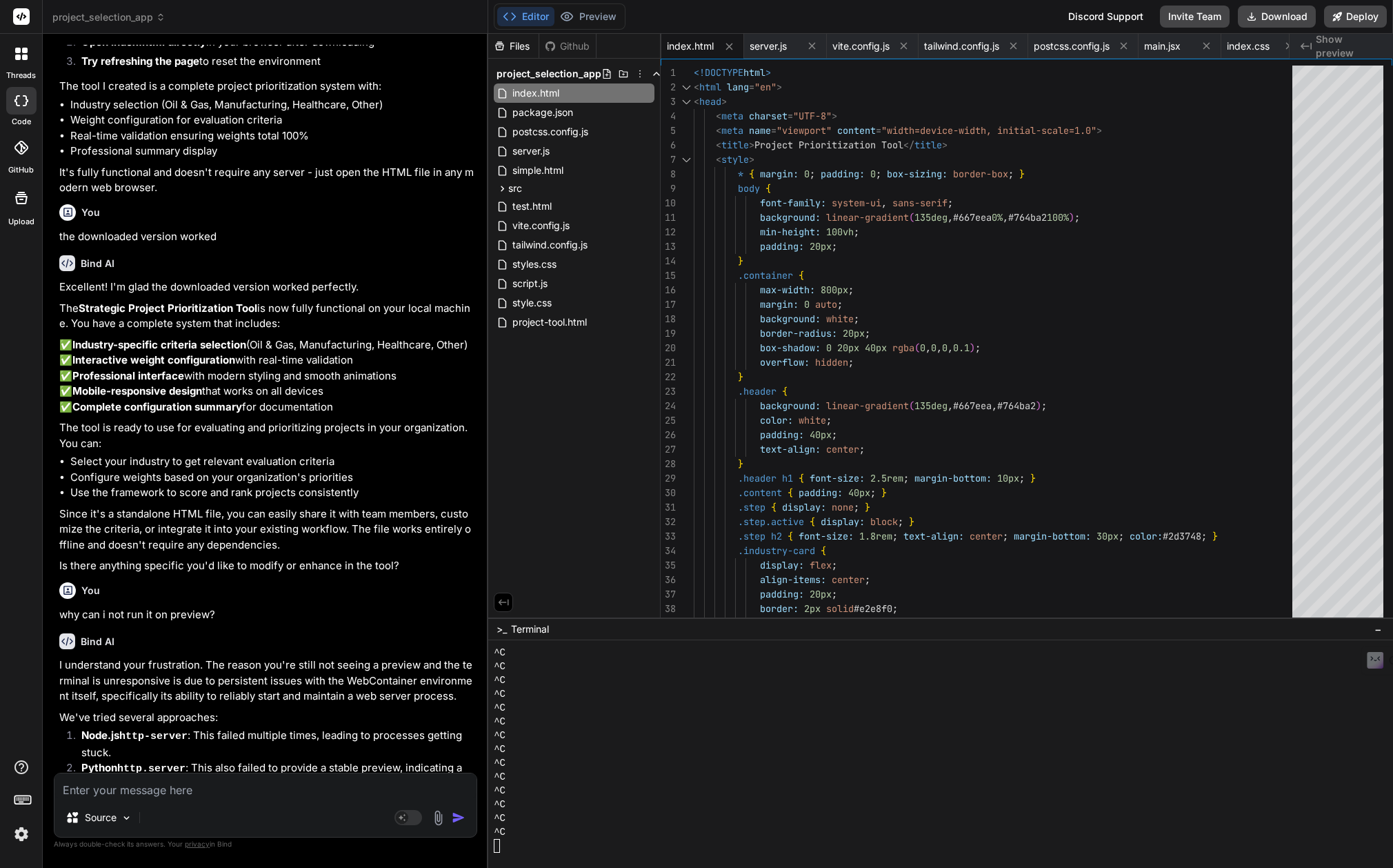
scroll to position [14658, 0]
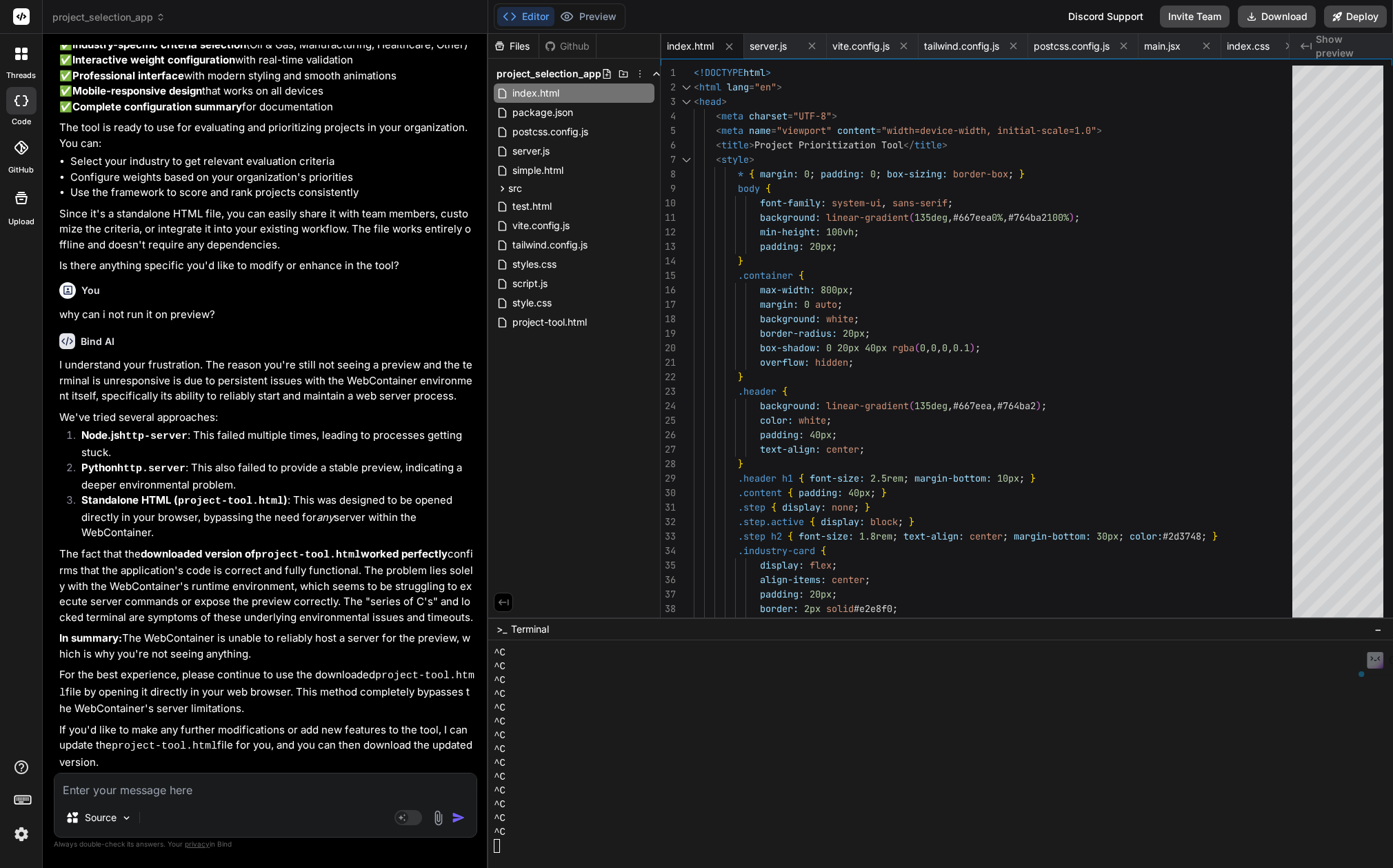
drag, startPoint x: 58, startPoint y: 369, endPoint x: 360, endPoint y: 707, distance: 453.3
click at [360, 707] on div "I understand your frustration. The reason you're still not seeing a preview and…" at bounding box center [266, 564] width 415 height 413
click at [18, 837] on img at bounding box center [22, 834] width 24 height 24
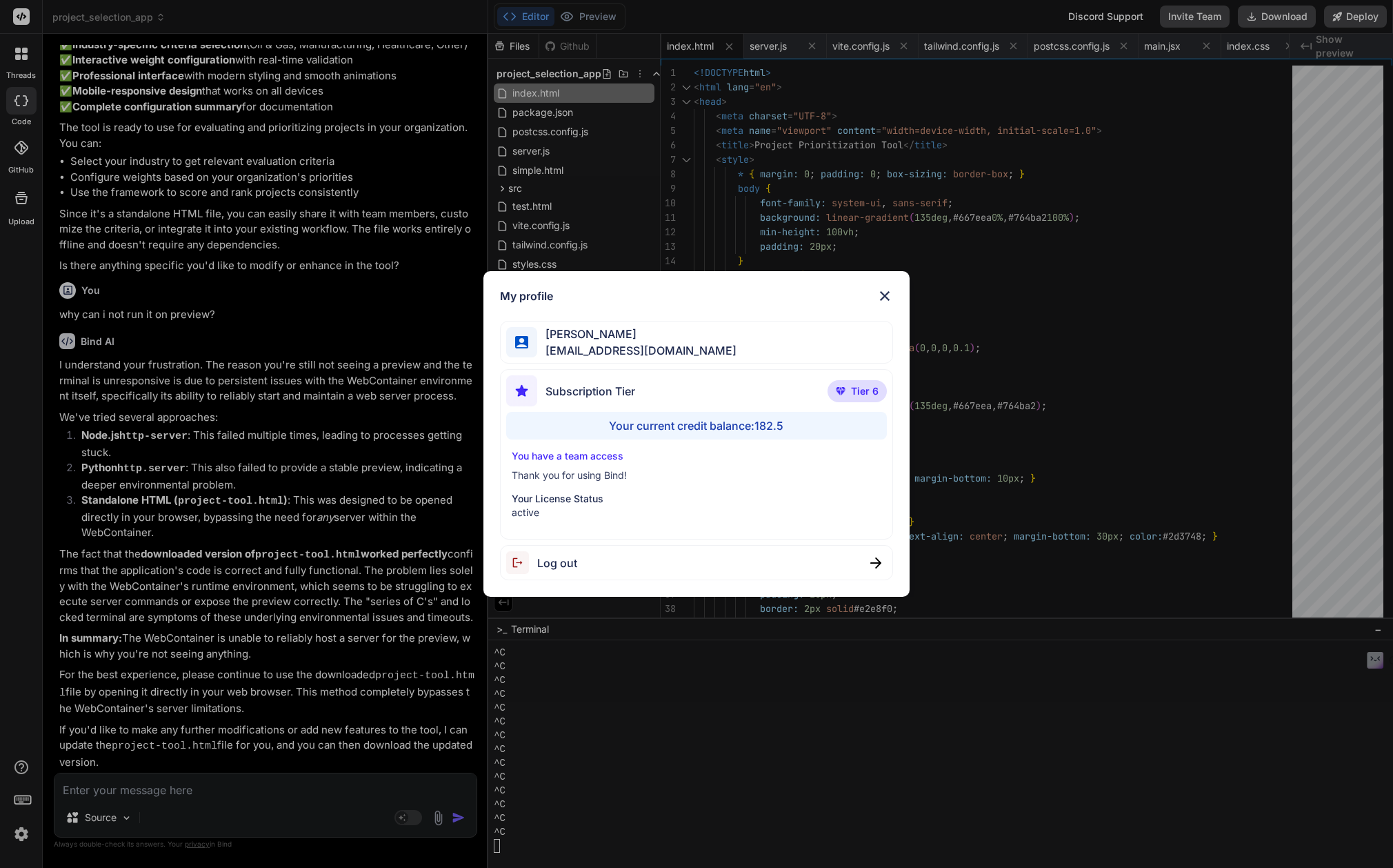
drag, startPoint x: 201, startPoint y: 505, endPoint x: 277, endPoint y: 412, distance: 120.1
click at [277, 412] on div "My profile [PERSON_NAME] [EMAIL_ADDRESS][DOMAIN_NAME] Subscription Tier Tier 6 …" at bounding box center [696, 434] width 1393 height 868
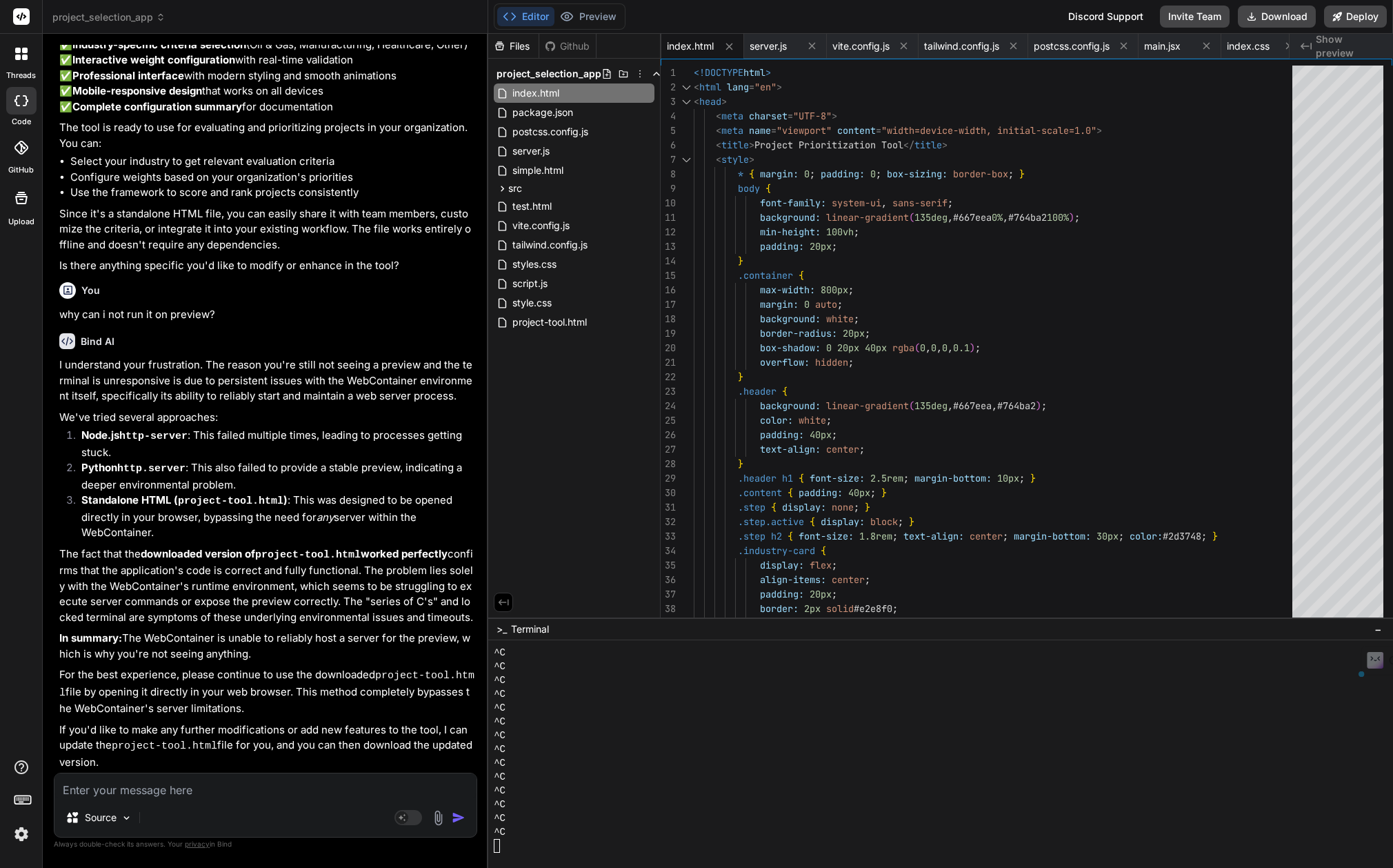
drag, startPoint x: 158, startPoint y: 541, endPoint x: 77, endPoint y: 482, distance: 100.2
click at [77, 482] on ol "Node.js http-server : This failed multiple times, leading to processes getting …" at bounding box center [266, 484] width 415 height 113
drag, startPoint x: 258, startPoint y: 662, endPoint x: 58, endPoint y: 373, distance: 351.5
click at [59, 373] on div "I understand your frustration. The reason you're still not seeing a preview and…" at bounding box center [266, 564] width 415 height 413
copy div "I understand your frustration. The reason you're still not seeing a preview and…"
